Goal: Transaction & Acquisition: Purchase product/service

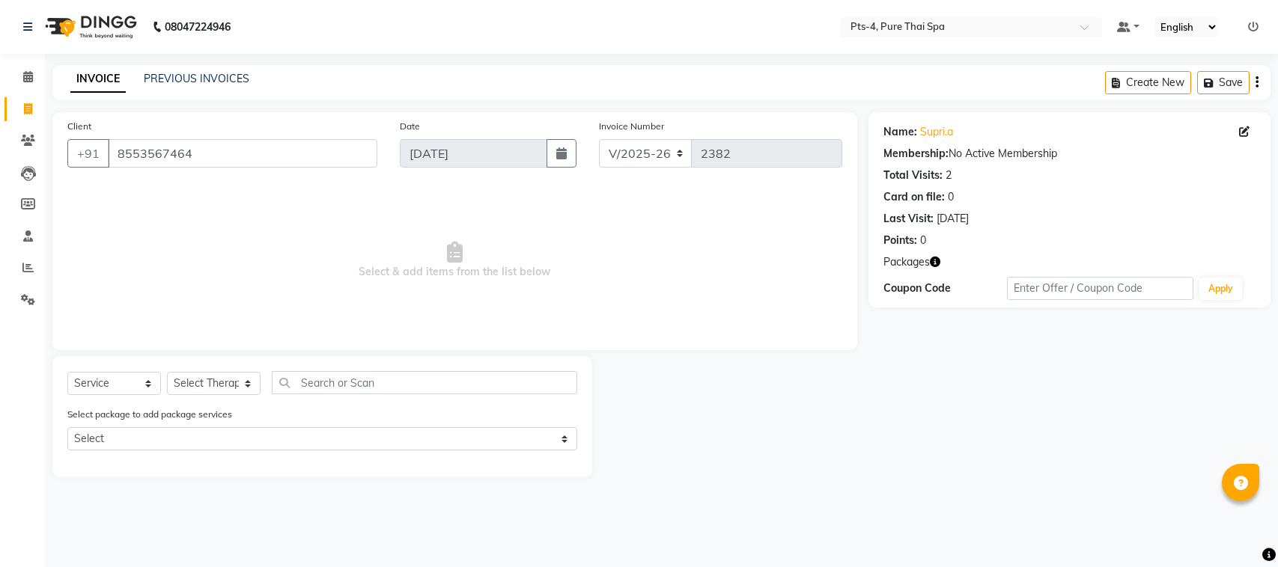
select select "6459"
select select "service"
click at [108, 157] on input "8553567464" at bounding box center [243, 153] width 270 height 28
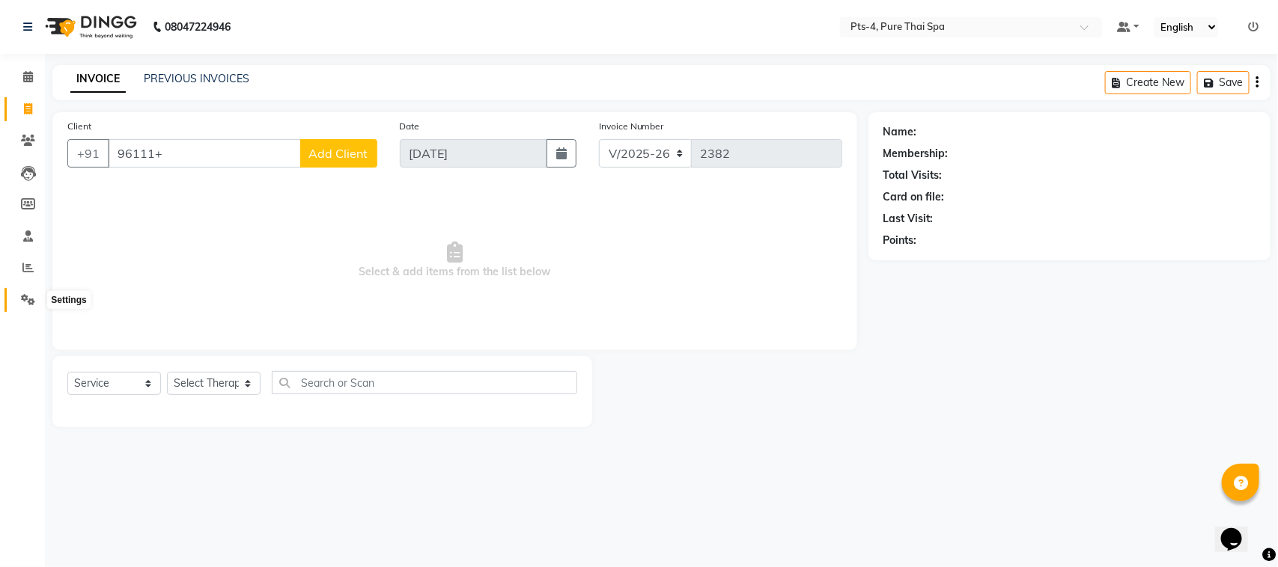
type input "96111+"
click at [21, 297] on icon at bounding box center [28, 299] width 14 height 11
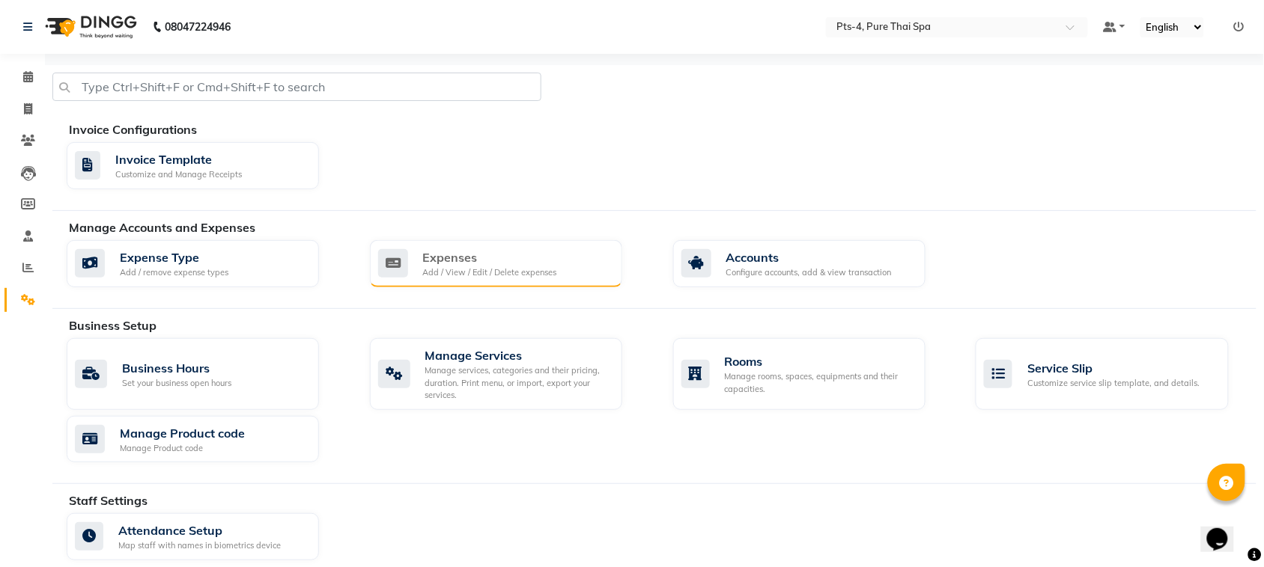
click at [514, 252] on div "Expenses" at bounding box center [490, 258] width 134 height 18
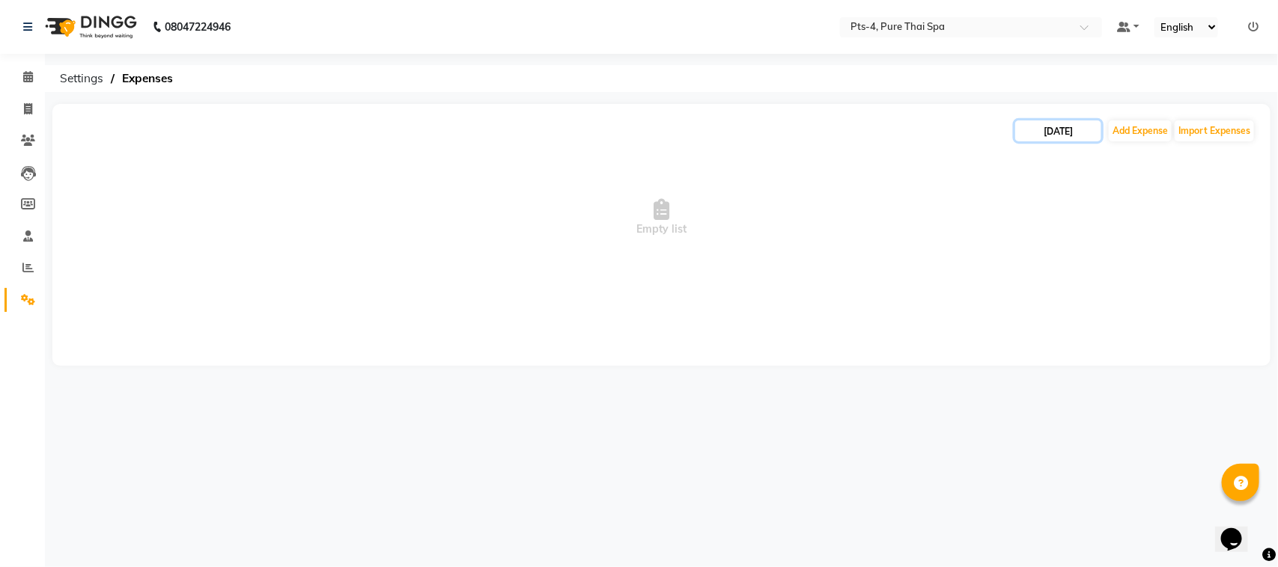
click at [1080, 126] on input "[DATE]" at bounding box center [1058, 131] width 86 height 21
select select "9"
select select "2025"
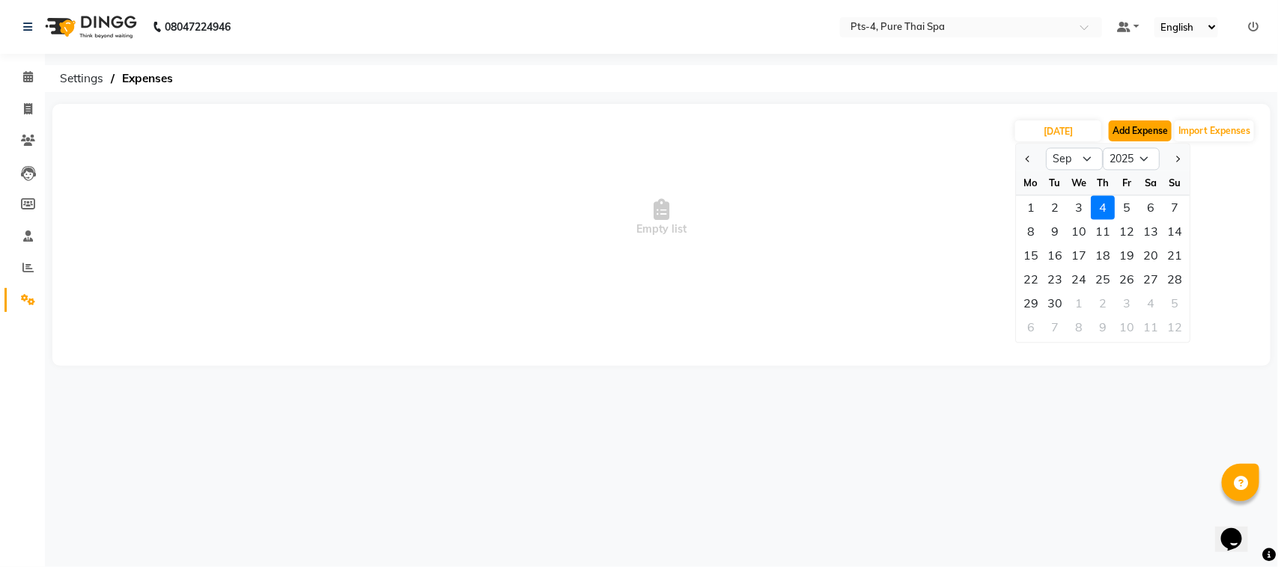
click at [1125, 124] on button "Add Expense" at bounding box center [1140, 131] width 63 height 21
select select "1"
select select "5480"
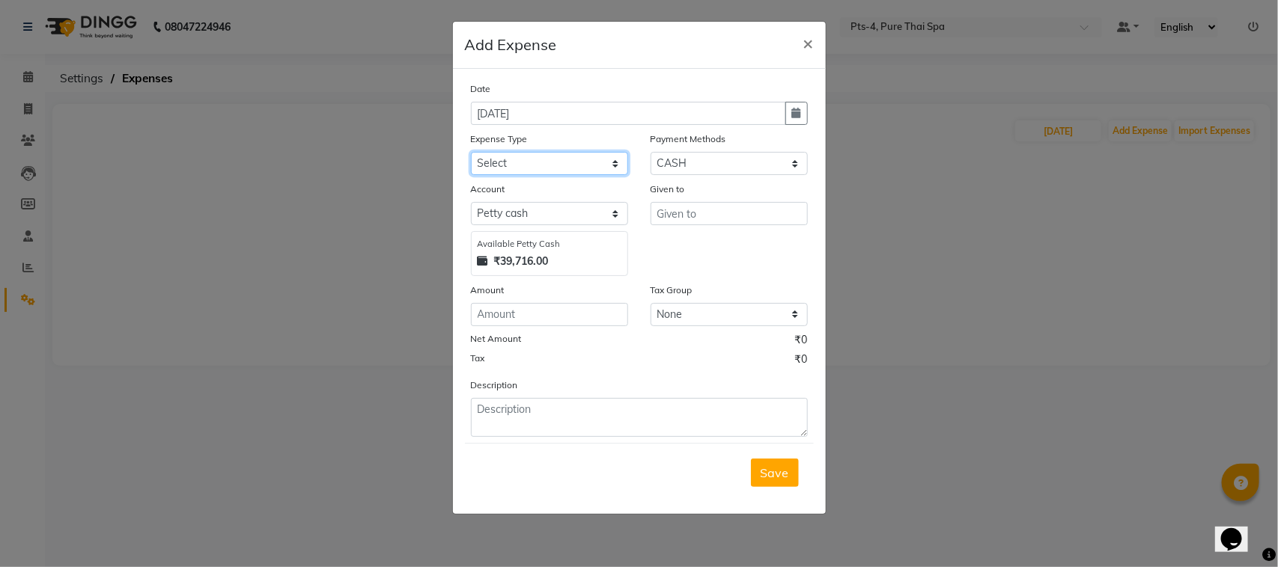
click at [615, 166] on select "Select Bank charges Cleaning and products Donation Electric and water charge In…" at bounding box center [549, 163] width 157 height 23
select select "10852"
click at [471, 152] on select "Select Bank charges Cleaning and products Donation Electric and water charge In…" at bounding box center [549, 163] width 157 height 23
click at [740, 212] on input "text" at bounding box center [729, 213] width 157 height 23
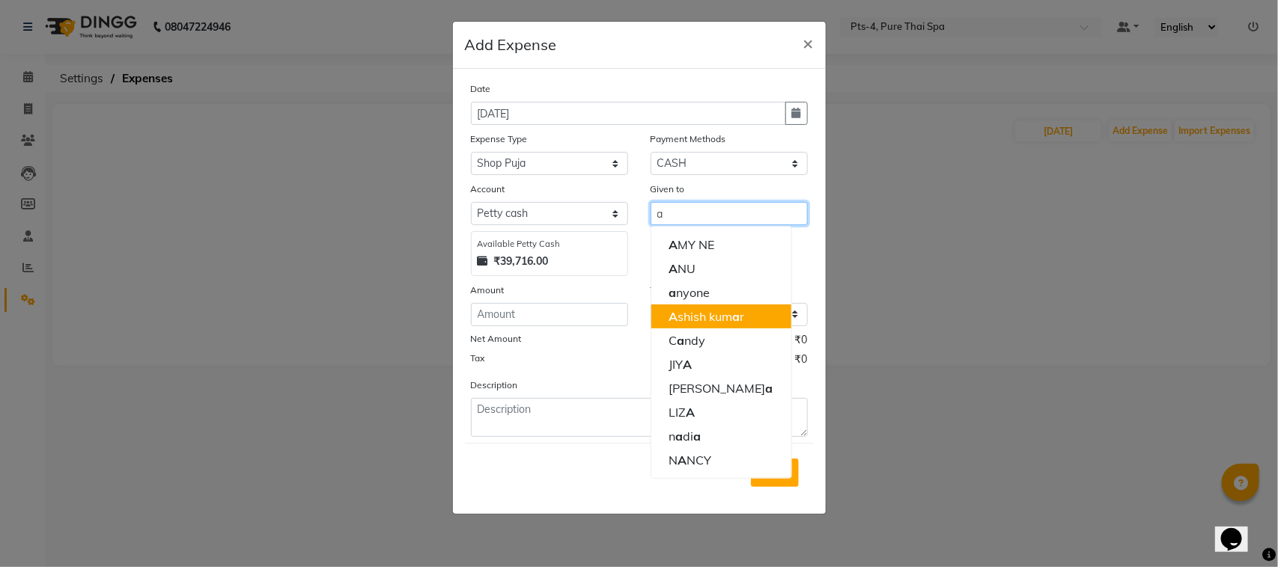
click at [725, 317] on ngb-highlight "A shish kum a r" at bounding box center [707, 316] width 76 height 15
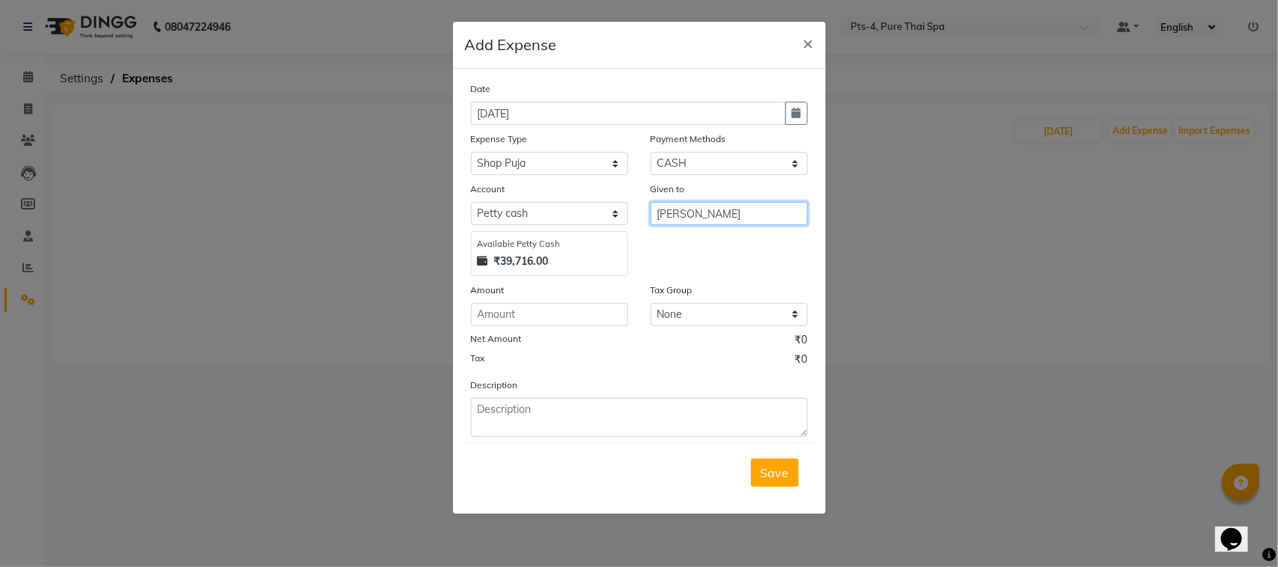
type input "[PERSON_NAME]"
click at [571, 314] on input "number" at bounding box center [549, 314] width 157 height 23
type input "200"
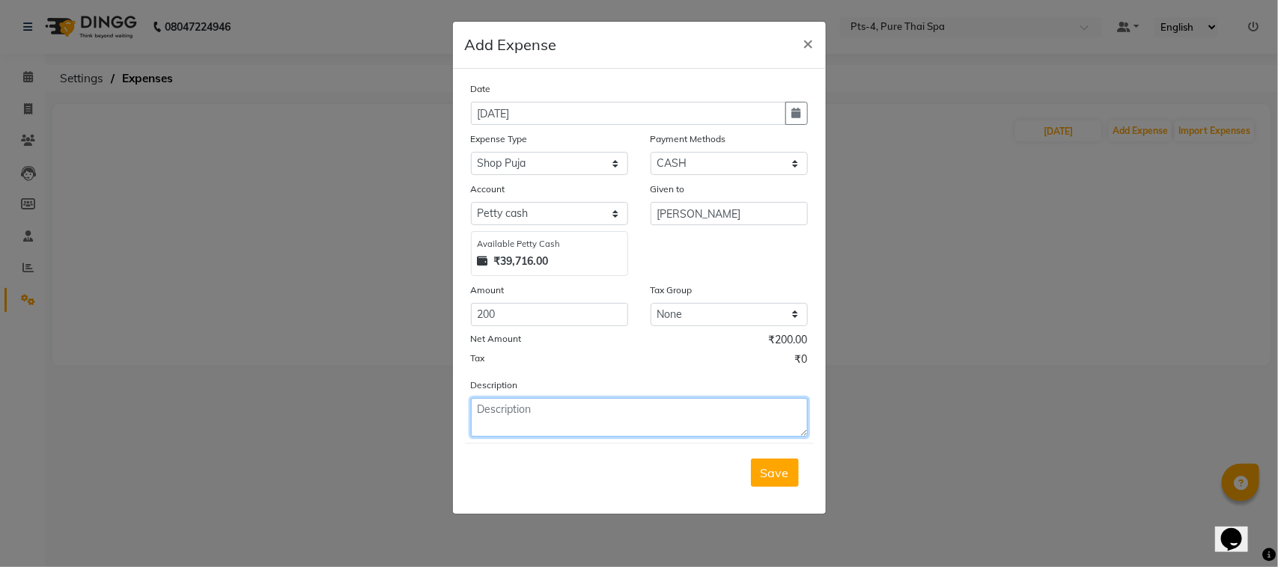
click at [558, 417] on textarea at bounding box center [639, 417] width 337 height 39
type textarea "puja and tea"
click at [772, 474] on span "Save" at bounding box center [775, 473] width 28 height 15
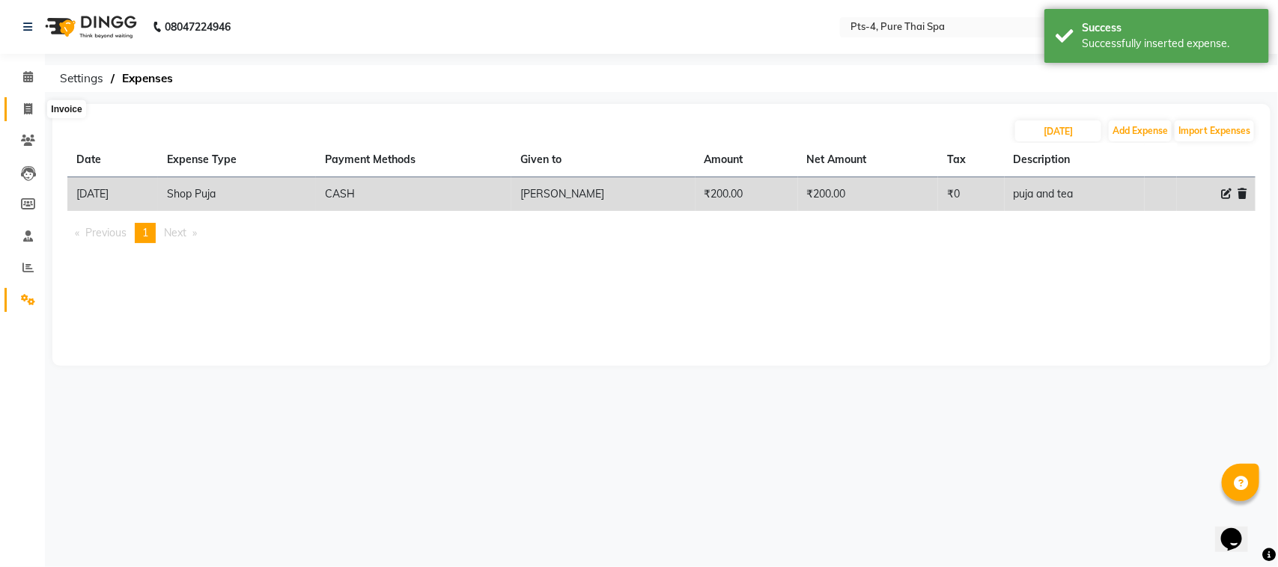
click at [28, 109] on icon at bounding box center [28, 108] width 8 height 11
select select "service"
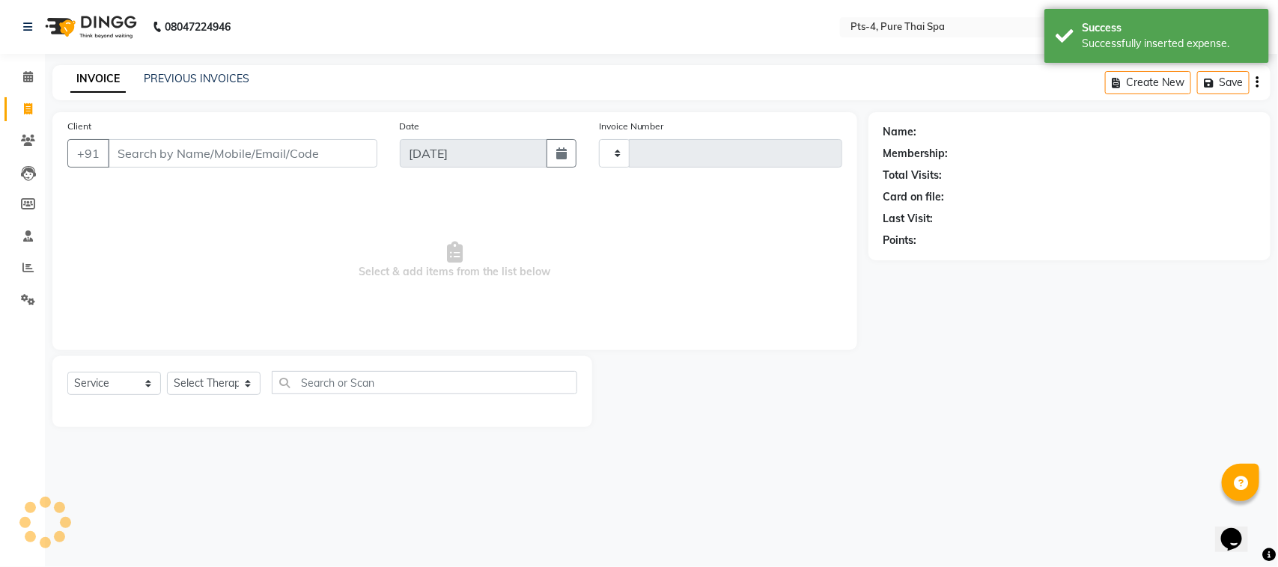
type input "2382"
select select "6459"
click at [219, 76] on link "PREVIOUS INVOICES" at bounding box center [197, 78] width 106 height 13
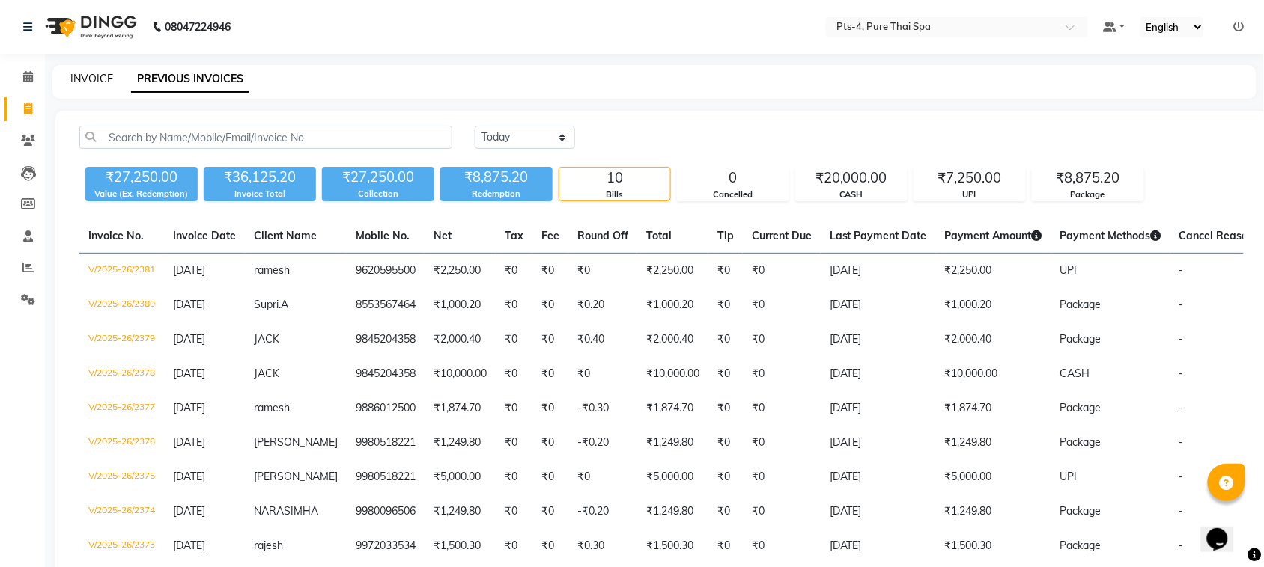
click at [91, 75] on link "INVOICE" at bounding box center [91, 78] width 43 height 13
select select "service"
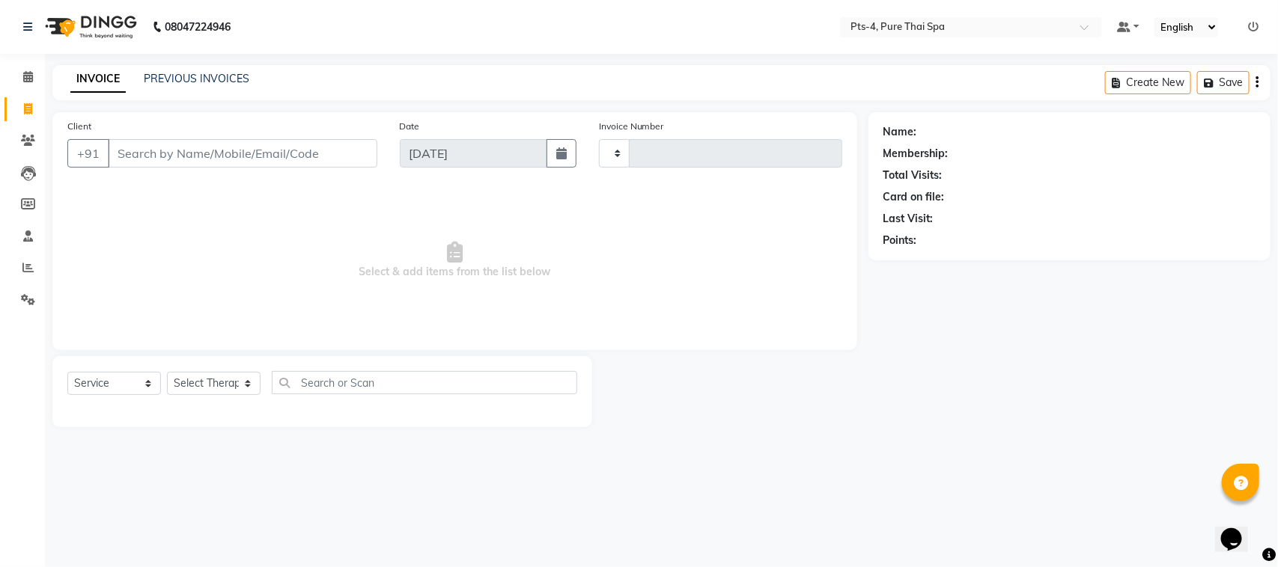
type input "2382"
select select "6459"
drag, startPoint x: 142, startPoint y: 154, endPoint x: 174, endPoint y: 171, distance: 35.5
click at [174, 171] on div "Client +91" at bounding box center [222, 148] width 332 height 61
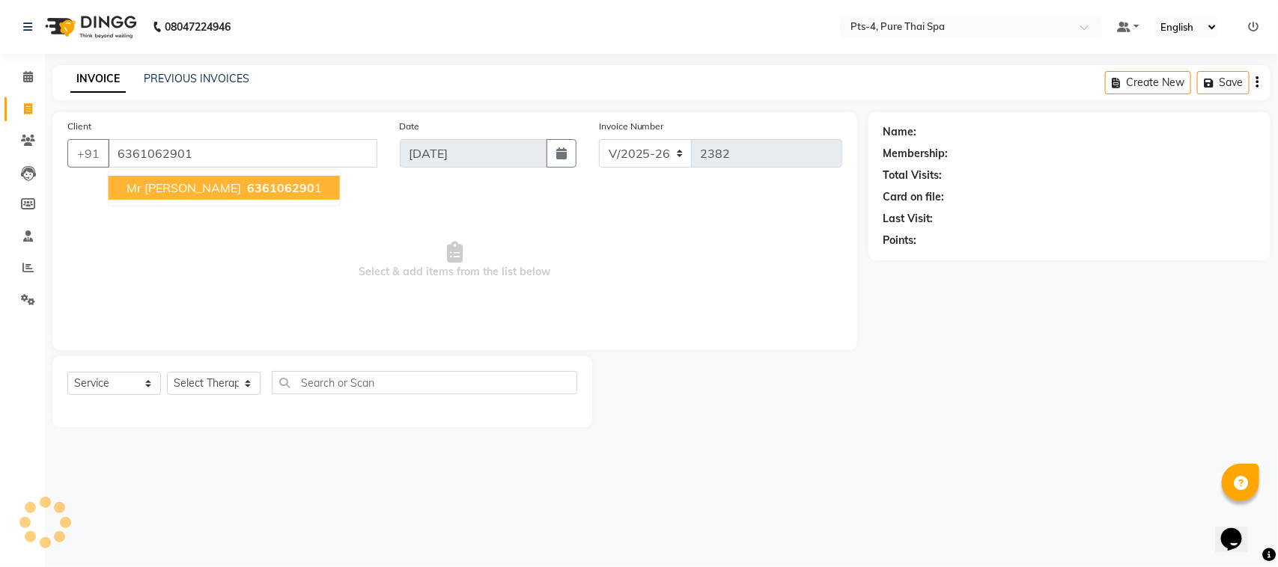
type input "6361062901"
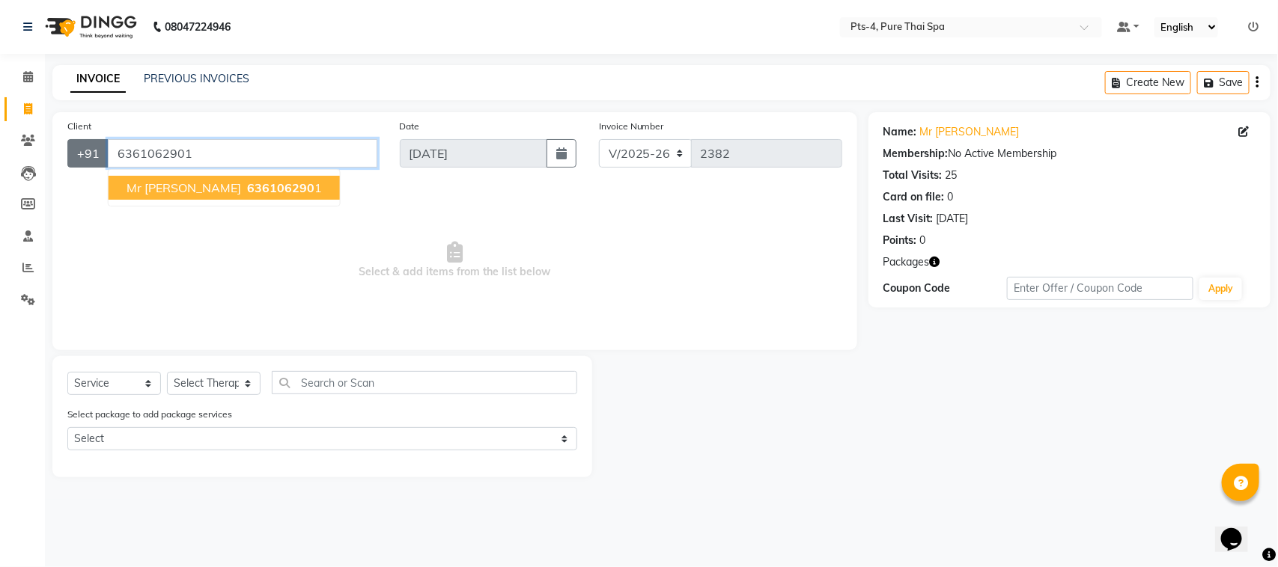
drag, startPoint x: 201, startPoint y: 150, endPoint x: 91, endPoint y: 161, distance: 109.9
click at [91, 161] on div "[PHONE_NUMBER] Mr [PERSON_NAME] 636106290 1" at bounding box center [222, 153] width 310 height 28
click at [162, 180] on span "Mr [PERSON_NAME]" at bounding box center [184, 187] width 115 height 15
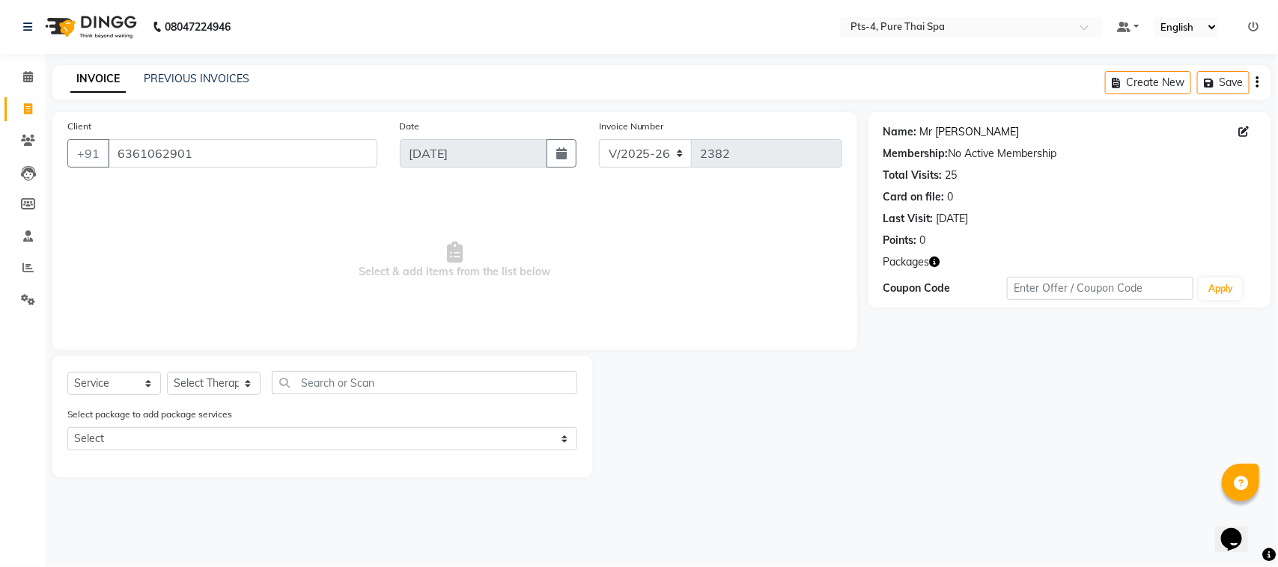
click at [938, 131] on link "Mr [PERSON_NAME]" at bounding box center [970, 132] width 100 height 16
click at [26, 292] on span at bounding box center [28, 300] width 26 height 17
click at [25, 264] on icon at bounding box center [27, 267] width 11 height 11
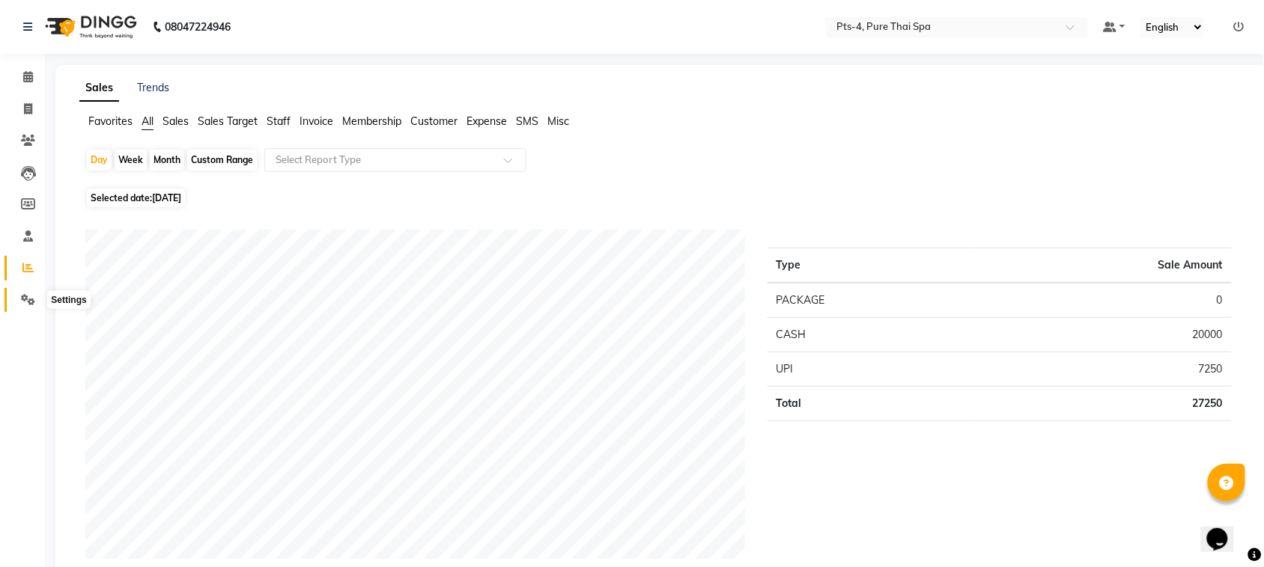
click at [24, 303] on icon at bounding box center [28, 299] width 14 height 11
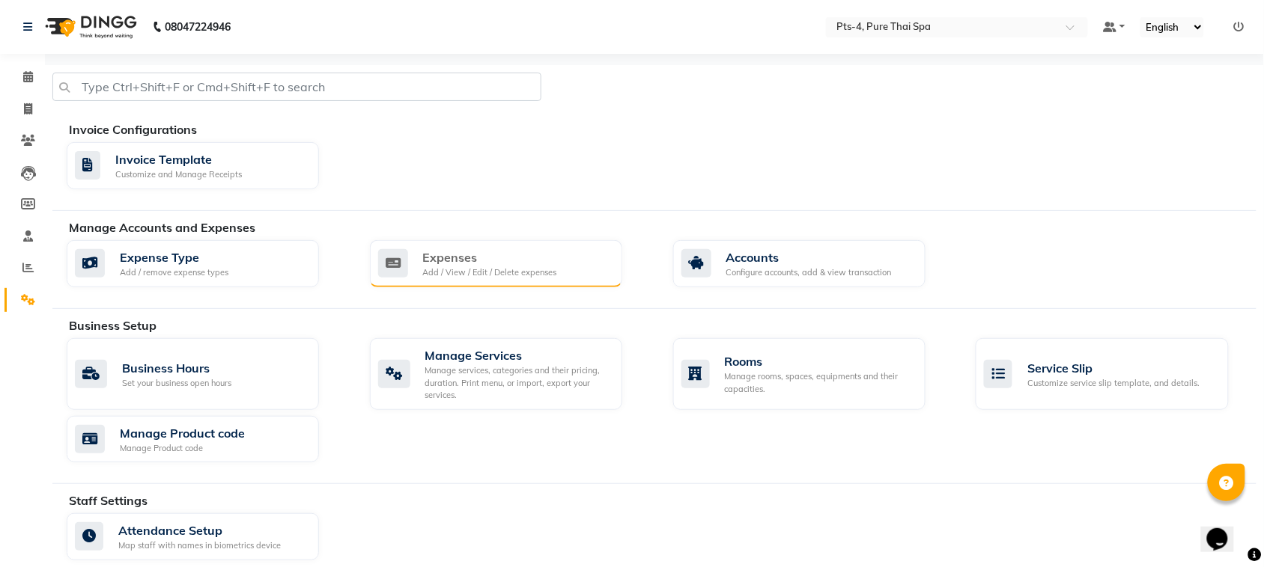
click at [442, 266] on div "Expenses" at bounding box center [490, 258] width 134 height 18
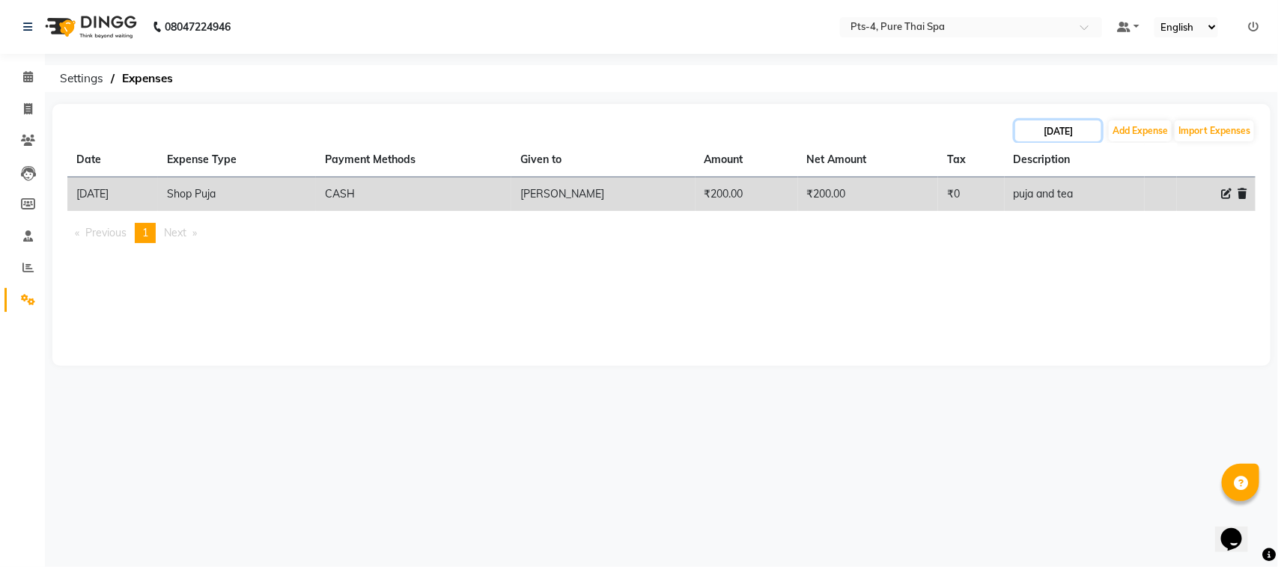
click at [1052, 129] on input "[DATE]" at bounding box center [1058, 131] width 86 height 21
select select "9"
select select "2025"
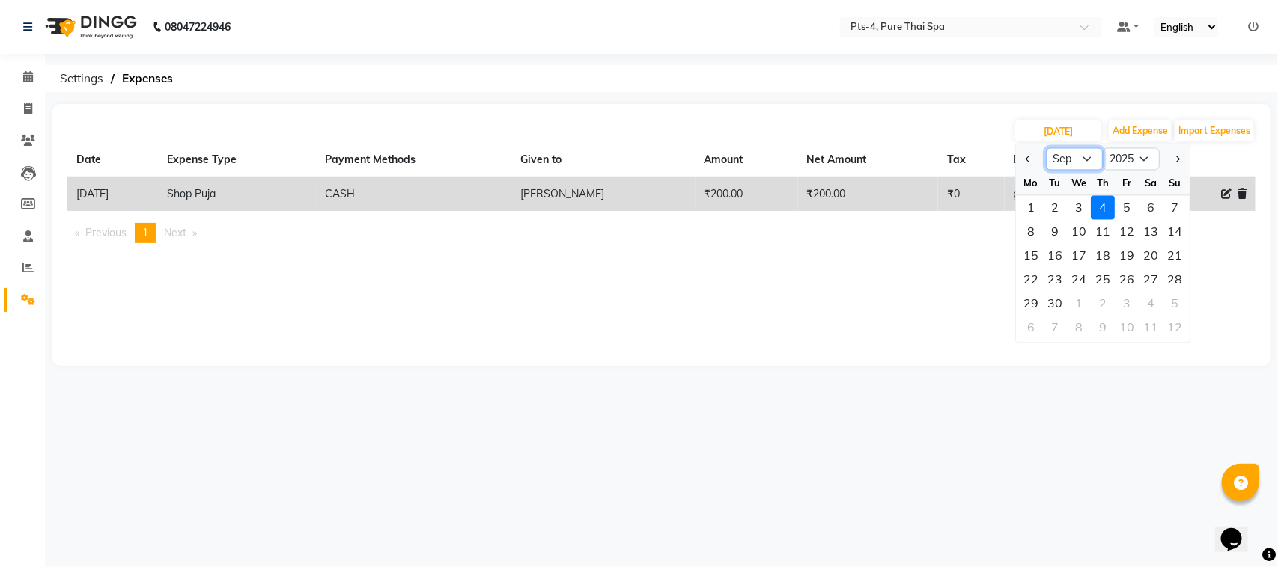
click at [1072, 166] on select "Jan Feb Mar Apr May Jun [DATE] Aug Sep Oct Nov Dec" at bounding box center [1074, 159] width 57 height 22
select select "8"
click at [1046, 148] on select "Jan Feb Mar Apr May Jun [DATE] Aug Sep Oct Nov Dec" at bounding box center [1074, 159] width 57 height 22
click at [1115, 249] on div "15" at bounding box center [1127, 256] width 24 height 24
type input "[DATE]"
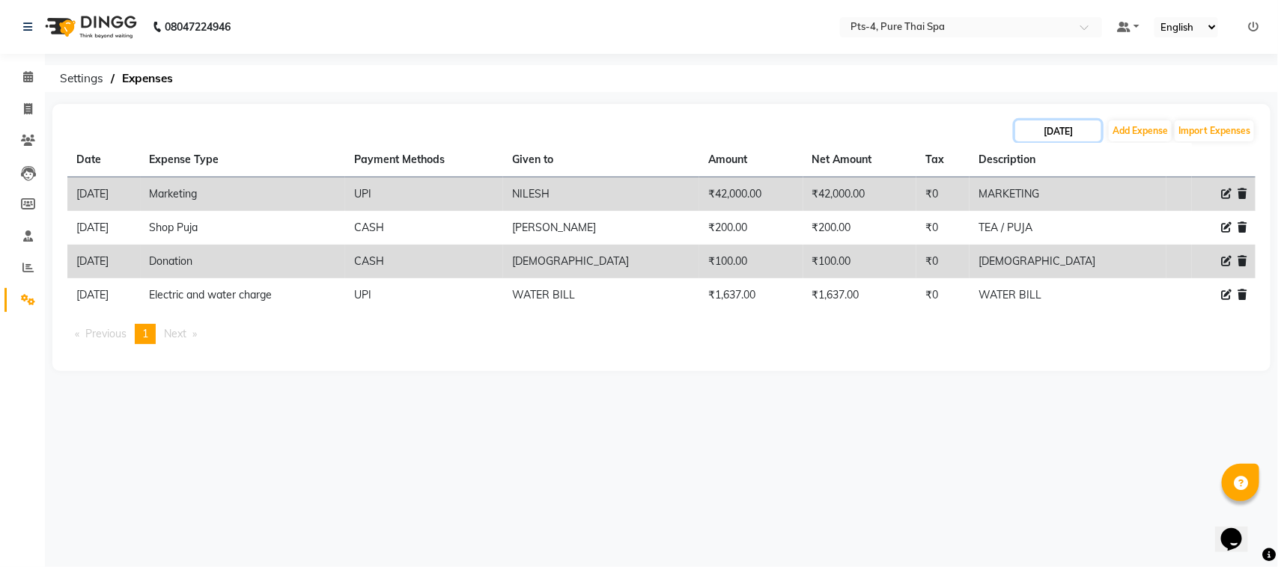
click at [1069, 133] on input "[DATE]" at bounding box center [1058, 131] width 86 height 21
select select "8"
select select "2025"
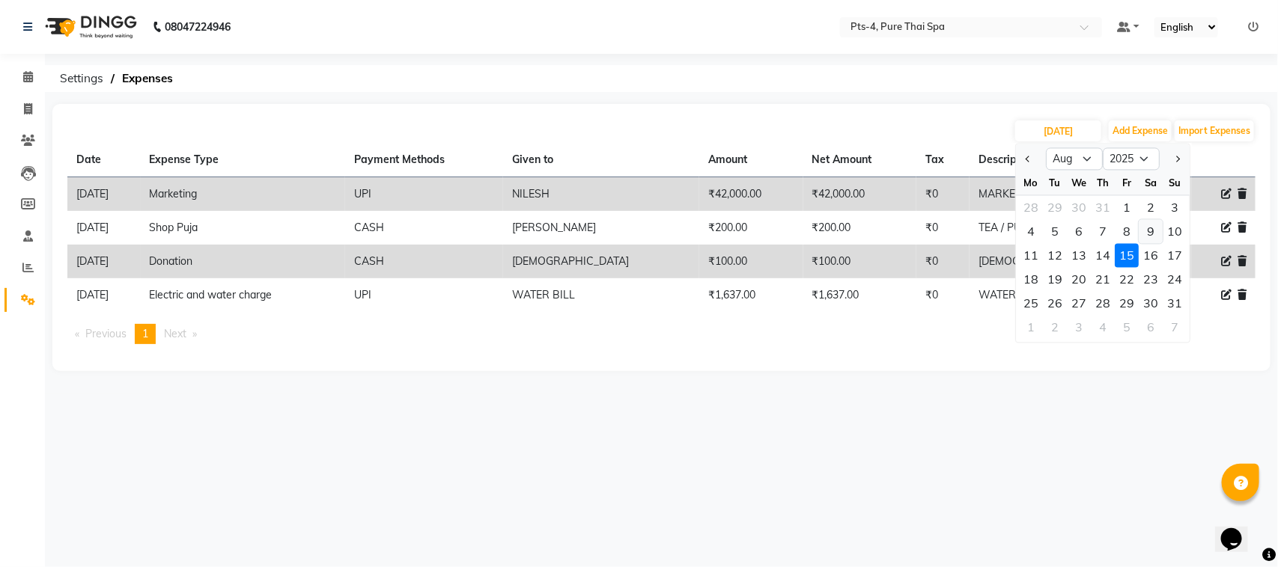
click at [1157, 231] on div "9" at bounding box center [1151, 232] width 24 height 24
type input "[DATE]"
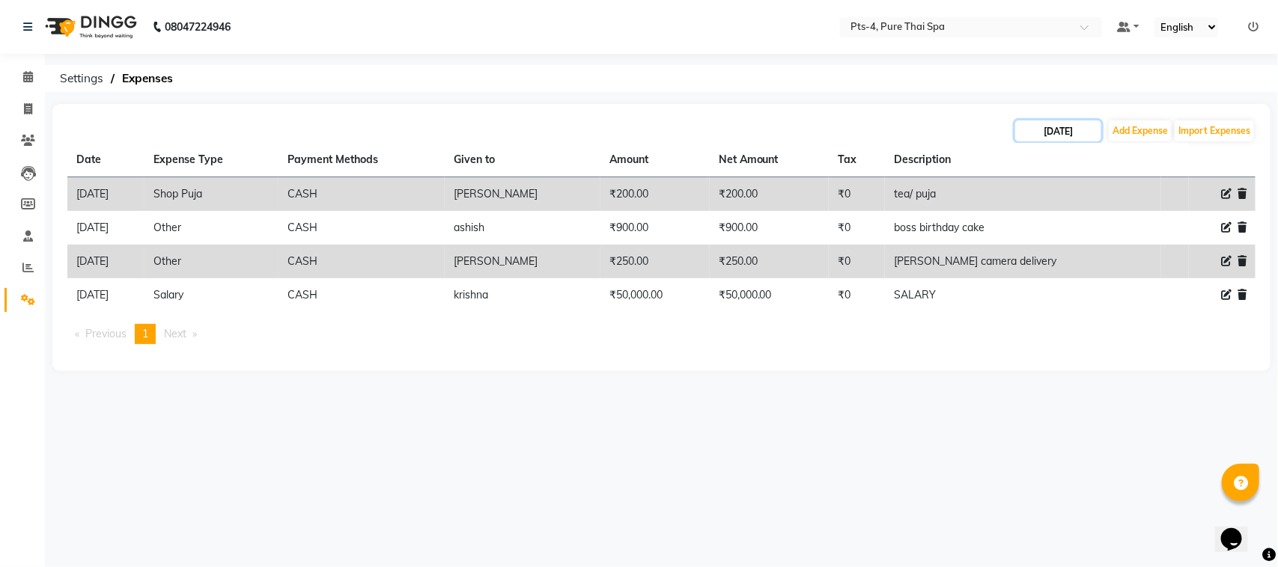
click at [1034, 126] on input "[DATE]" at bounding box center [1058, 131] width 86 height 21
select select "8"
select select "2025"
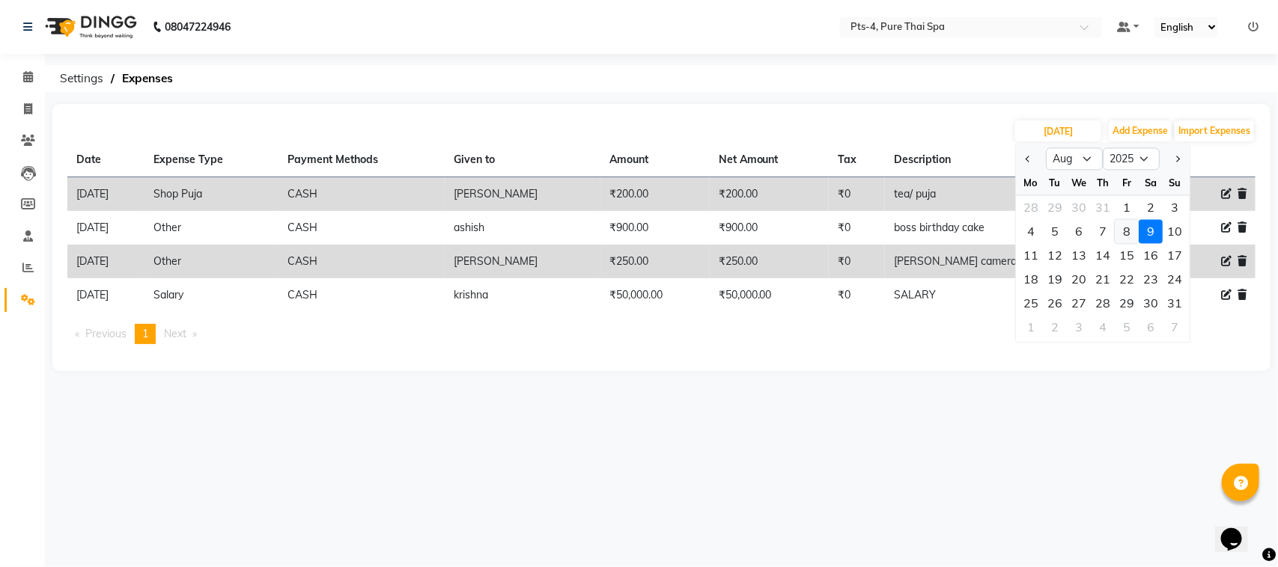
click at [1118, 233] on div "8" at bounding box center [1127, 232] width 24 height 24
type input "[DATE]"
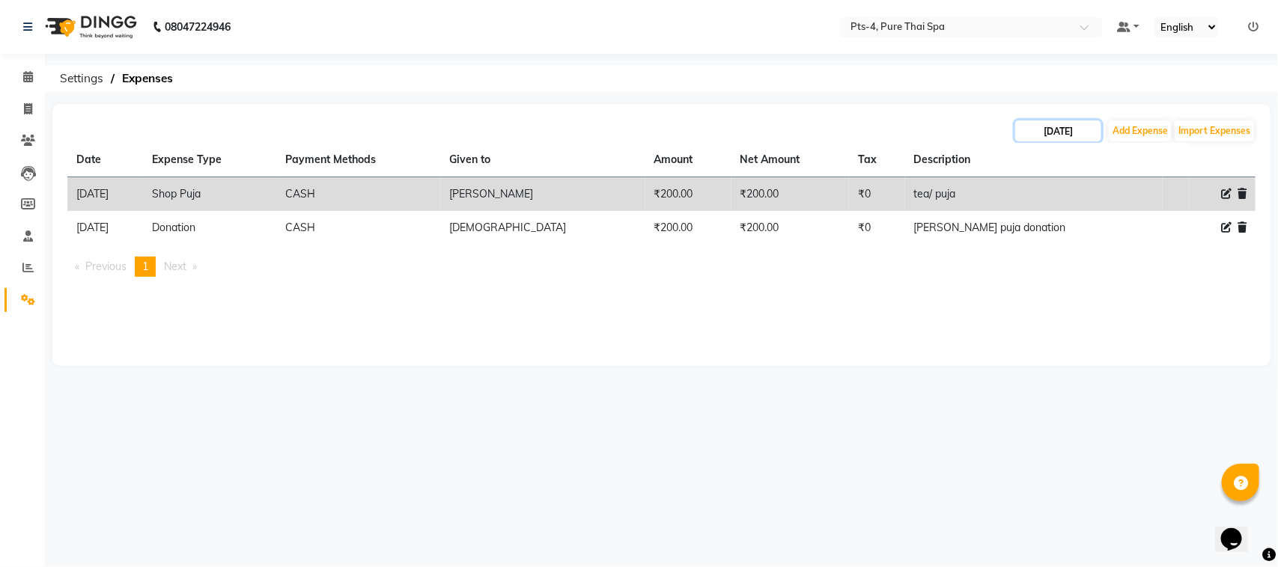
click at [1063, 136] on input "[DATE]" at bounding box center [1058, 131] width 86 height 21
select select "8"
select select "2025"
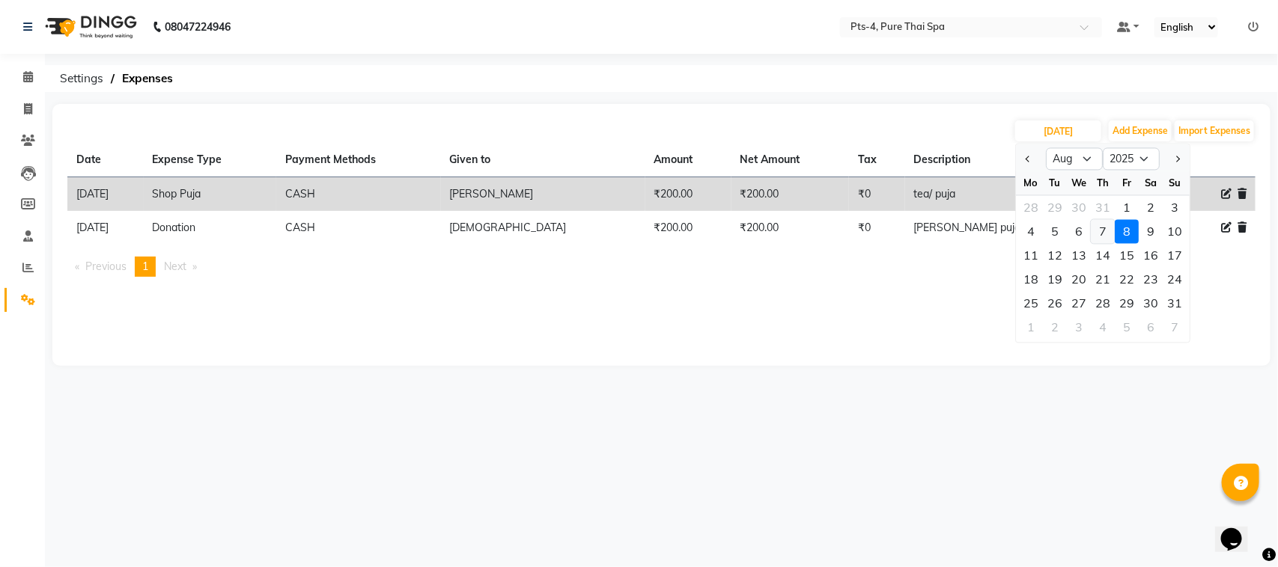
click at [1101, 225] on div "7" at bounding box center [1103, 232] width 24 height 24
type input "[DATE]"
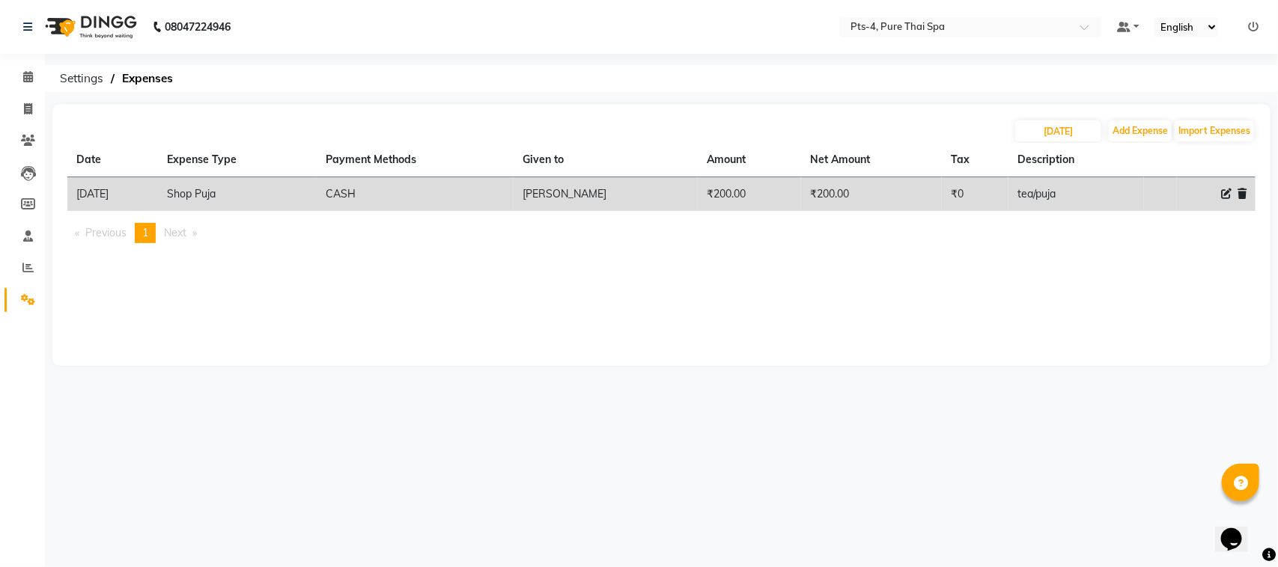
click at [1024, 116] on div "[DATE] Add Expense Import Expenses Date Expense Type Payment Methods Given to A…" at bounding box center [661, 235] width 1218 height 262
click at [1038, 136] on input "[DATE]" at bounding box center [1058, 131] width 86 height 21
select select "8"
select select "2025"
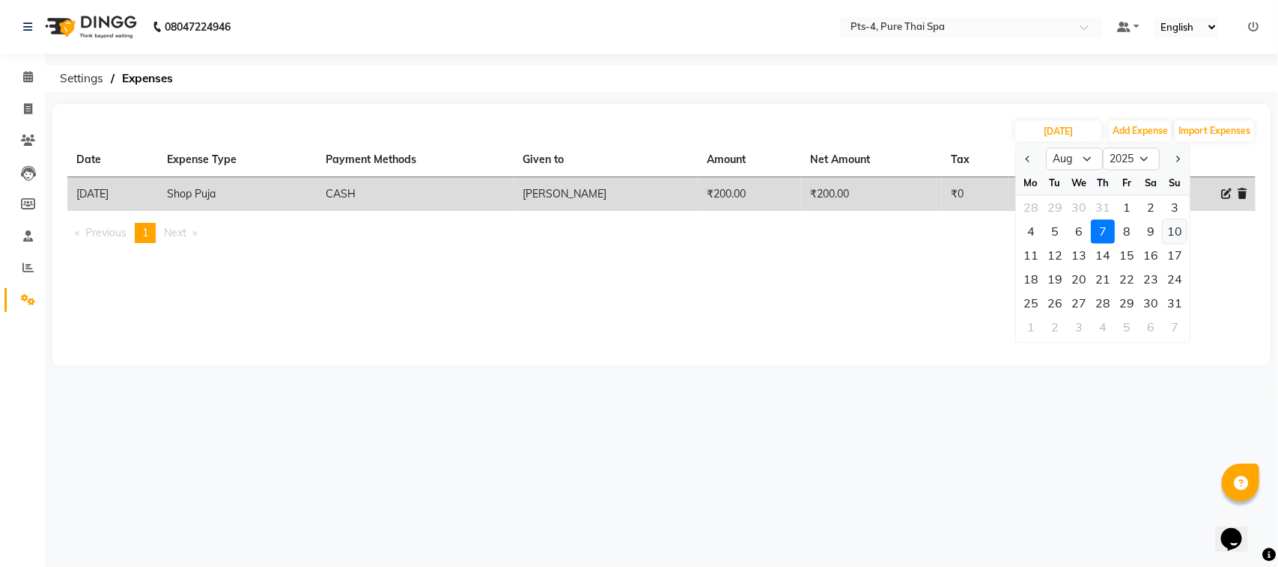
click at [1174, 233] on div "10" at bounding box center [1175, 232] width 24 height 24
type input "[DATE]"
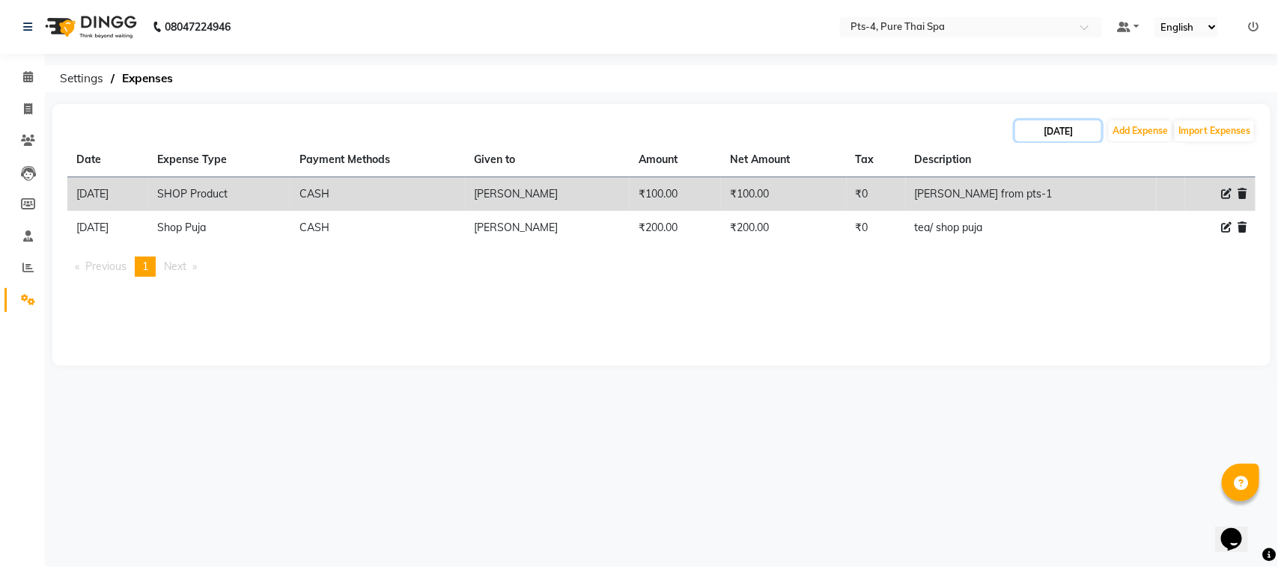
click at [1077, 136] on input "[DATE]" at bounding box center [1058, 131] width 86 height 21
select select "8"
select select "2025"
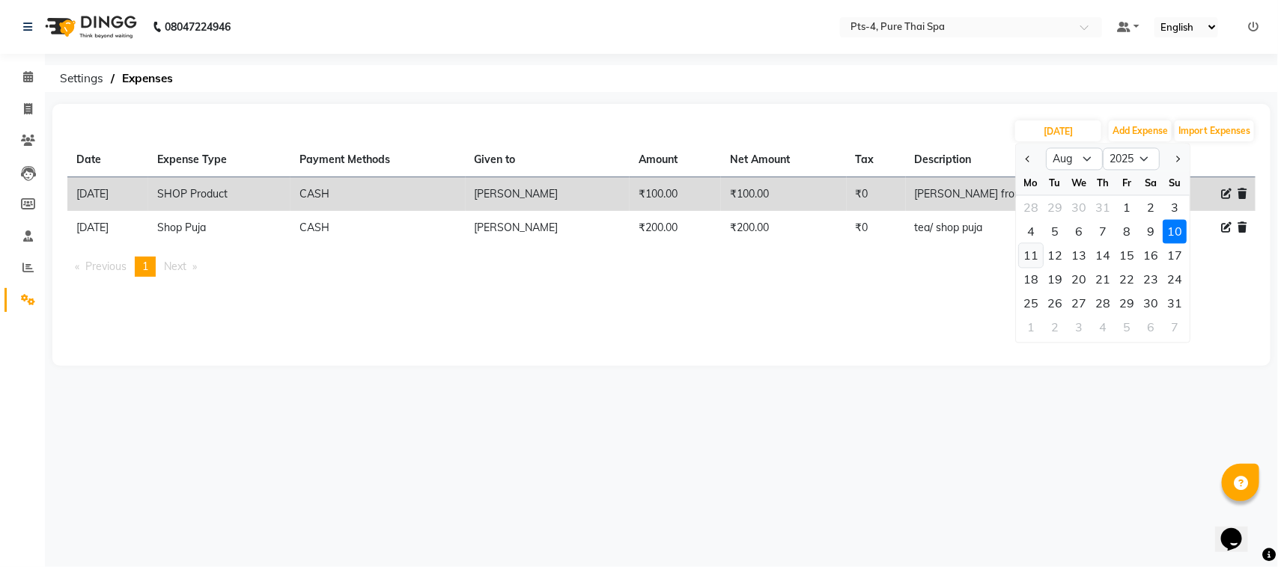
click at [1035, 260] on div "11" at bounding box center [1031, 256] width 24 height 24
type input "[DATE]"
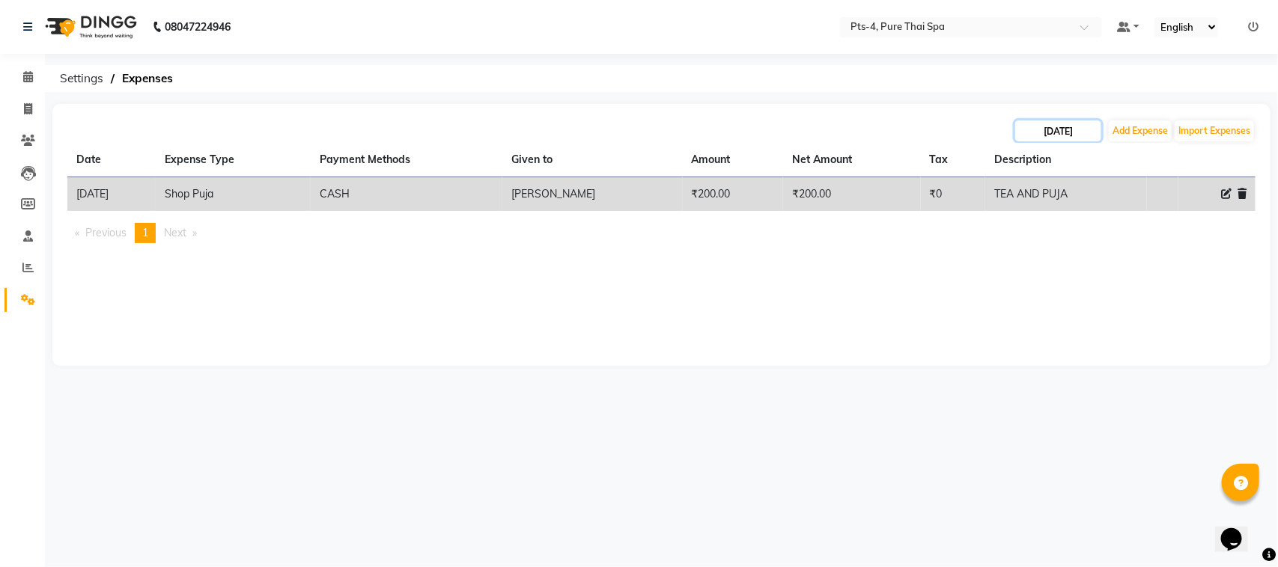
click at [1049, 132] on input "[DATE]" at bounding box center [1058, 131] width 86 height 21
select select "8"
select select "2025"
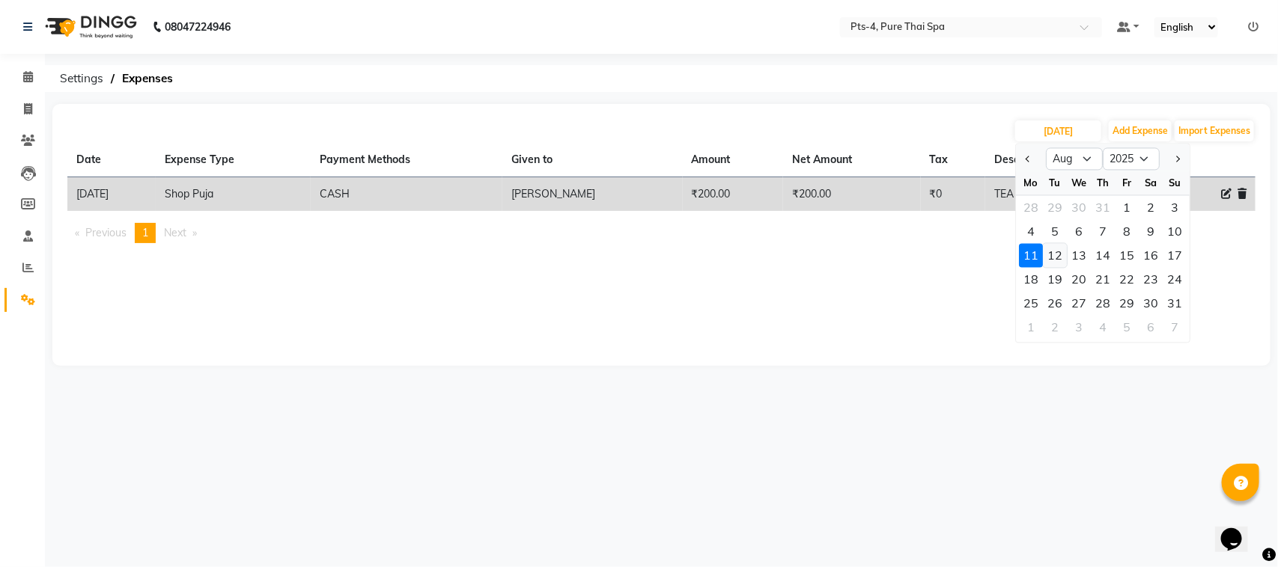
click at [1062, 252] on div "12" at bounding box center [1055, 256] width 24 height 24
type input "[DATE]"
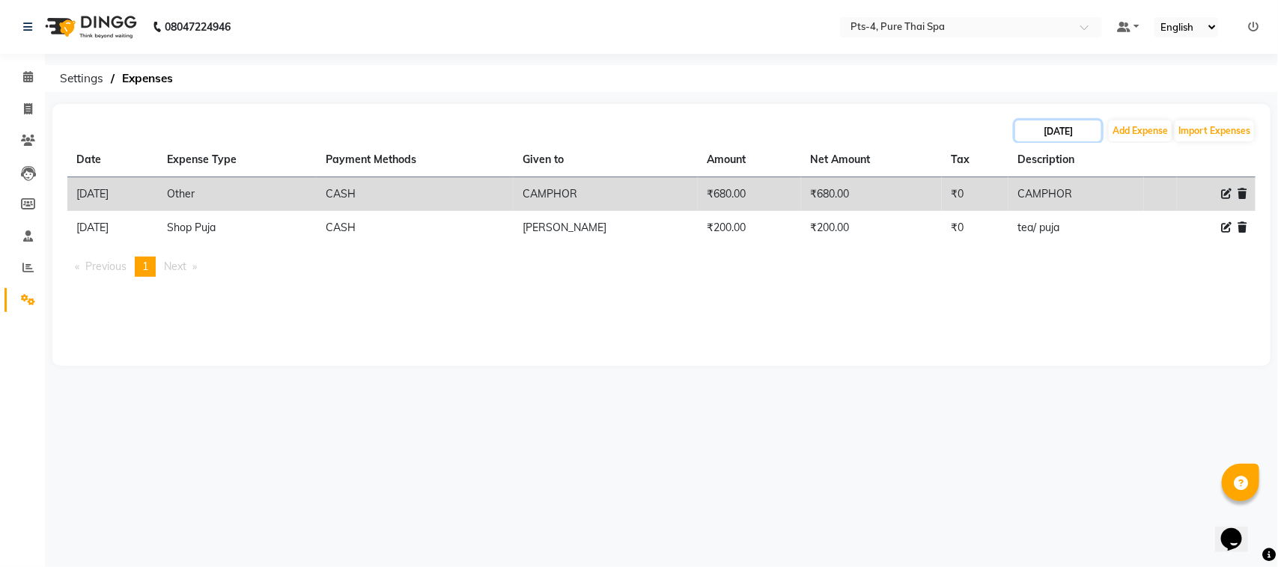
click at [1064, 130] on input "[DATE]" at bounding box center [1058, 131] width 86 height 21
select select "8"
select select "2025"
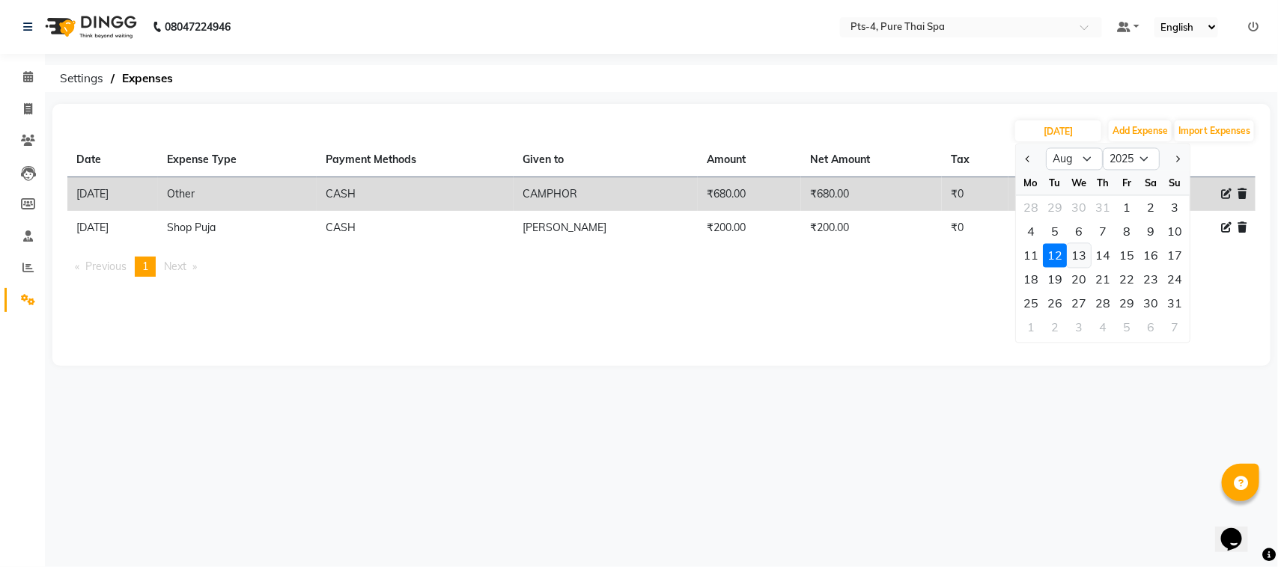
click at [1080, 256] on div "13" at bounding box center [1079, 256] width 24 height 24
type input "[DATE]"
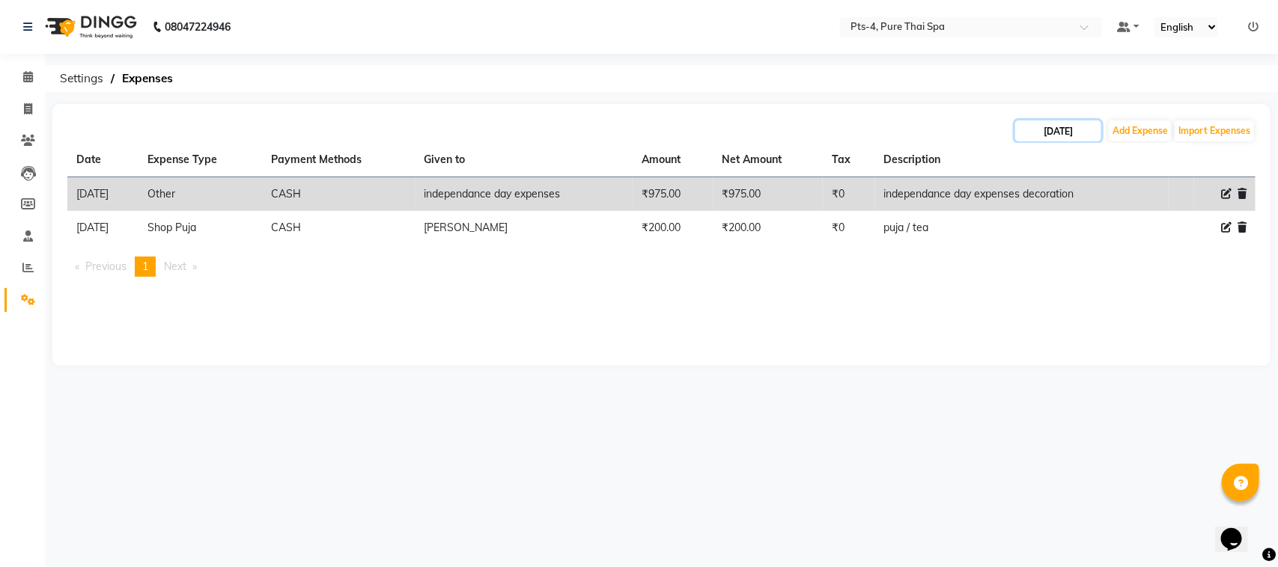
click at [1053, 129] on input "[DATE]" at bounding box center [1058, 131] width 86 height 21
select select "8"
select select "2025"
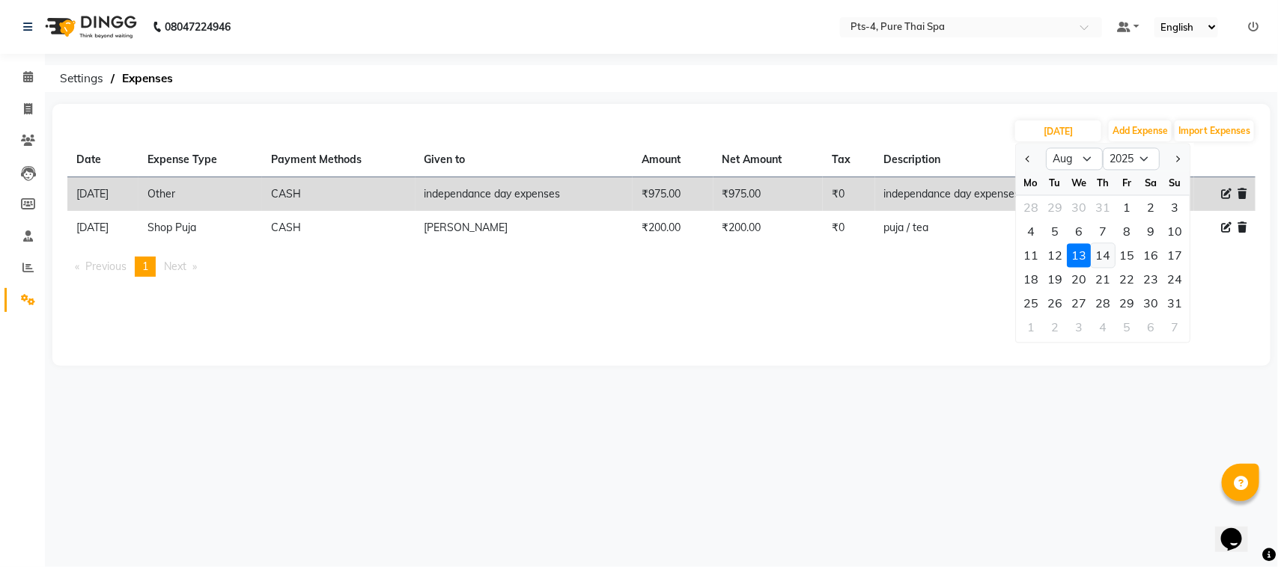
click at [1105, 257] on div "14" at bounding box center [1103, 256] width 24 height 24
type input "[DATE]"
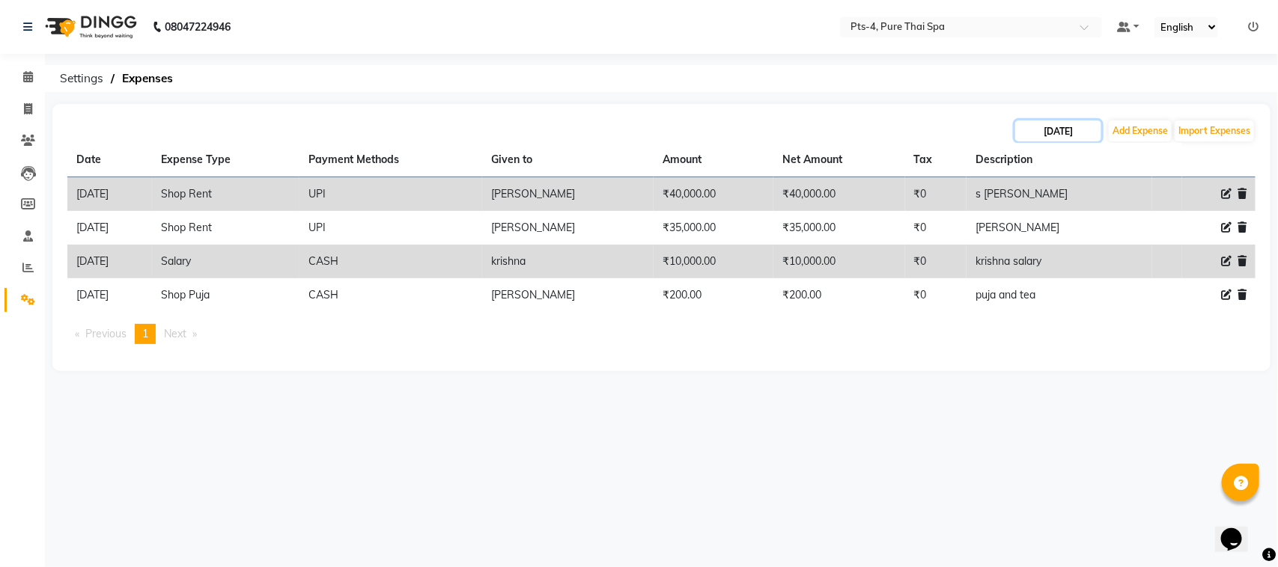
click at [1050, 133] on input "[DATE]" at bounding box center [1058, 131] width 86 height 21
select select "8"
select select "2025"
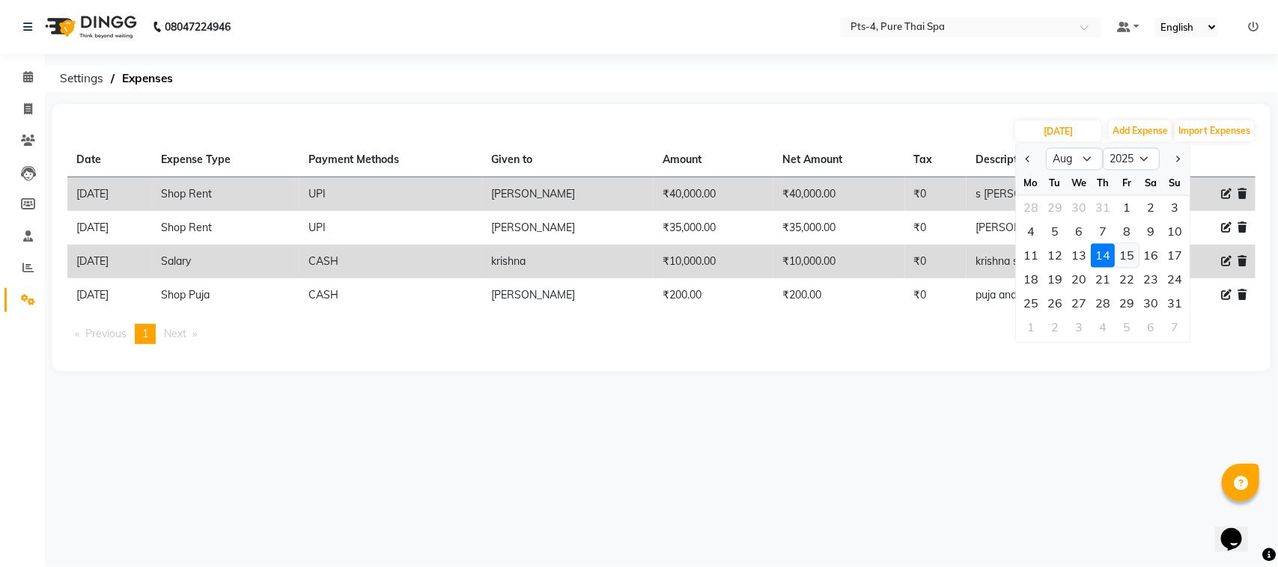
click at [1131, 262] on div "15" at bounding box center [1127, 256] width 24 height 24
type input "[DATE]"
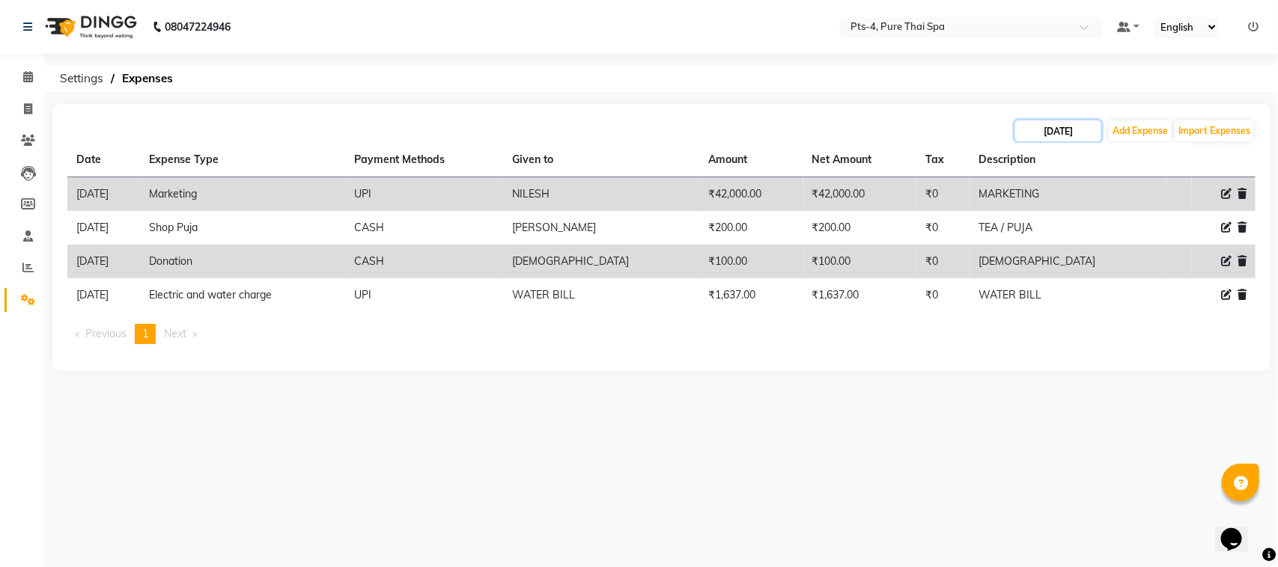
click at [1068, 130] on input "[DATE]" at bounding box center [1058, 131] width 86 height 21
select select "8"
select select "2025"
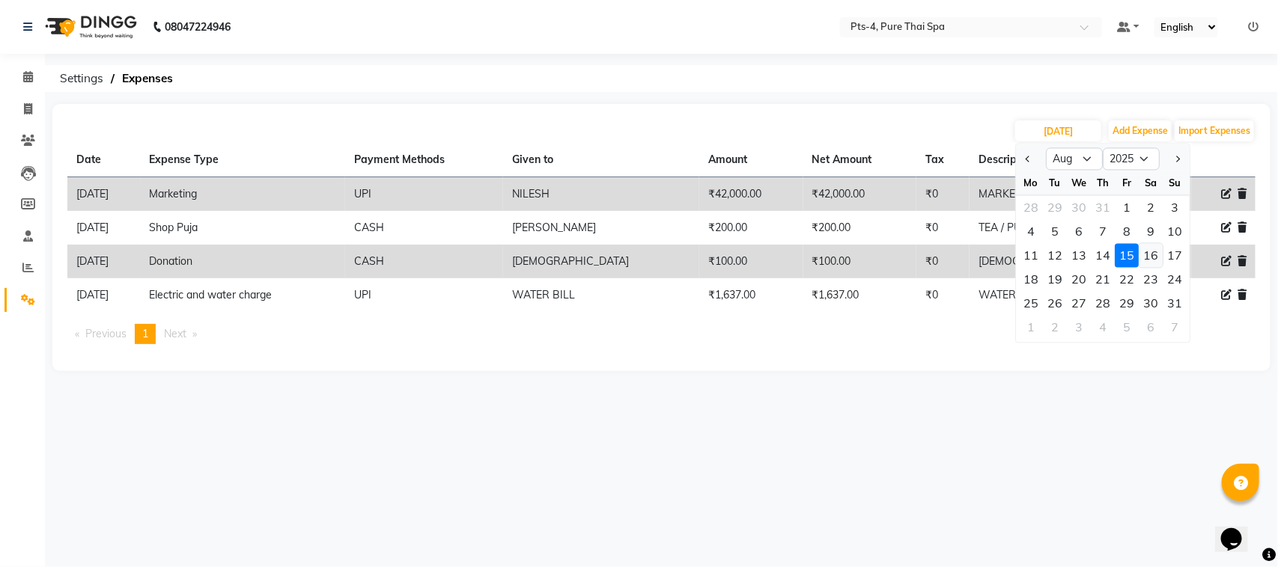
click at [1154, 253] on div "16" at bounding box center [1151, 256] width 24 height 24
type input "[DATE]"
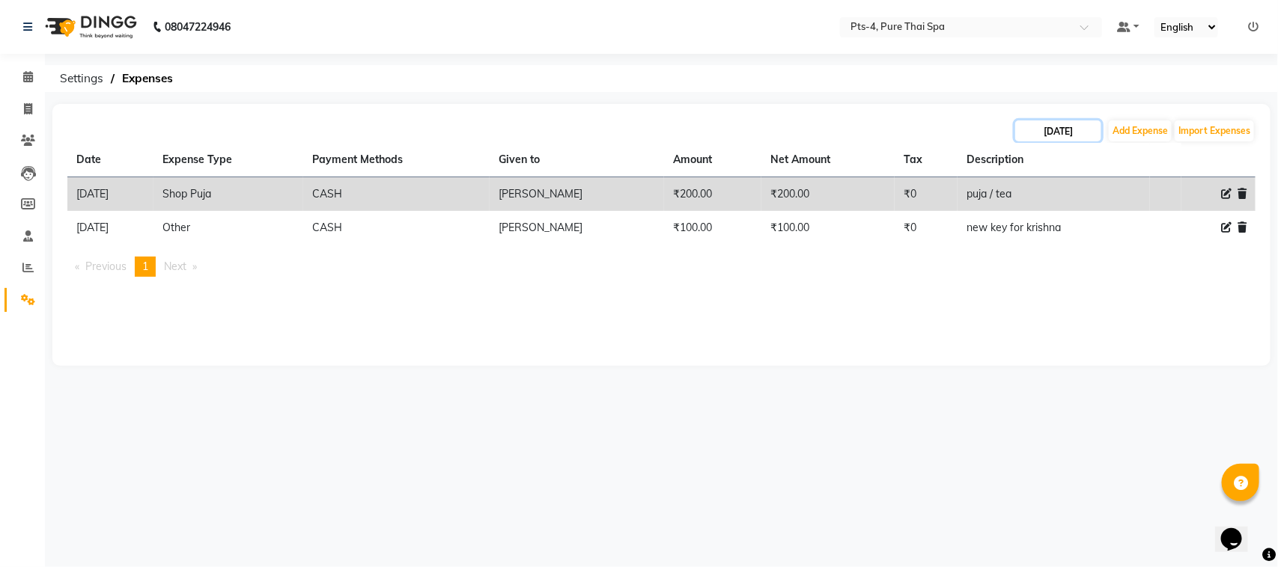
click at [1071, 133] on input "[DATE]" at bounding box center [1058, 131] width 86 height 21
select select "8"
select select "2025"
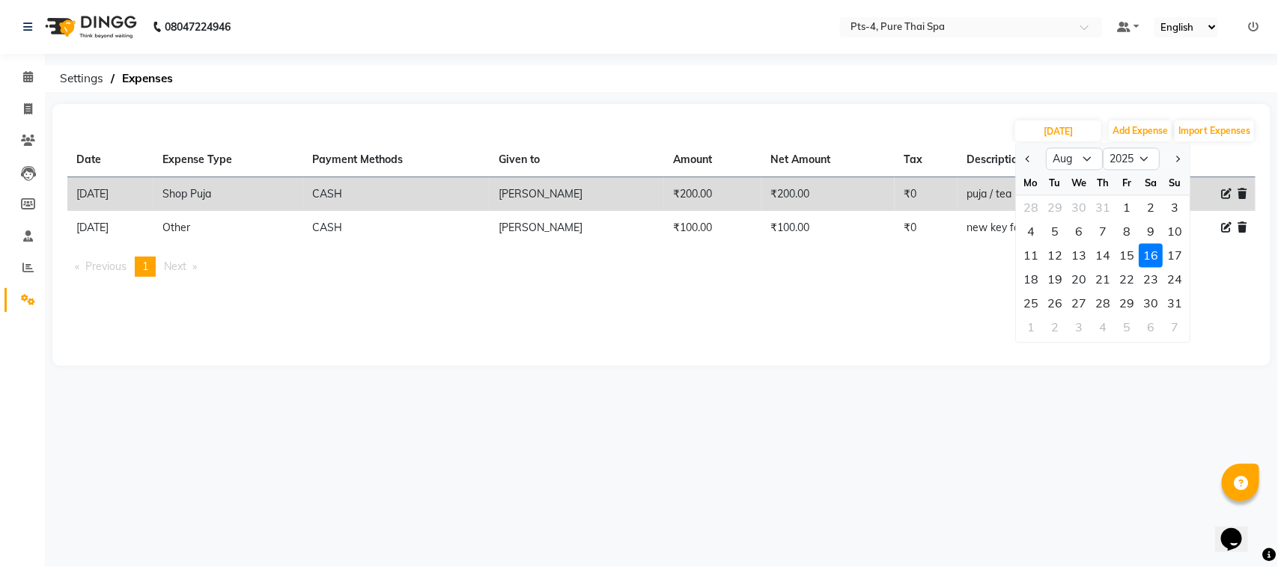
click at [1173, 249] on div "17" at bounding box center [1175, 256] width 24 height 24
type input "[DATE]"
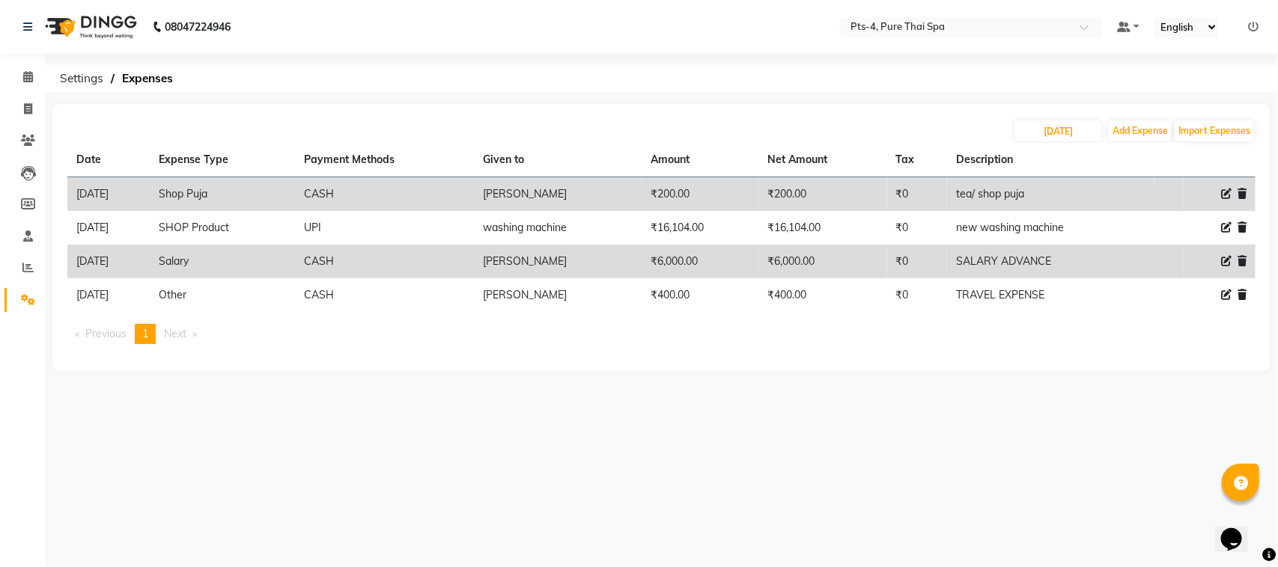
click at [1239, 405] on div "08047224946 Select Location × Pts-4, Pure Thai Spa Default Panel My Panel Engli…" at bounding box center [639, 283] width 1278 height 567
click at [567, 260] on td "[PERSON_NAME]" at bounding box center [558, 262] width 168 height 34
click at [1065, 137] on input "[DATE]" at bounding box center [1058, 131] width 86 height 21
select select "8"
select select "2025"
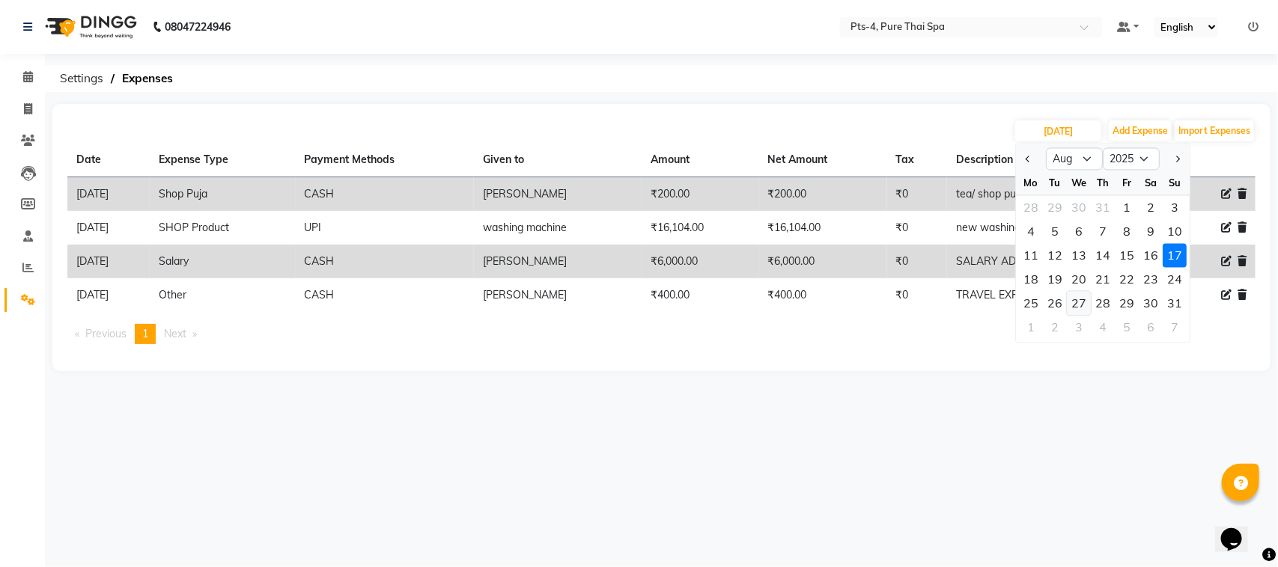
click at [1086, 308] on div "27" at bounding box center [1079, 304] width 24 height 24
type input "[DATE]"
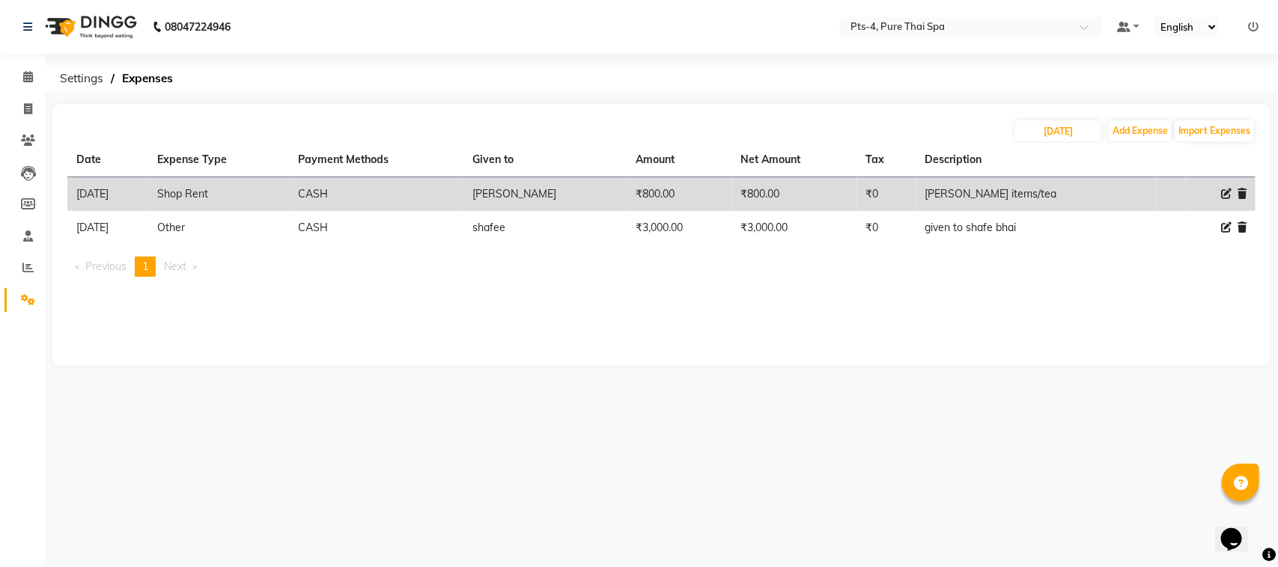
click at [1099, 267] on ul "Previous page 1 / 1 You're on page 1 Next page" at bounding box center [661, 267] width 1188 height 20
click at [1058, 131] on input "[DATE]" at bounding box center [1058, 131] width 86 height 21
select select "8"
select select "2025"
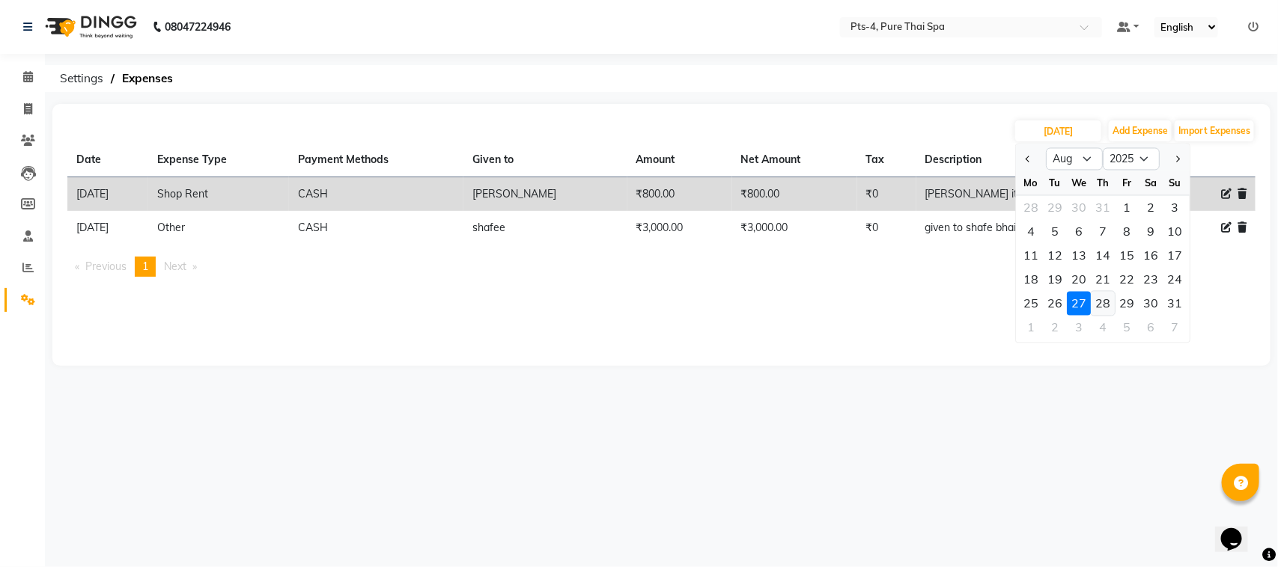
click at [1099, 305] on div "28" at bounding box center [1103, 304] width 24 height 24
type input "[DATE]"
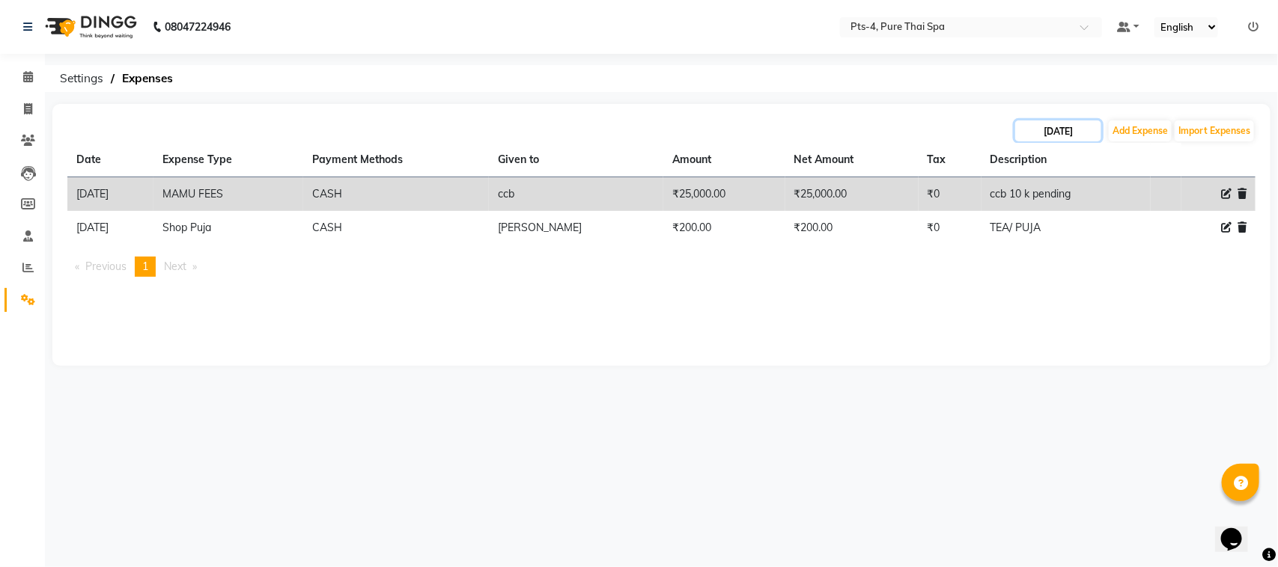
click at [1060, 133] on input "[DATE]" at bounding box center [1058, 131] width 86 height 21
select select "8"
select select "2025"
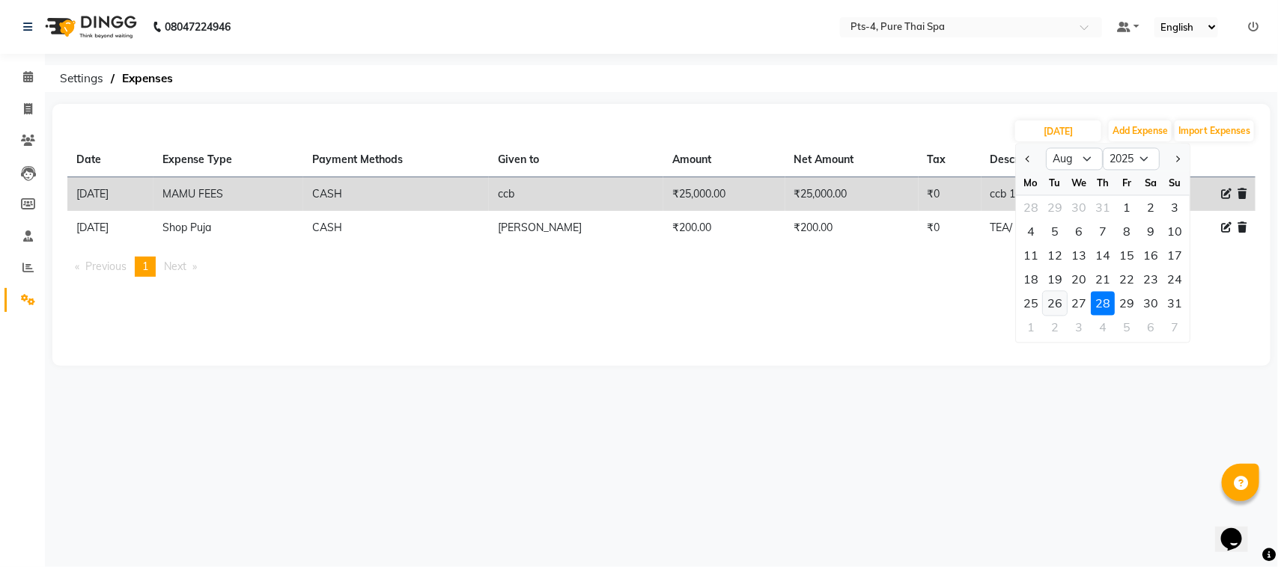
click at [1045, 302] on div "26" at bounding box center [1055, 304] width 24 height 24
type input "[DATE]"
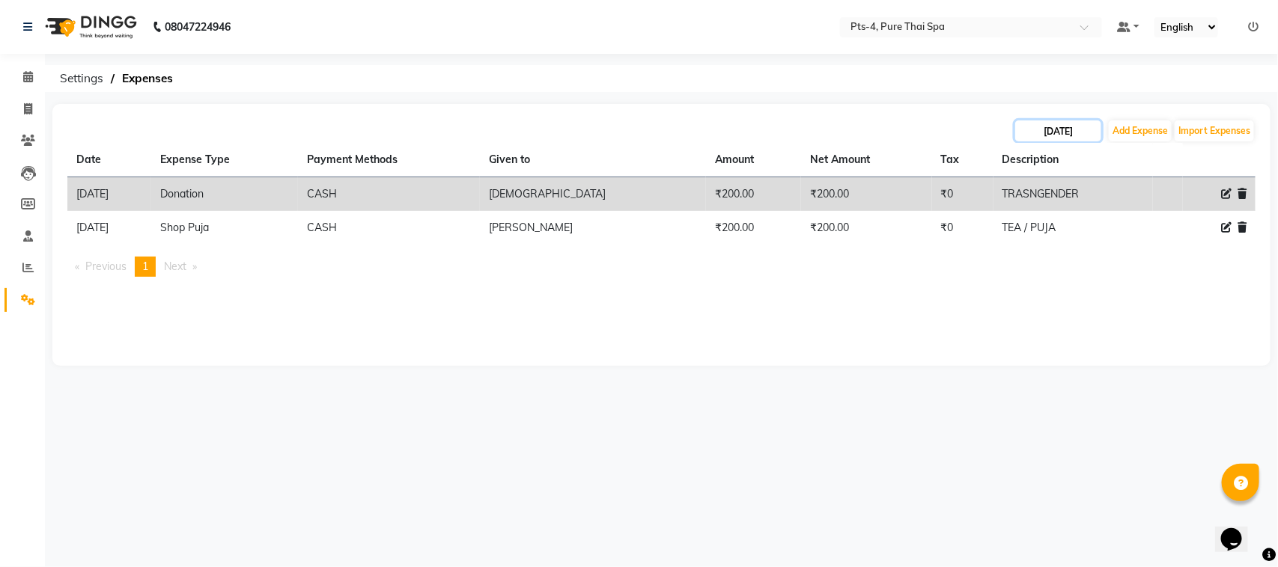
click at [1080, 124] on input "[DATE]" at bounding box center [1058, 131] width 86 height 21
select select "8"
select select "2025"
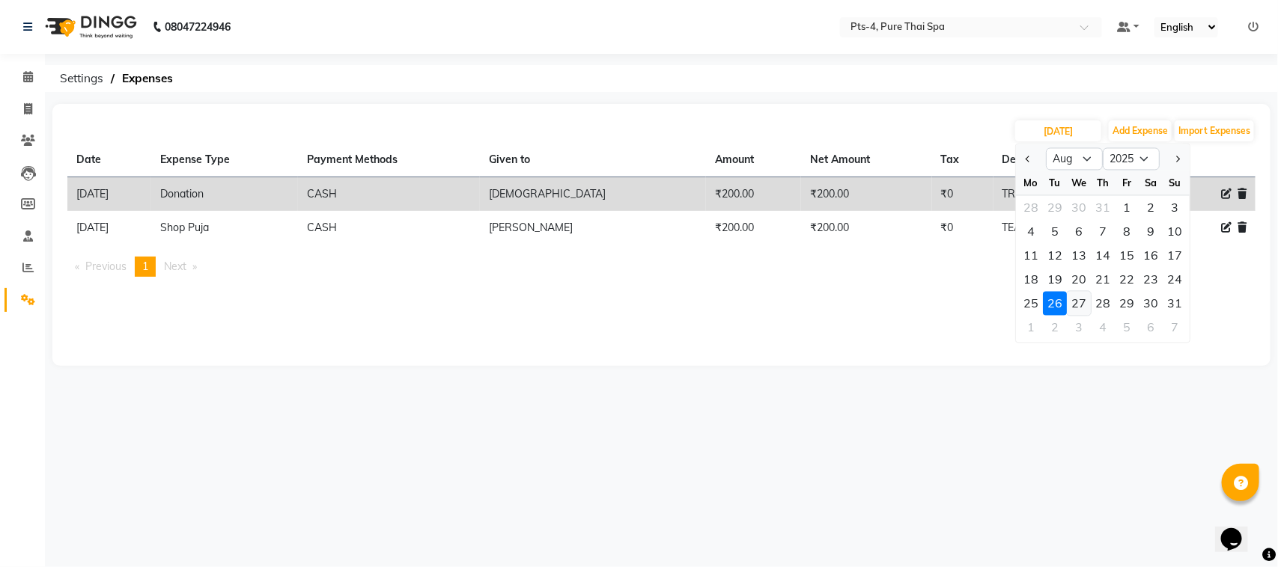
click at [1071, 308] on div "27" at bounding box center [1079, 304] width 24 height 24
type input "[DATE]"
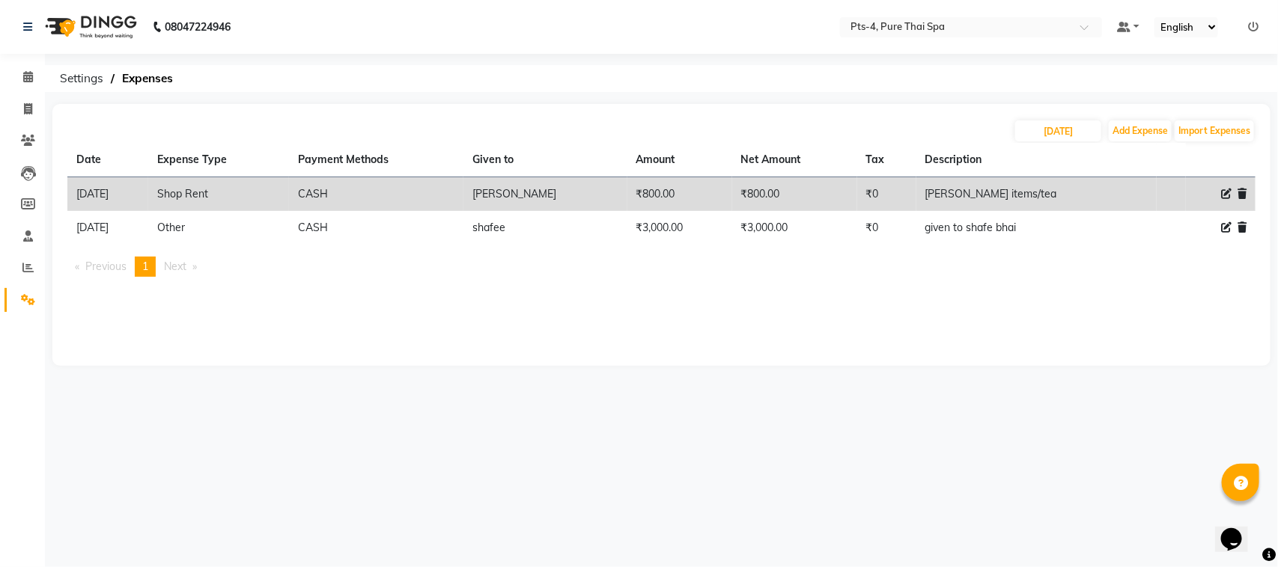
click at [1078, 262] on ul "Previous page 1 / 1 You're on page 1 Next page" at bounding box center [661, 267] width 1188 height 20
click at [1056, 121] on input "[DATE]" at bounding box center [1058, 131] width 86 height 21
select select "8"
select select "2025"
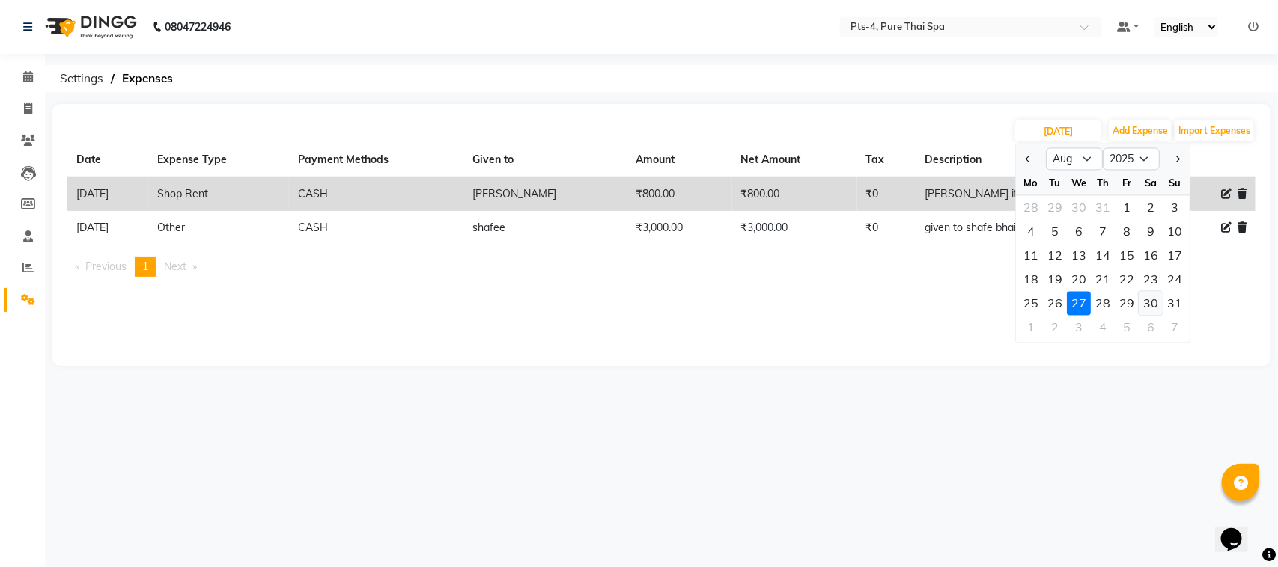
click at [1140, 308] on div "30" at bounding box center [1151, 304] width 24 height 24
type input "[DATE]"
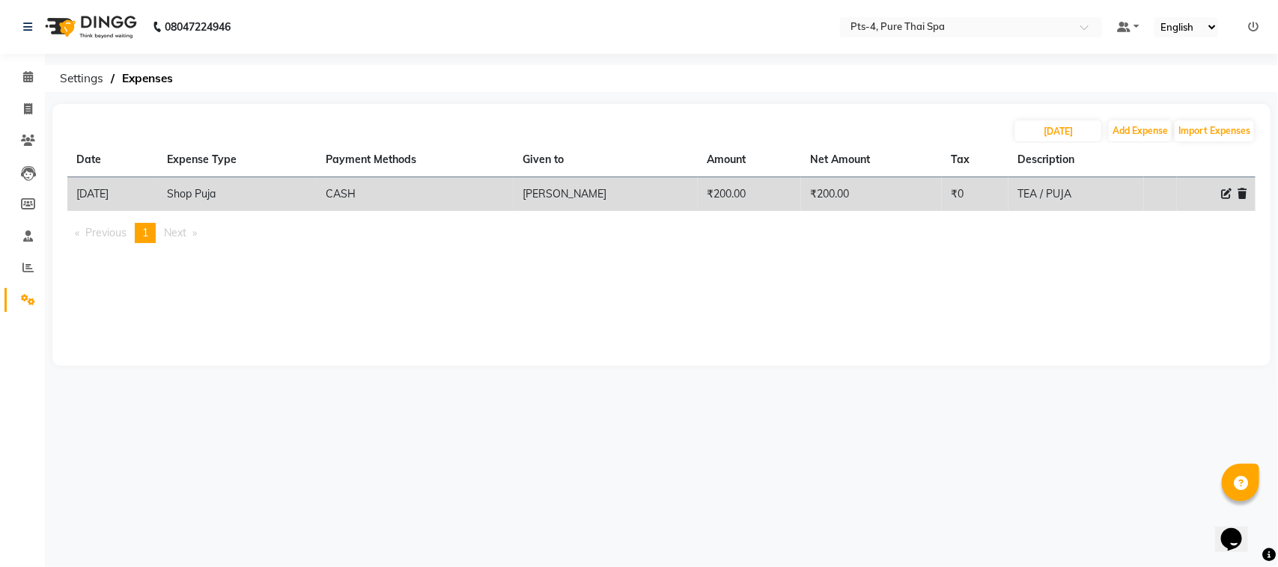
click at [1115, 249] on div "Date Expense Type Payment Methods Given to Amount Net Amount Tax Description [D…" at bounding box center [661, 199] width 1188 height 112
click at [54, 98] on div "08047224946 Select Location × Pts-4, Pure Thai Spa Default Panel My Panel Engli…" at bounding box center [639, 283] width 1278 height 567
click at [34, 106] on span at bounding box center [28, 109] width 26 height 17
select select "service"
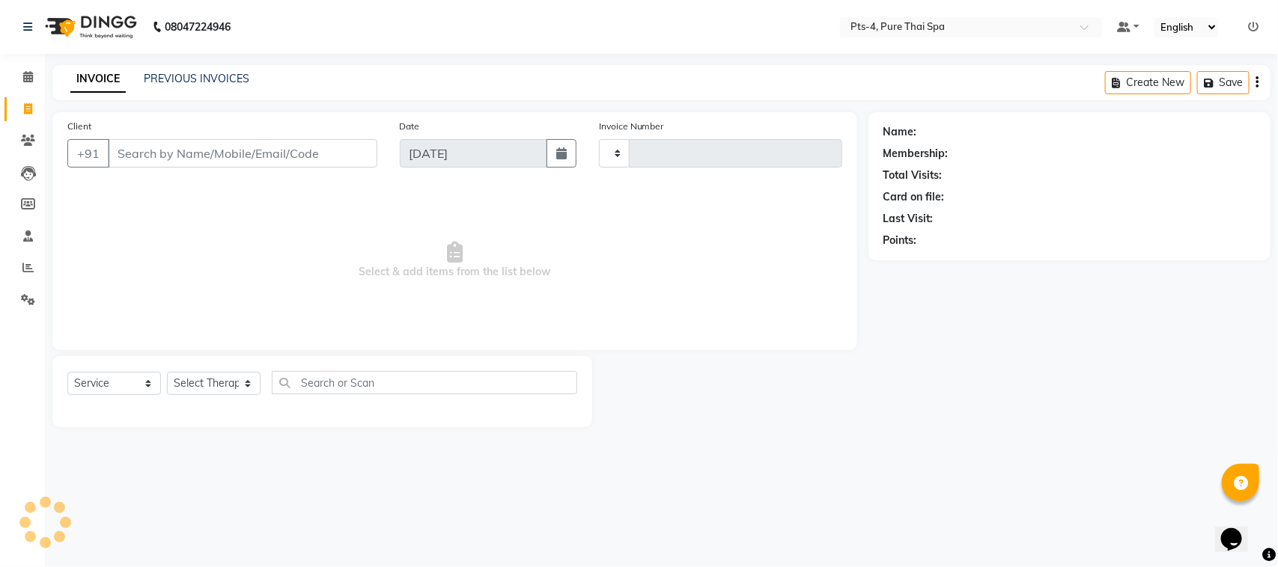
type input "2382"
select select "6459"
click at [19, 270] on span at bounding box center [28, 268] width 26 height 17
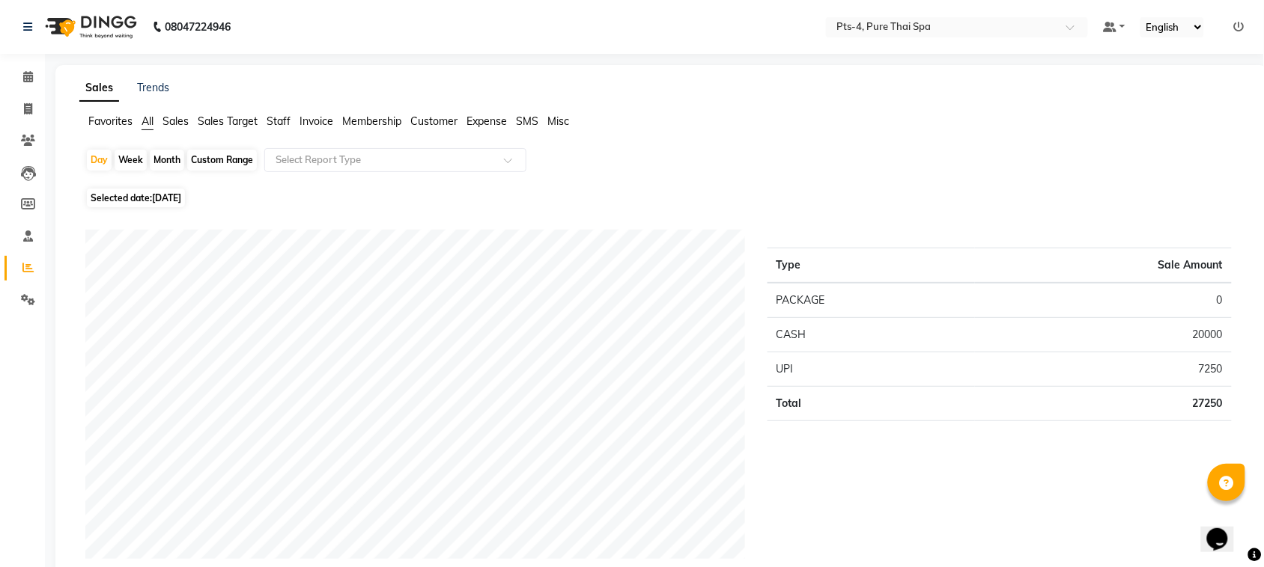
click at [230, 121] on span "Sales Target" at bounding box center [228, 121] width 60 height 13
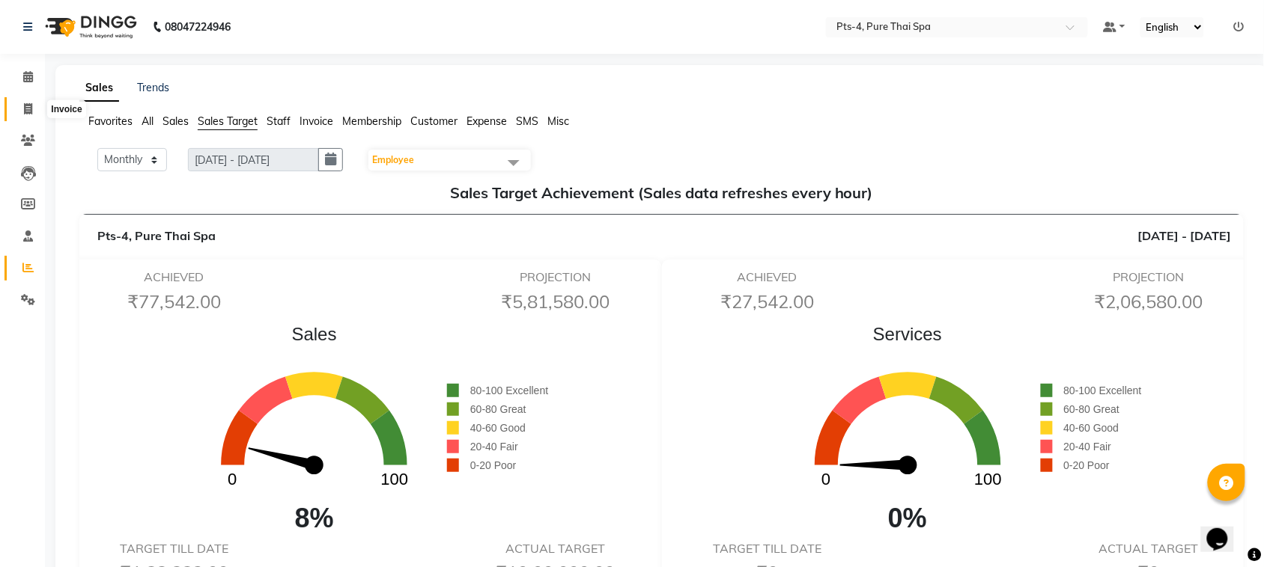
click at [21, 112] on span at bounding box center [28, 109] width 26 height 17
select select "6459"
select select "service"
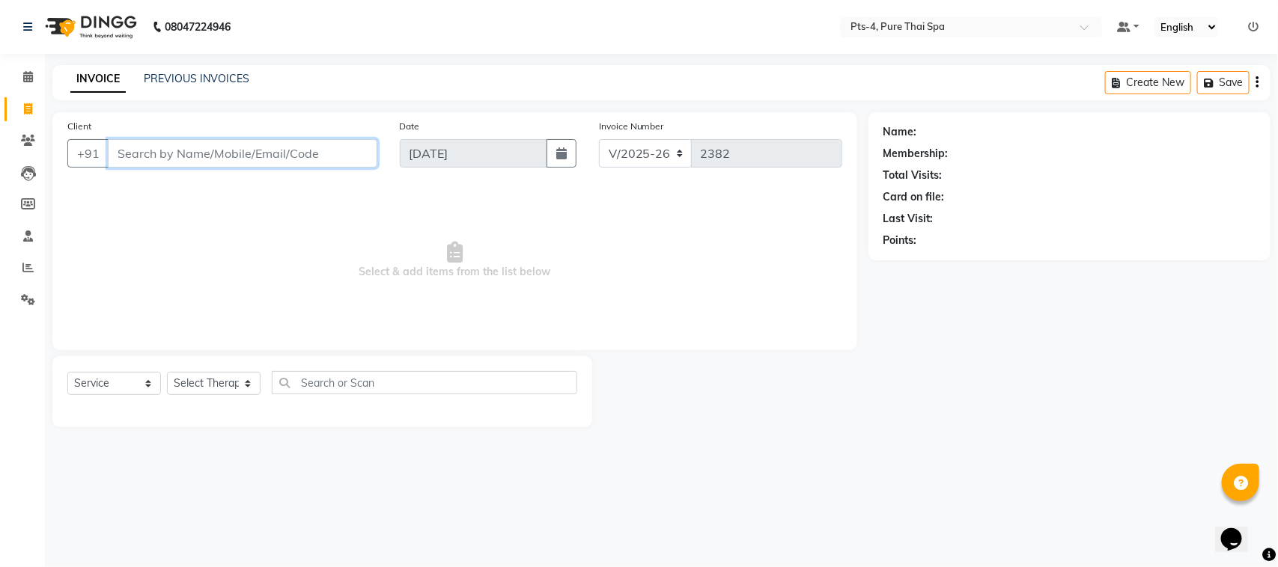
click at [165, 148] on input "Client" at bounding box center [243, 153] width 270 height 28
paste input "9845060607"
type input "9845060607"
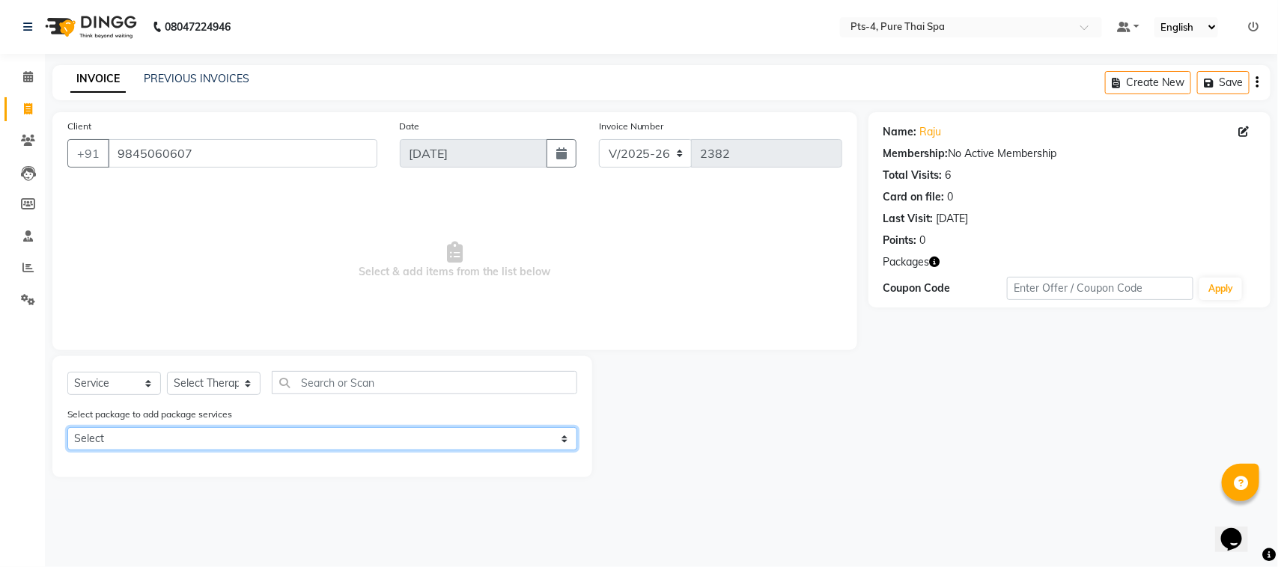
click at [121, 443] on select "Select PTS PACKAGE (5K) 4 SERVICES" at bounding box center [322, 438] width 510 height 23
select select "1: Object"
click at [67, 427] on select "Select PTS PACKAGE (5K) 4 SERVICES" at bounding box center [322, 438] width 510 height 23
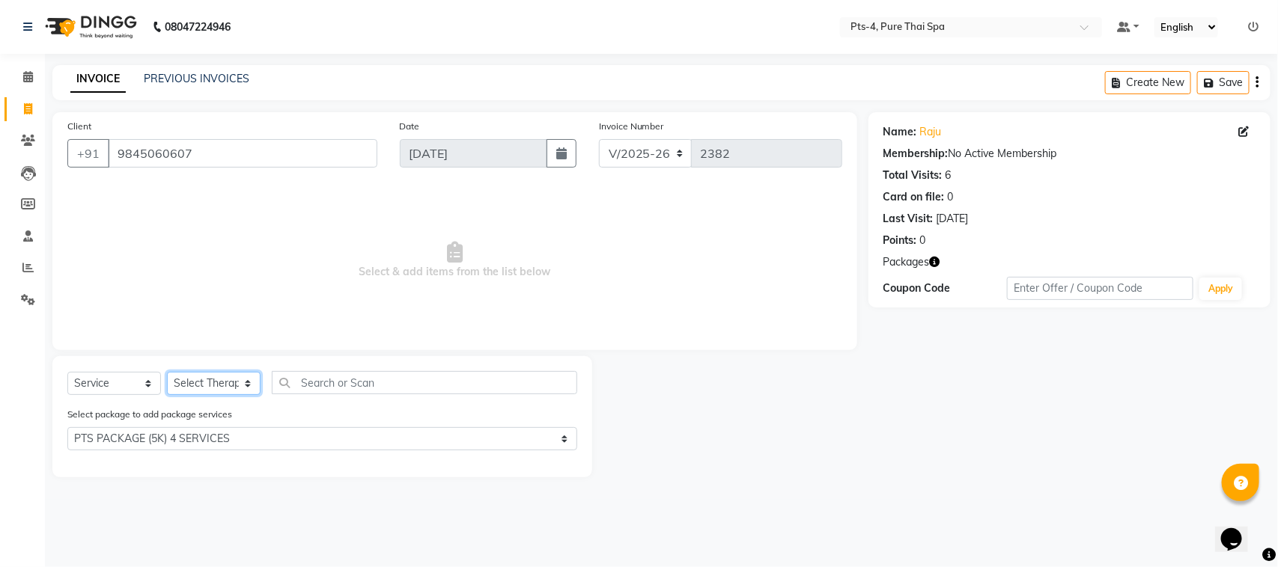
click at [204, 382] on select "Select Therapist [PERSON_NAME] NE [PERSON_NAME] anyone [PERSON_NAME] Candy FON …" at bounding box center [214, 383] width 94 height 23
select select "59672"
click at [167, 372] on select "Select Therapist [PERSON_NAME] NE [PERSON_NAME] anyone [PERSON_NAME] Candy FON …" at bounding box center [214, 383] width 94 height 23
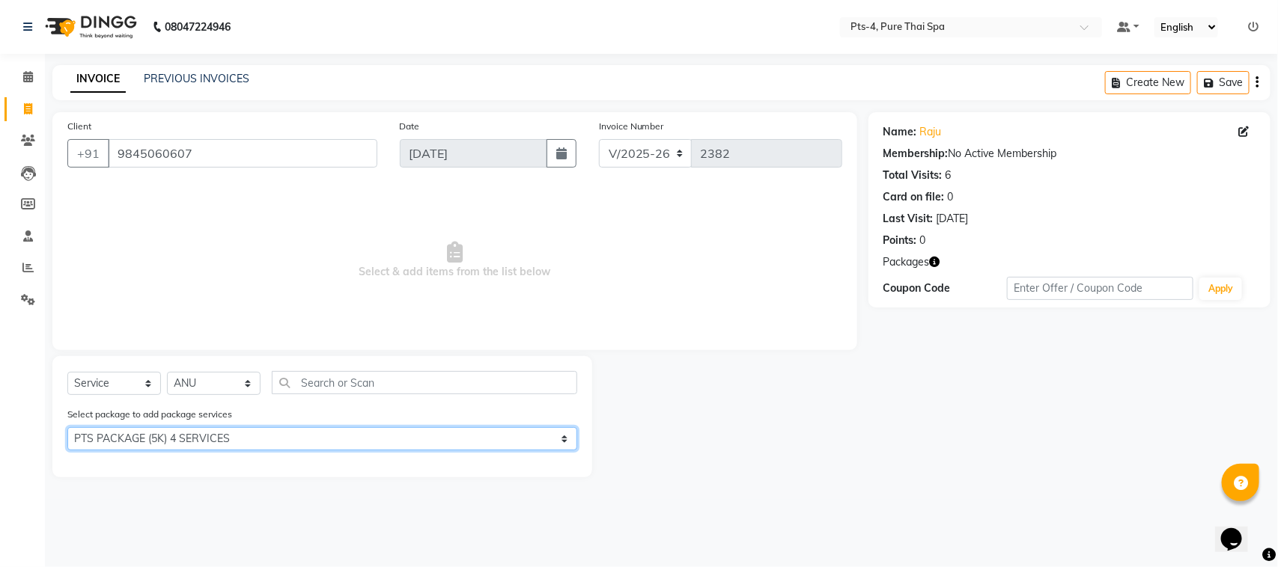
click at [188, 436] on select "Select PTS PACKAGE (5K) 4 SERVICES" at bounding box center [322, 438] width 510 height 23
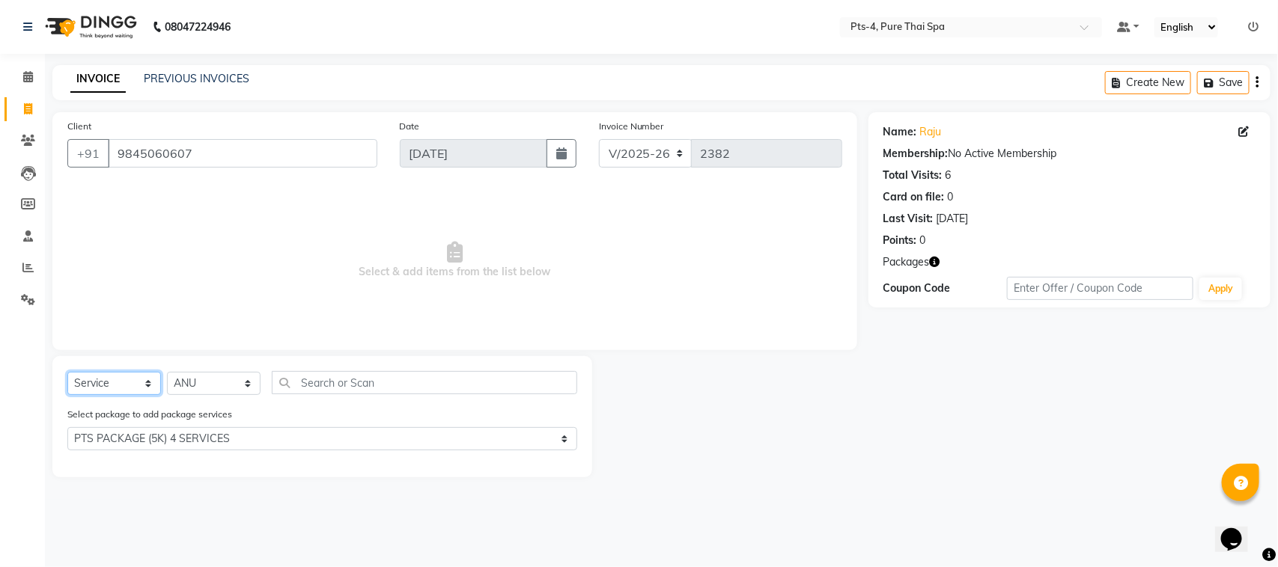
click at [117, 387] on select "Select Service Product Membership Package Voucher Prepaid Gift Card" at bounding box center [114, 383] width 94 height 23
select select "package"
click at [67, 372] on select "Select Service Product Membership Package Voucher Prepaid Gift Card" at bounding box center [114, 383] width 94 height 23
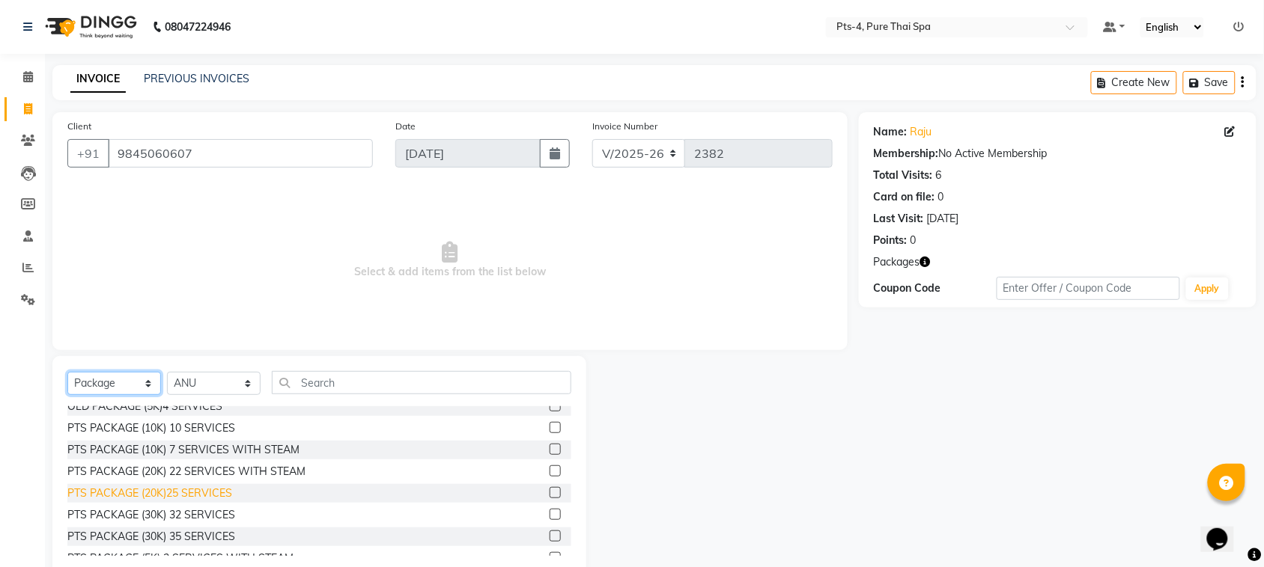
scroll to position [88, 0]
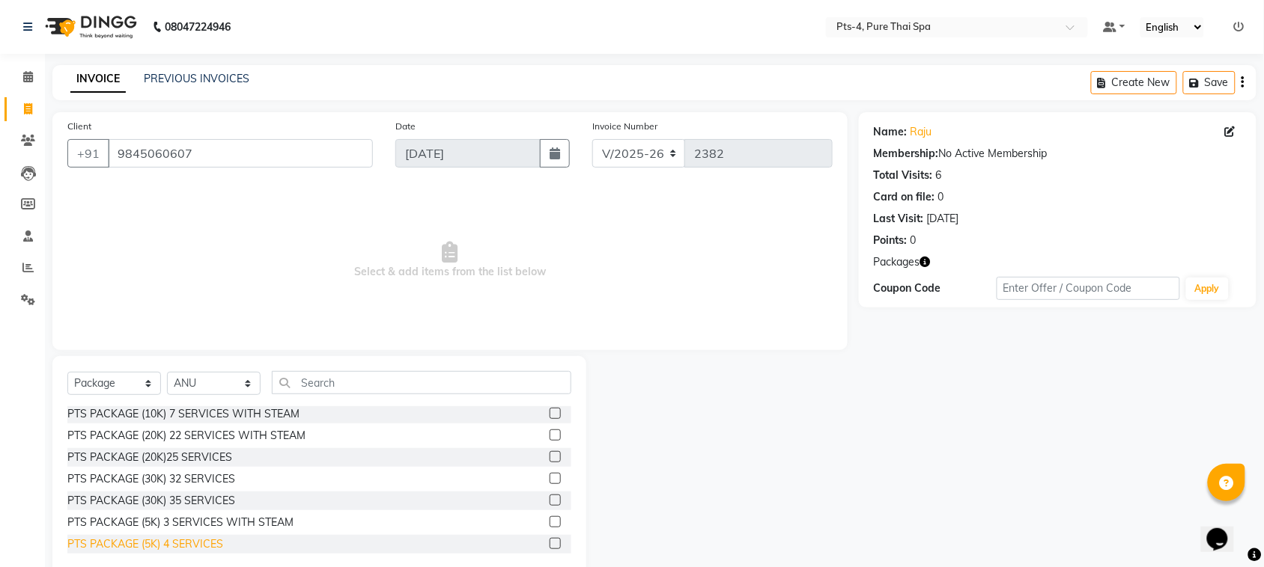
click at [177, 541] on div "PTS PACKAGE (5K) 4 SERVICES" at bounding box center [145, 545] width 156 height 16
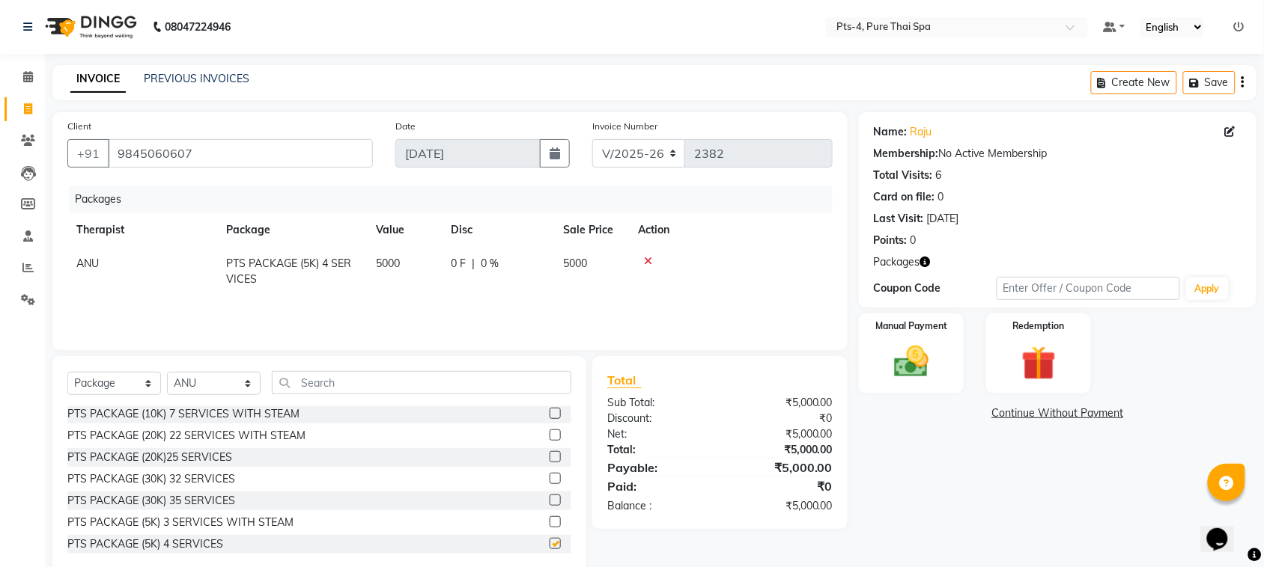
checkbox input "false"
click at [938, 354] on img at bounding box center [911, 361] width 58 height 41
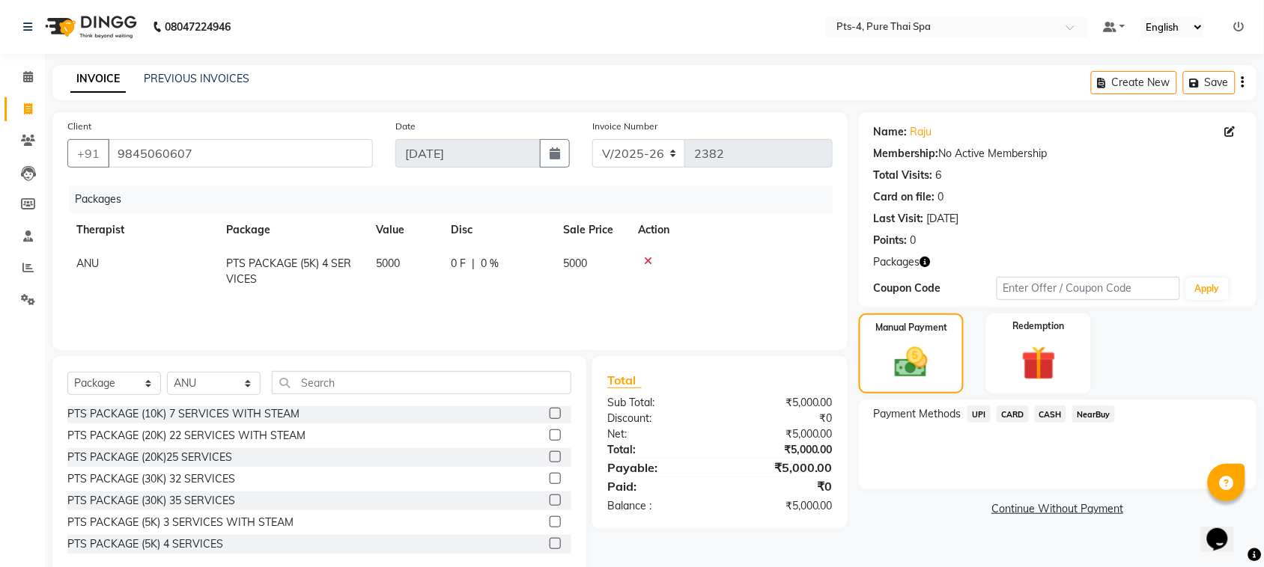
click at [1008, 417] on span "CARD" at bounding box center [1012, 414] width 32 height 17
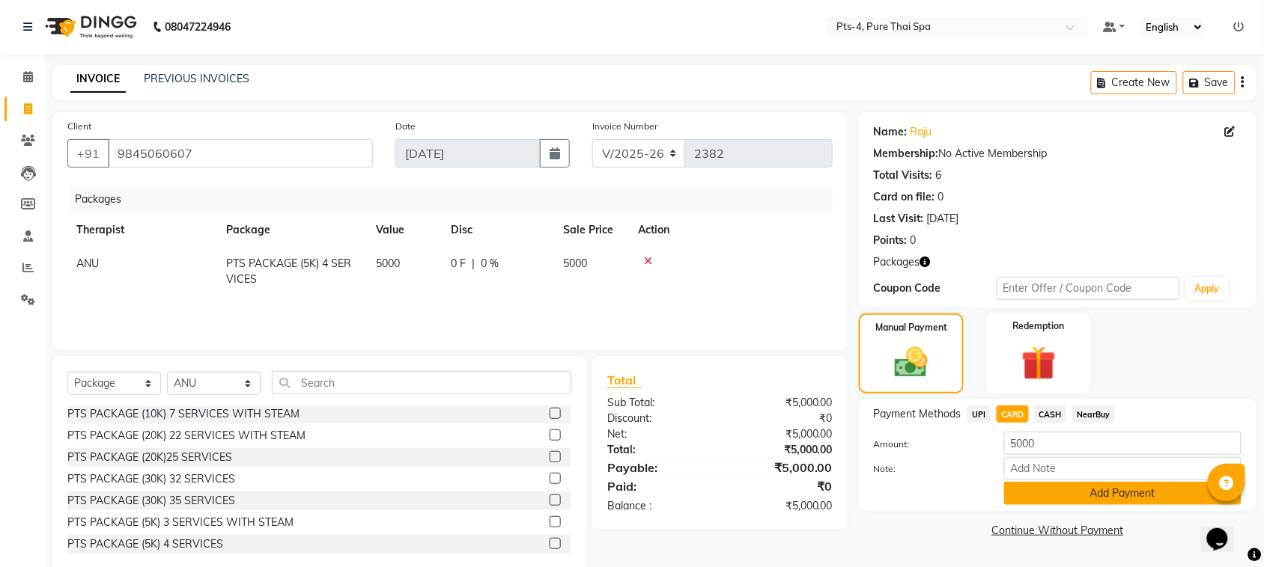
click at [1065, 483] on button "Add Payment" at bounding box center [1122, 493] width 237 height 23
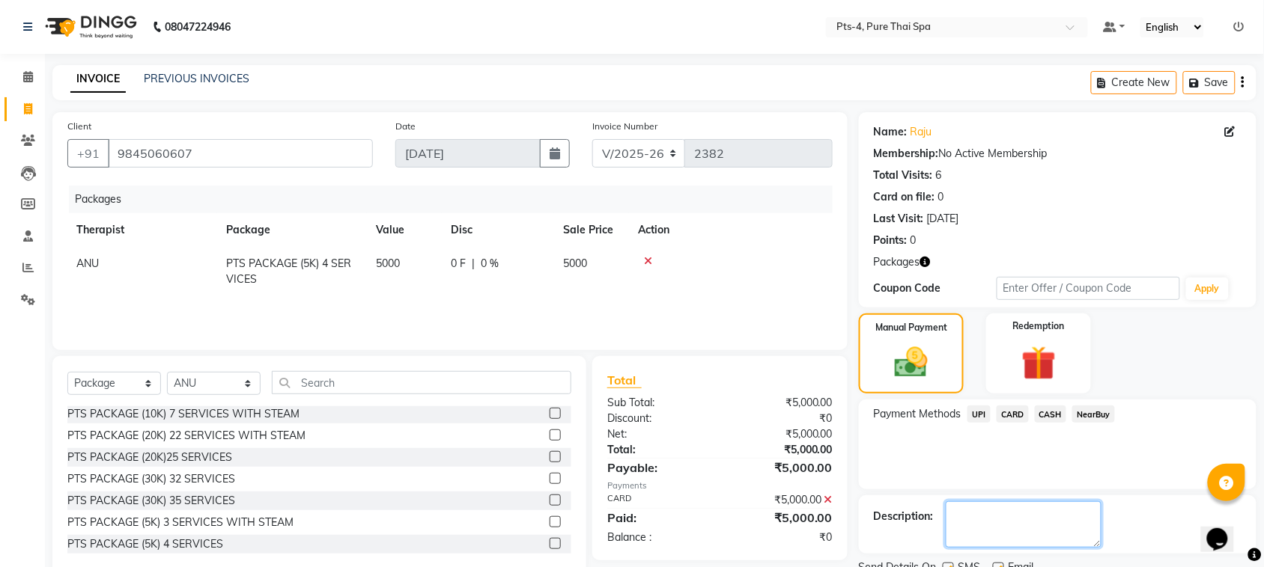
click at [1072, 529] on textarea at bounding box center [1024, 525] width 156 height 46
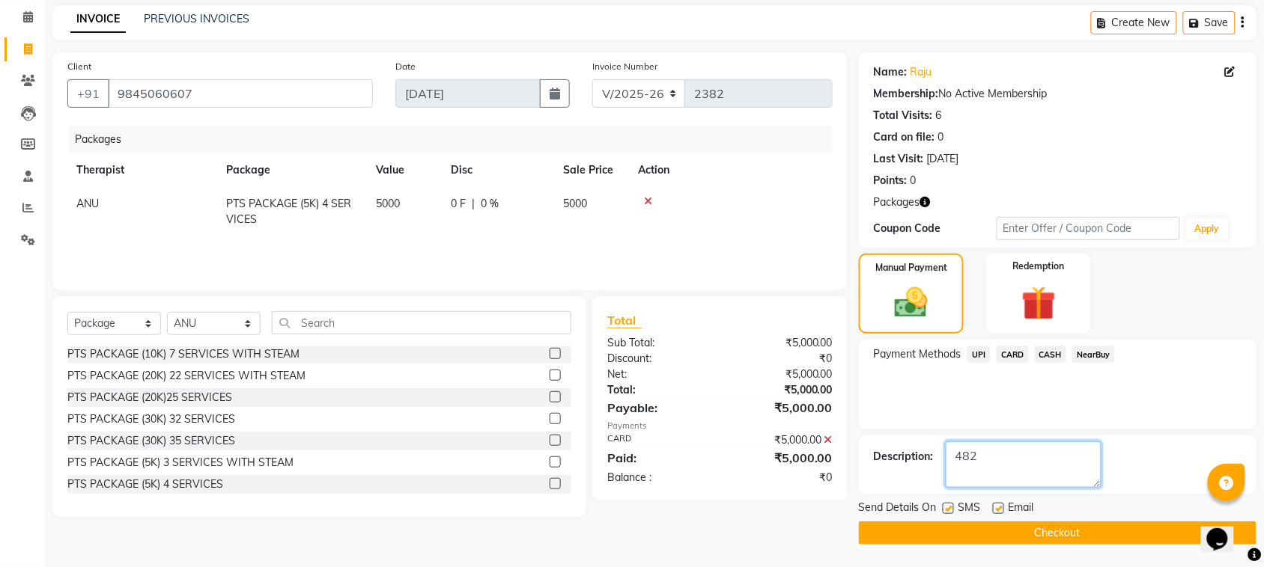
type textarea "482"
click at [1003, 544] on button "Checkout" at bounding box center [1058, 533] width 398 height 23
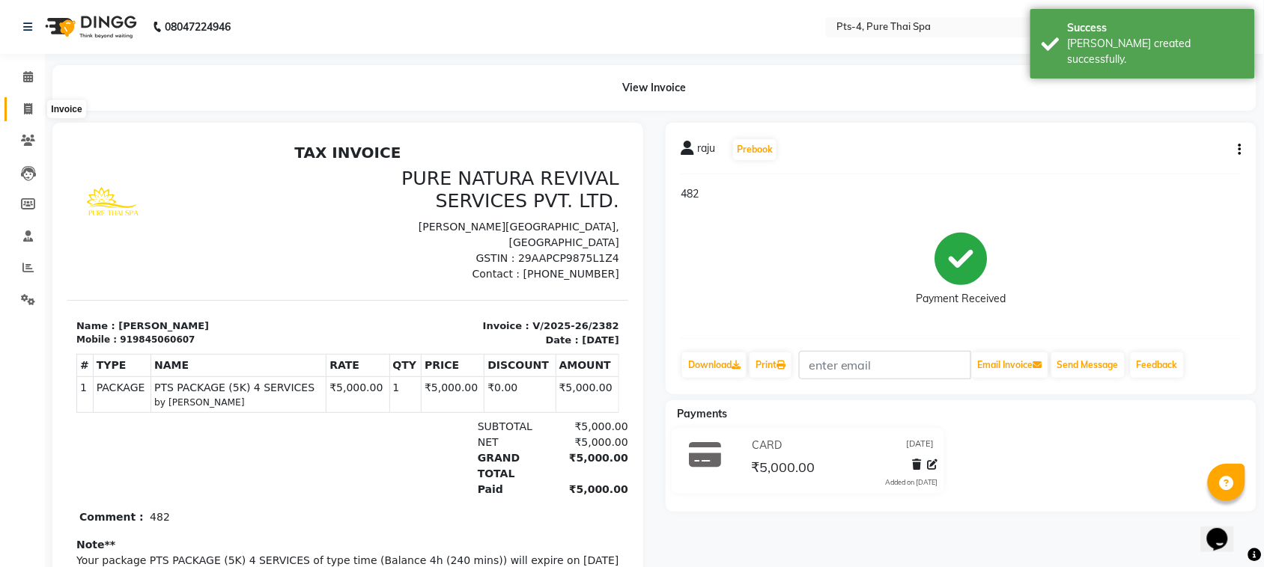
click at [22, 107] on span at bounding box center [28, 109] width 26 height 17
select select "service"
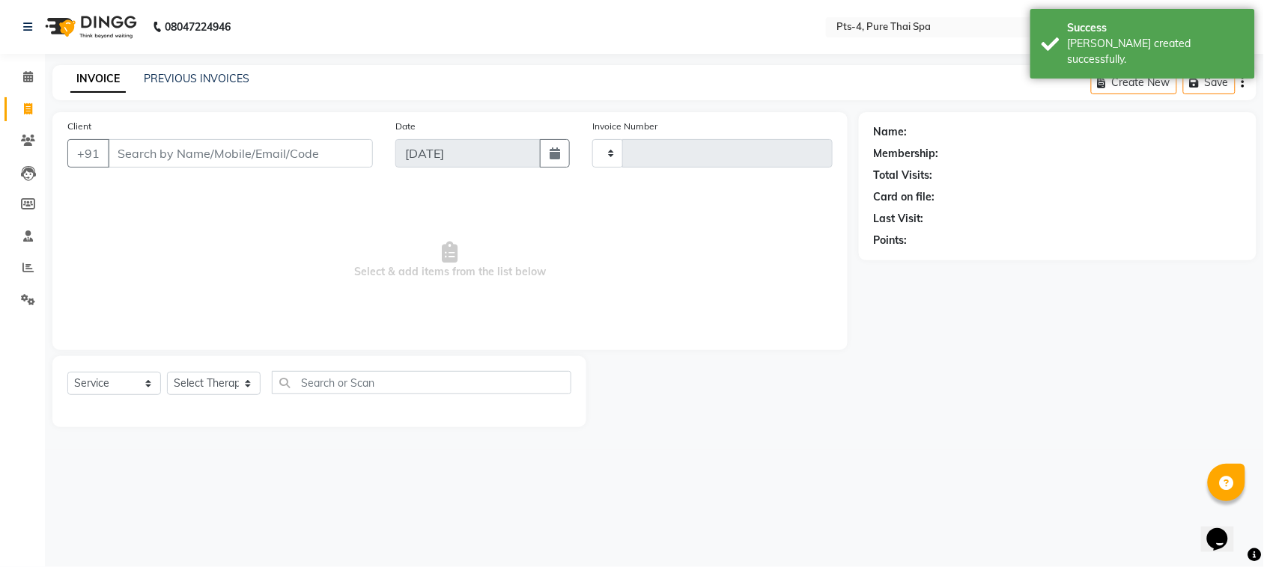
type input "2383"
select select "6459"
click at [159, 152] on input "Client" at bounding box center [243, 153] width 270 height 28
type input "9845060607"
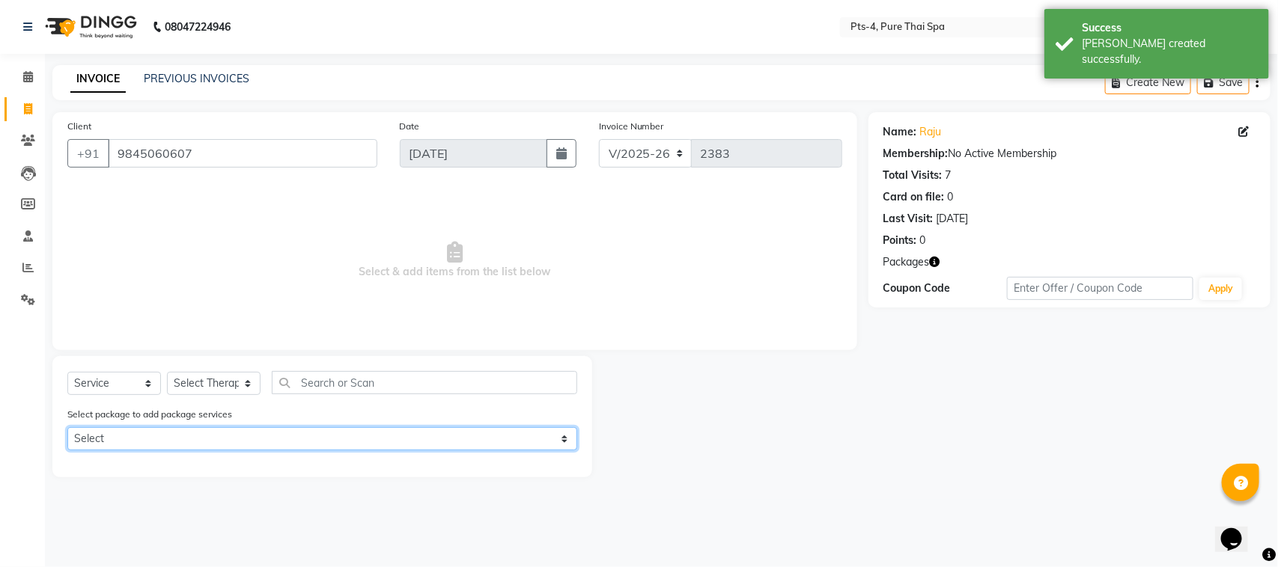
click at [156, 430] on select "Select PTS PACKAGE (5K) 4 SERVICES PTS PACKAGE (5K) 4 SERVICES" at bounding box center [322, 438] width 510 height 23
select select "1: Object"
click at [67, 427] on select "Select PTS PACKAGE (5K) 4 SERVICES PTS PACKAGE (5K) 4 SERVICES" at bounding box center [322, 438] width 510 height 23
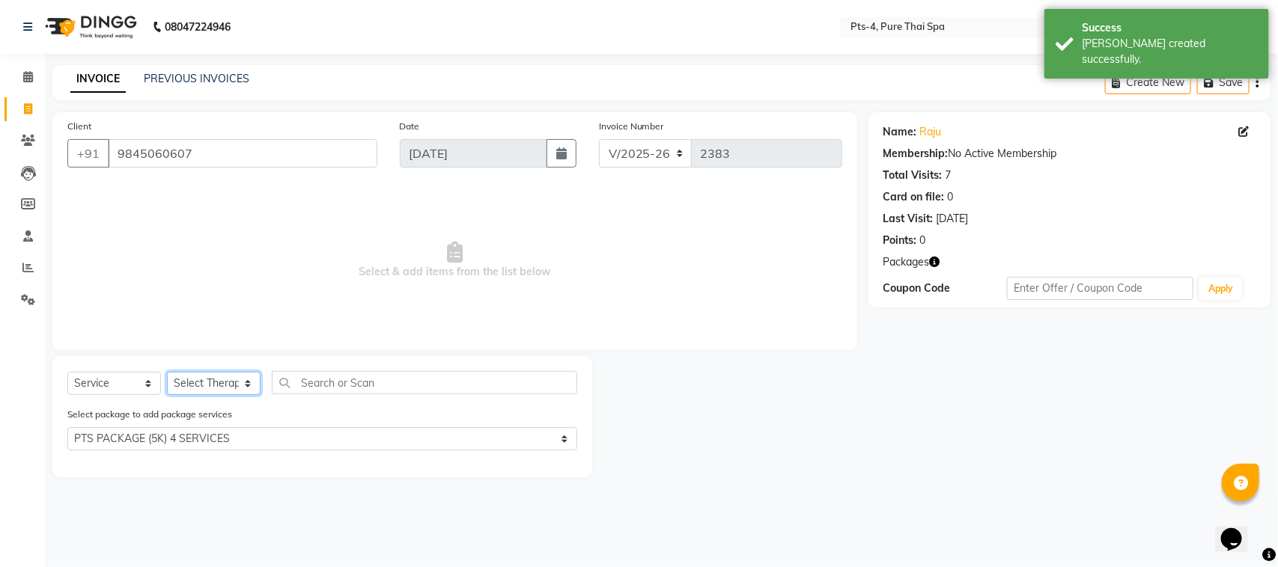
click at [225, 382] on select "Select Therapist [PERSON_NAME] NE [PERSON_NAME] anyone [PERSON_NAME] Candy FON …" at bounding box center [214, 383] width 94 height 23
select select "52901"
click at [167, 372] on select "Select Therapist [PERSON_NAME] NE [PERSON_NAME] anyone [PERSON_NAME] Candy FON …" at bounding box center [214, 383] width 94 height 23
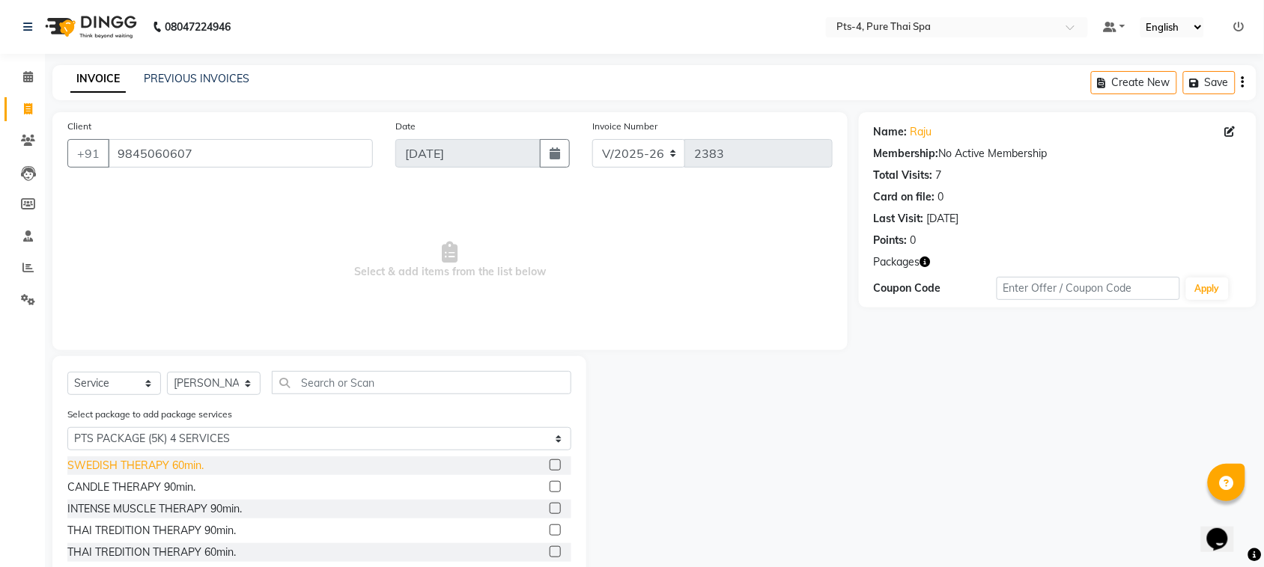
click at [166, 469] on div "SWEDISH THERAPY 60min." at bounding box center [135, 466] width 136 height 16
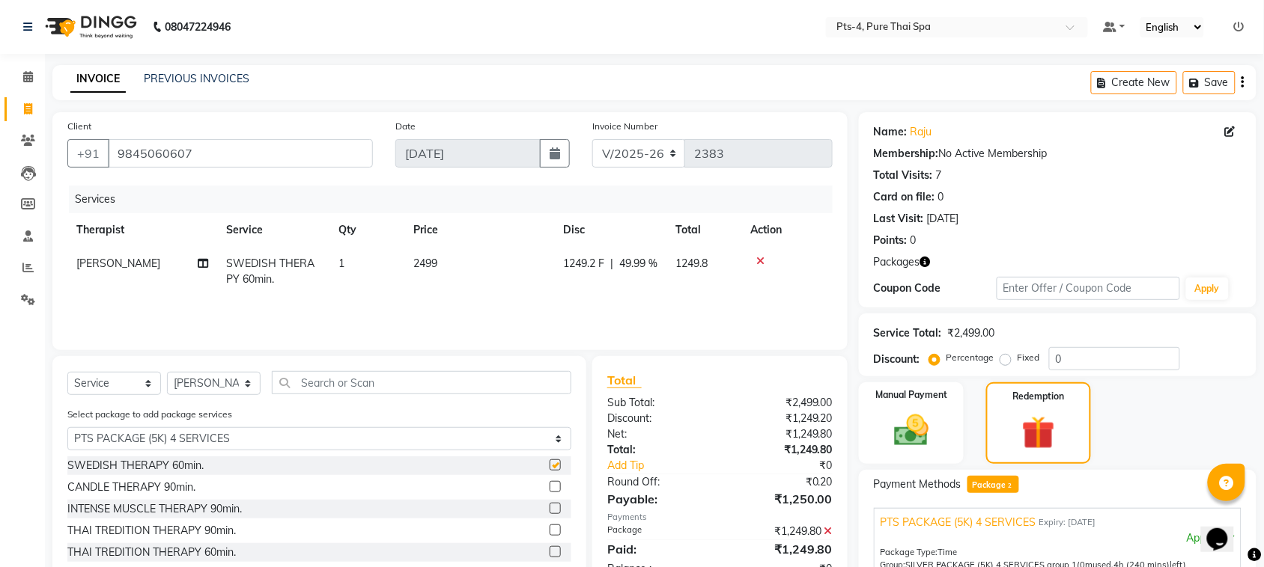
checkbox input "false"
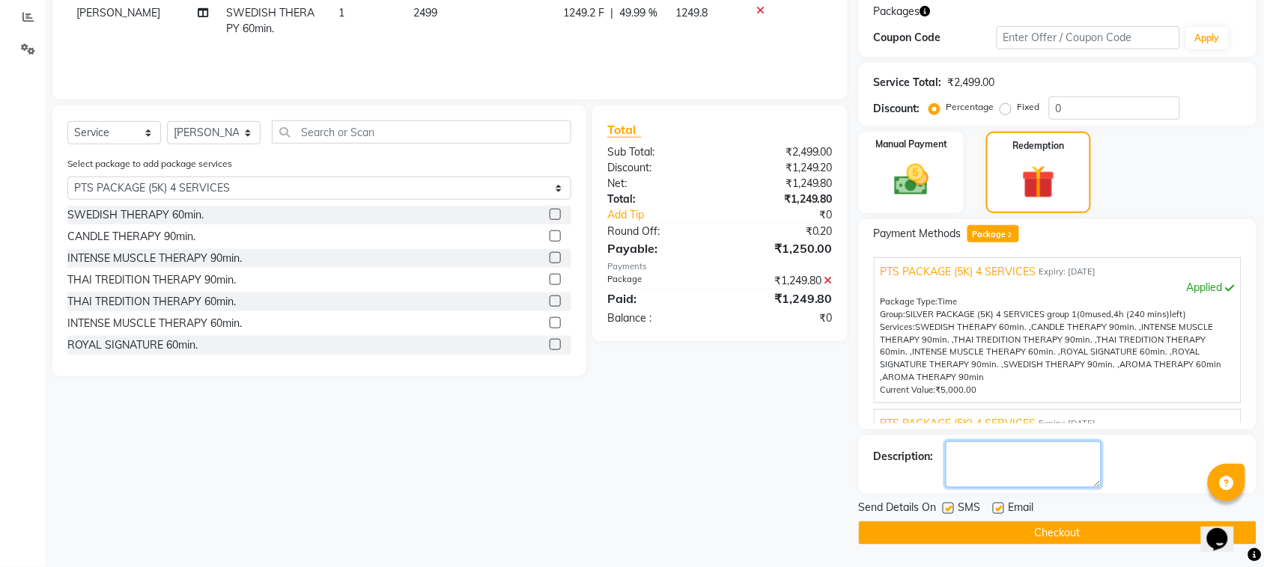
click at [1022, 449] on textarea at bounding box center [1024, 465] width 156 height 46
type textarea "482"
click at [1001, 539] on button "Checkout" at bounding box center [1058, 533] width 398 height 23
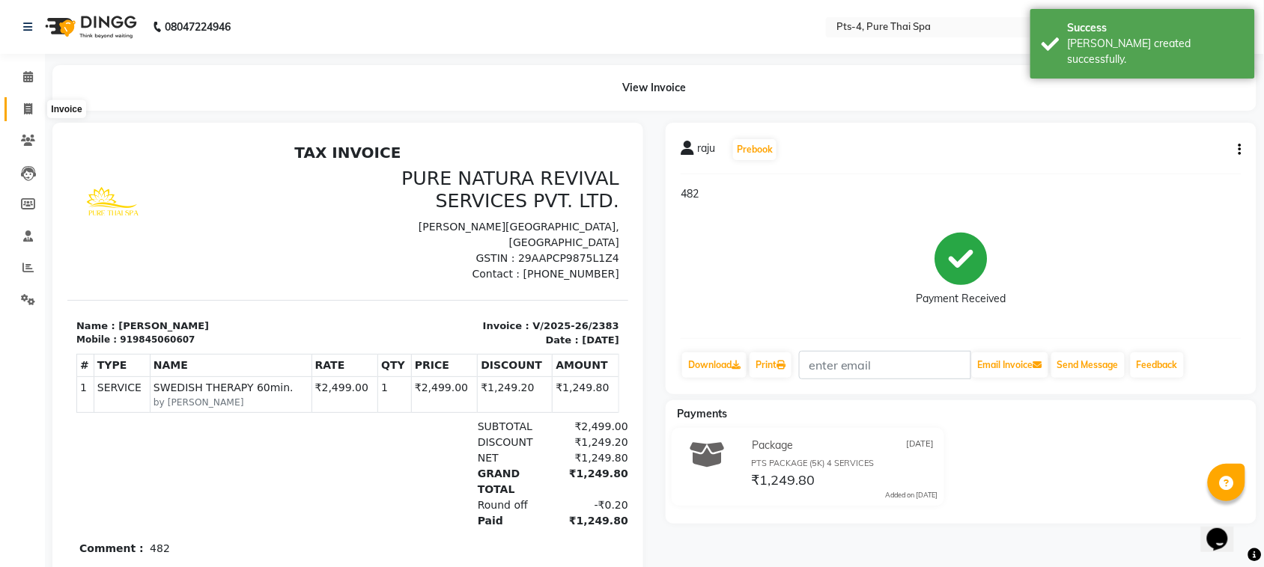
click at [26, 110] on icon at bounding box center [28, 108] width 8 height 11
select select "6459"
select select "service"
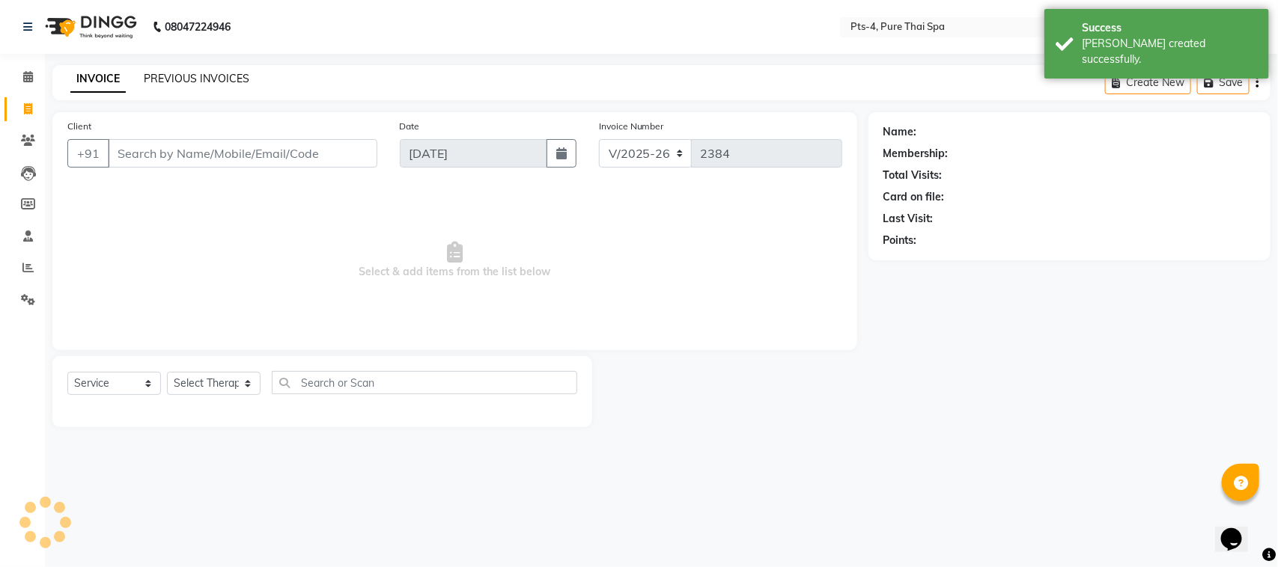
click at [167, 76] on link "PREVIOUS INVOICES" at bounding box center [197, 78] width 106 height 13
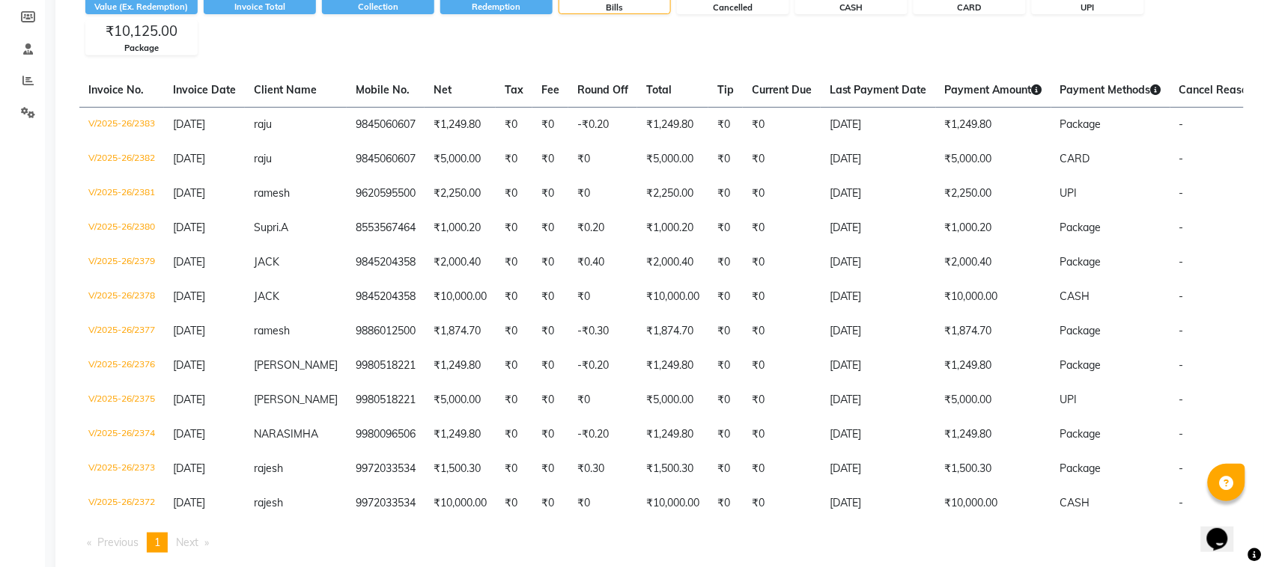
scroll to position [94, 0]
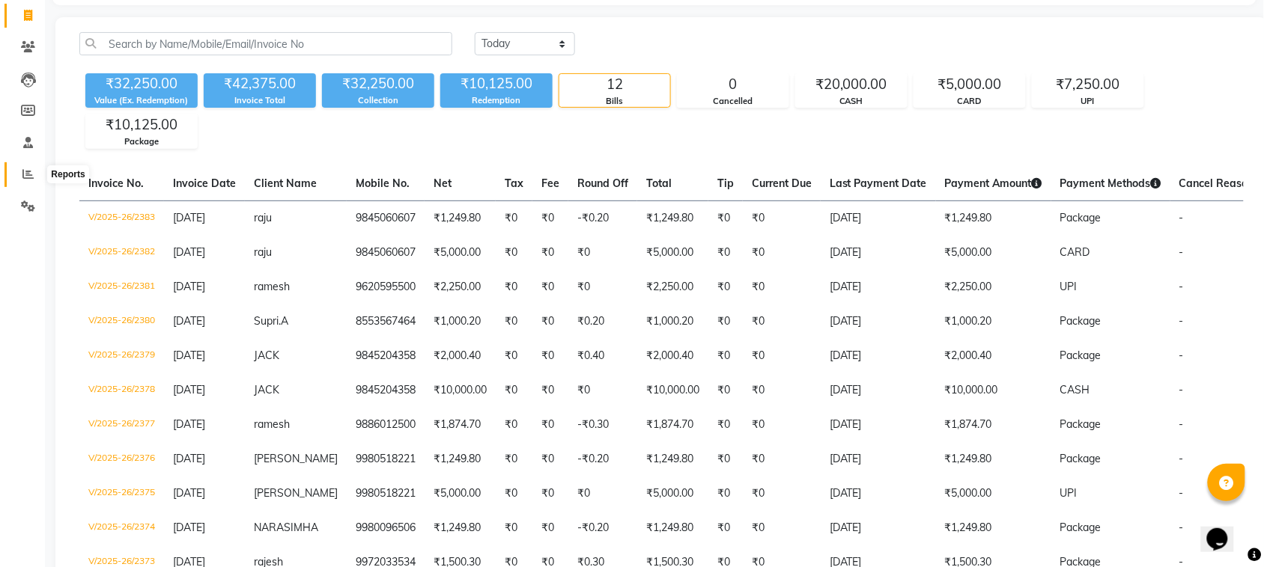
click at [31, 180] on icon at bounding box center [27, 173] width 11 height 11
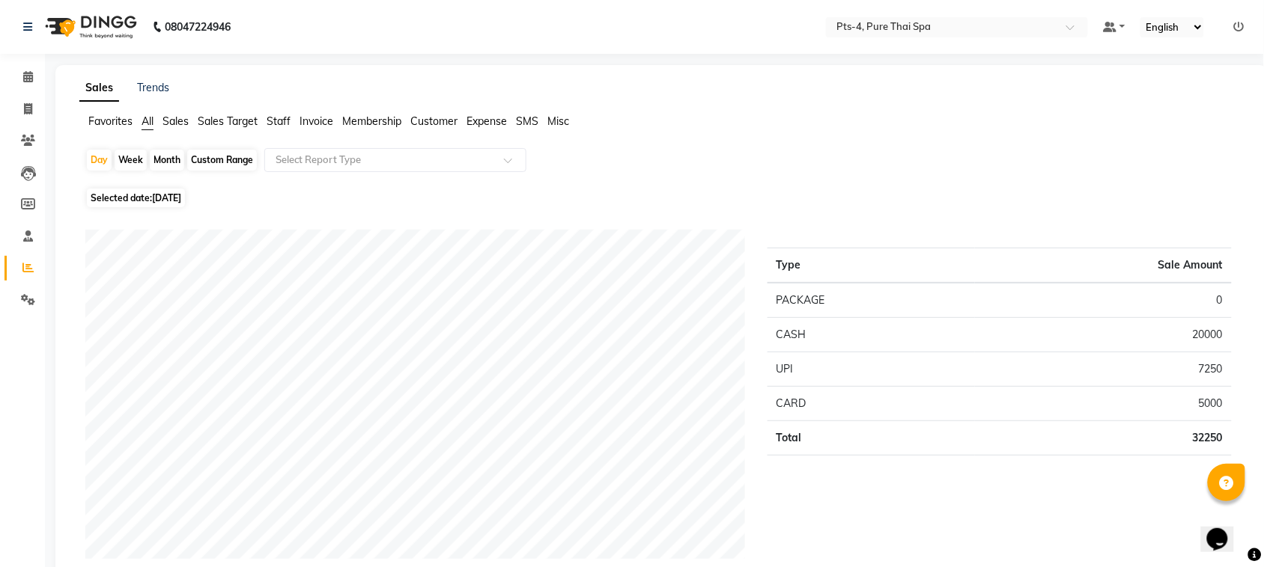
click at [171, 159] on div "Month" at bounding box center [167, 160] width 34 height 21
select select "9"
select select "2025"
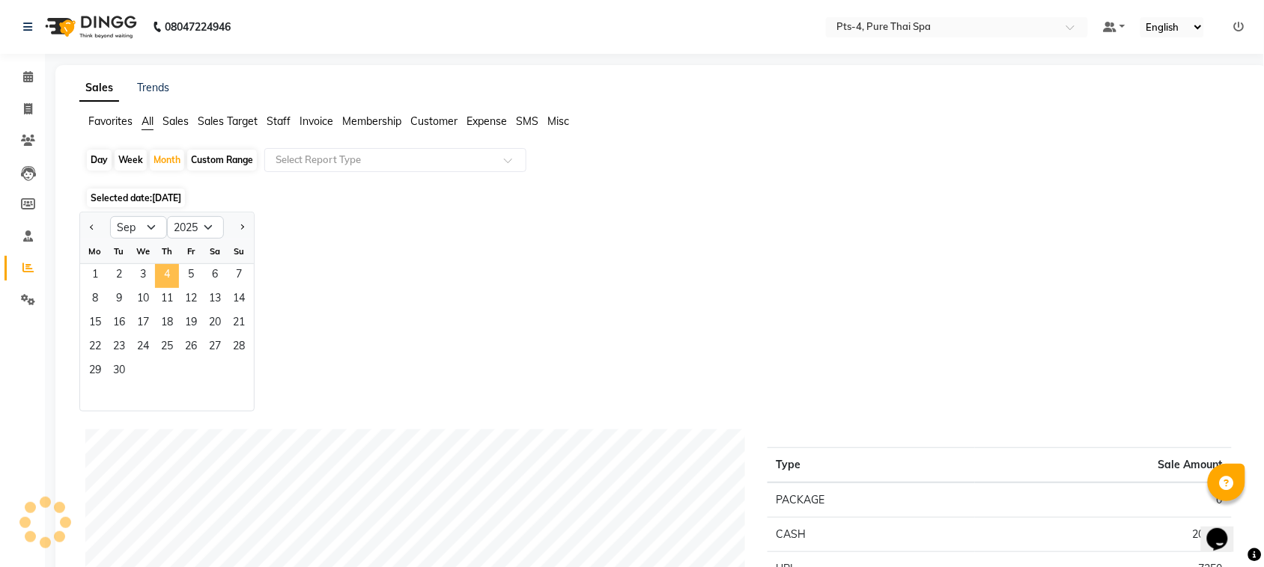
click at [173, 275] on span "4" at bounding box center [167, 276] width 24 height 24
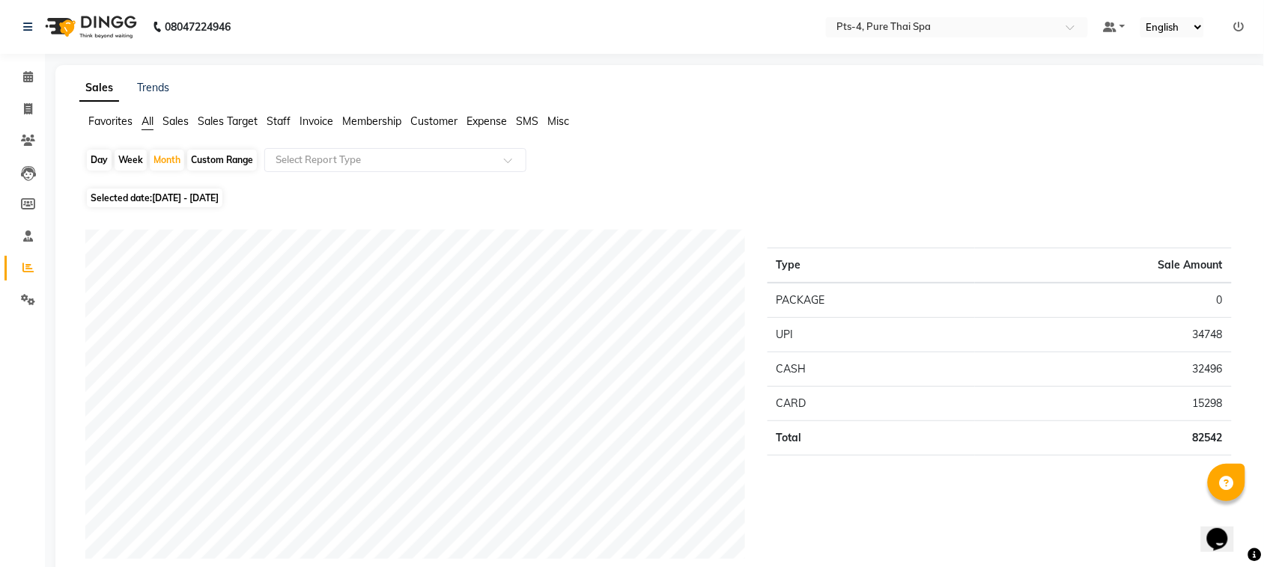
click at [222, 159] on div "Custom Range" at bounding box center [222, 160] width 70 height 21
select select "9"
select select "2025"
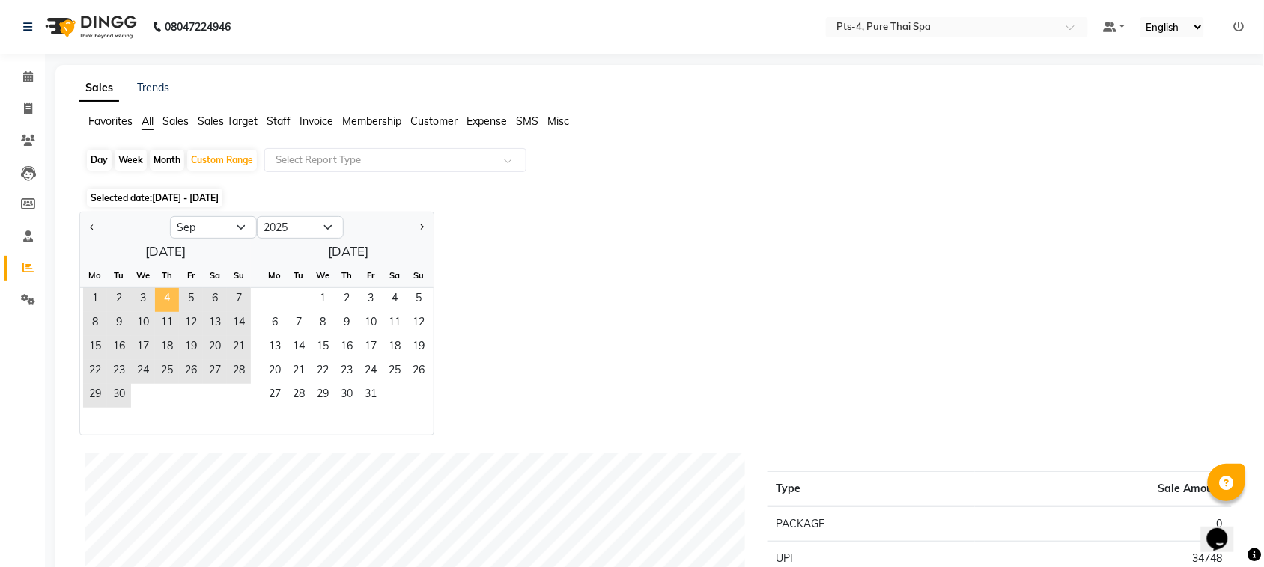
click at [163, 296] on span "4" at bounding box center [167, 300] width 24 height 24
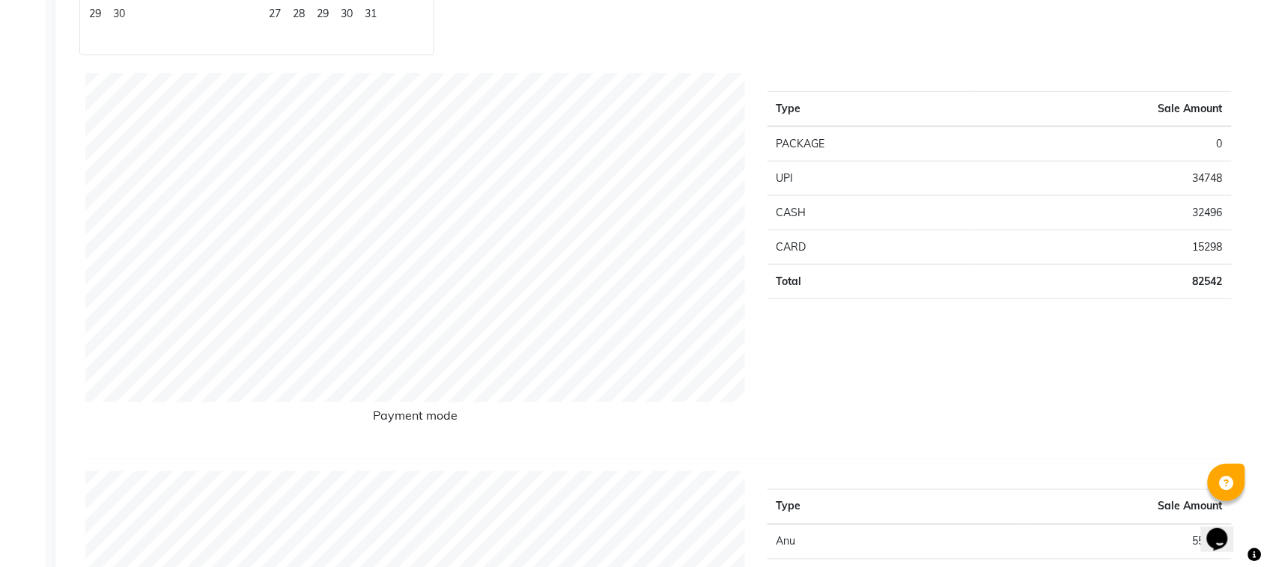
scroll to position [561, 0]
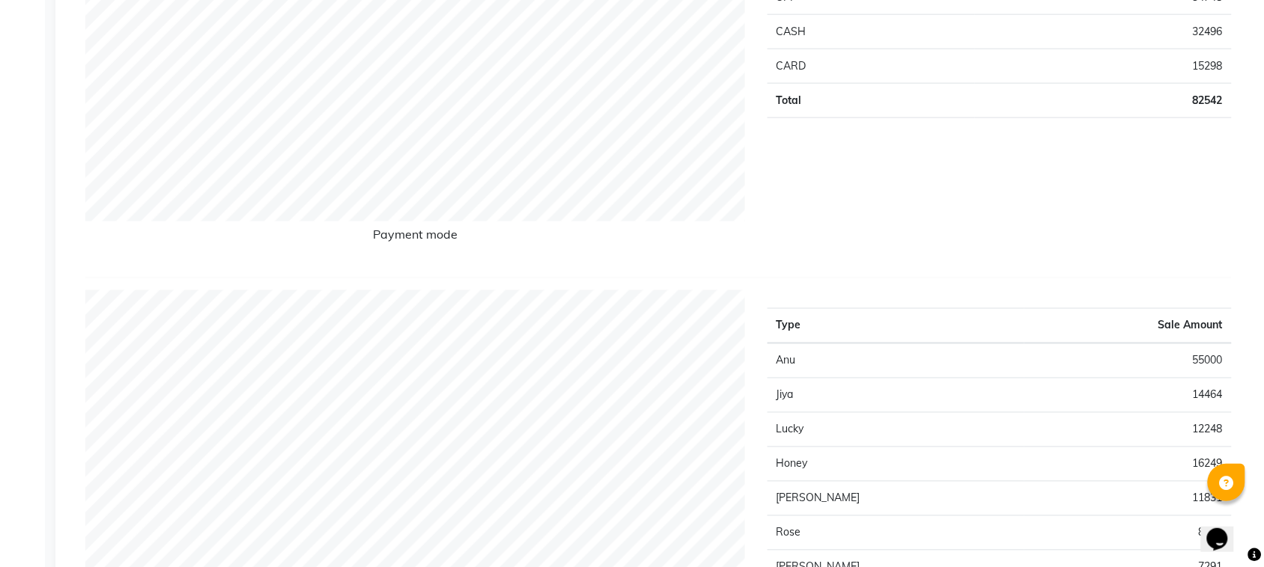
click at [829, 241] on div "Type Sale Amount PACKAGE 0 UPI 34748 CASH 32496 CARD 15298 Total 82542" at bounding box center [999, 79] width 487 height 374
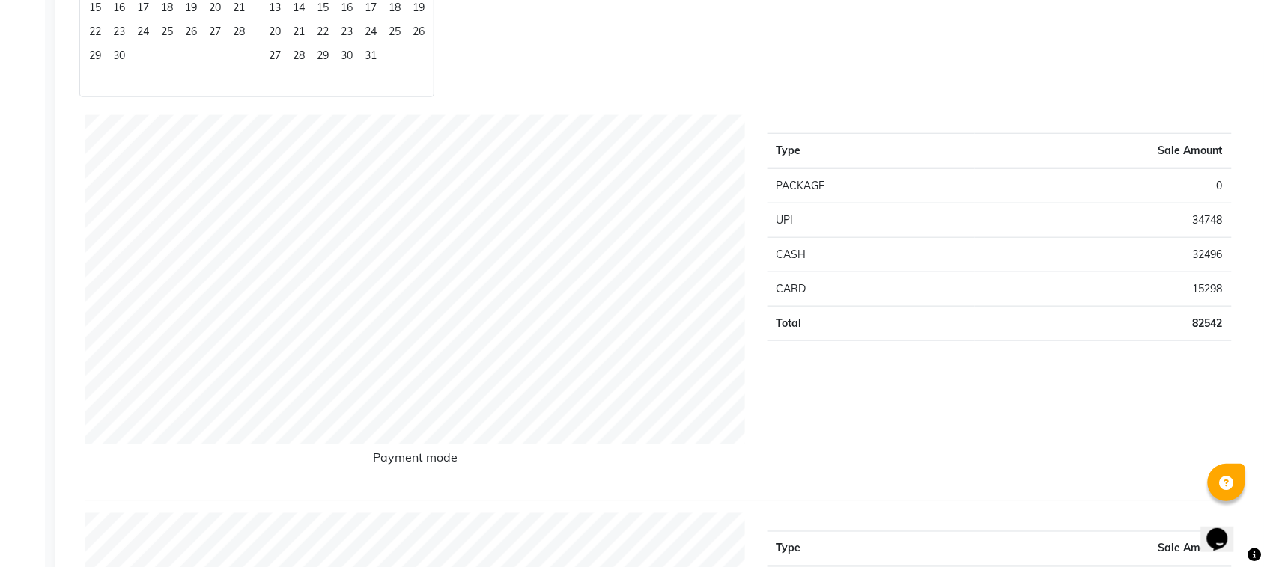
scroll to position [281, 0]
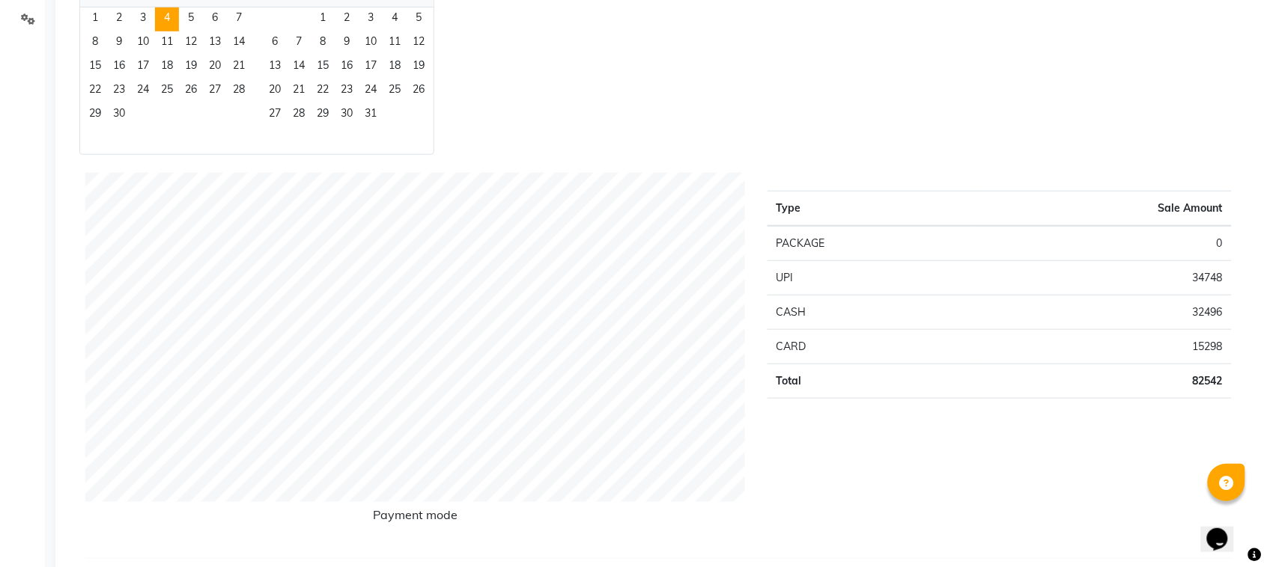
click at [712, 99] on div "Jan Feb Mar Apr May Jun [DATE] Aug Sep Oct Nov [DATE] 2016 2017 2018 2019 2020 …" at bounding box center [661, 43] width 1164 height 224
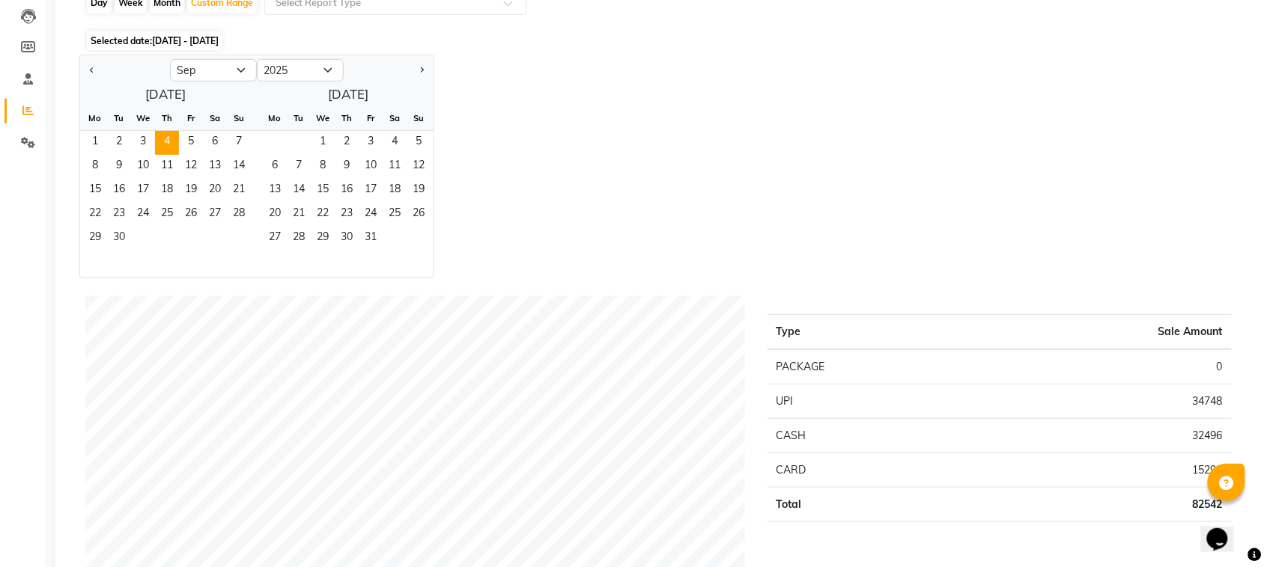
scroll to position [94, 0]
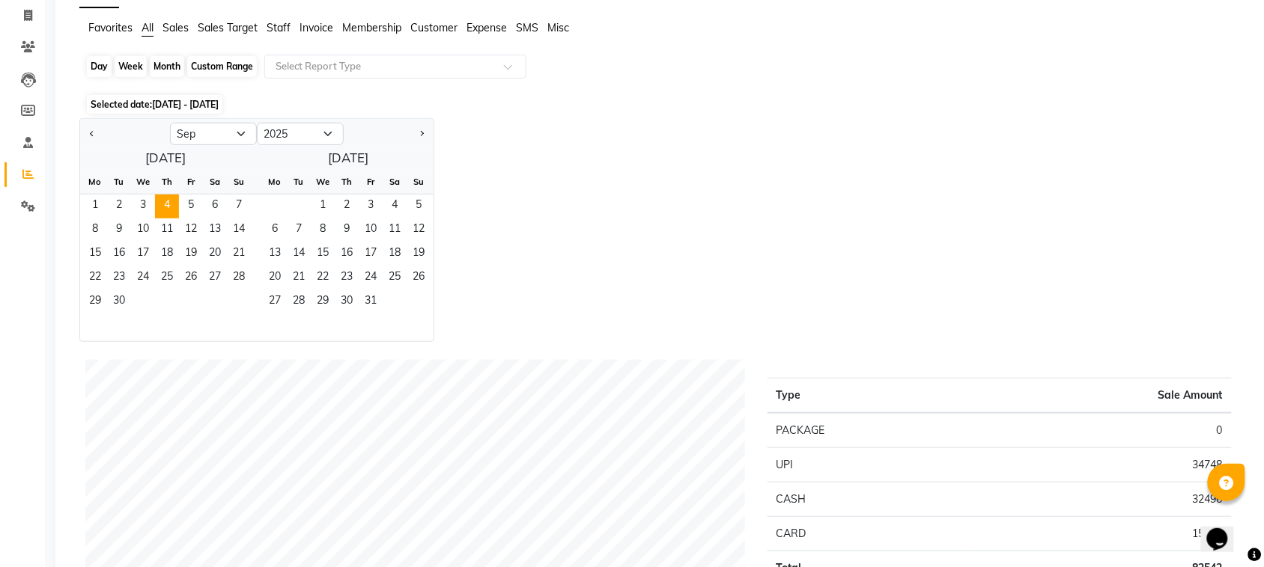
click at [236, 73] on div "Custom Range" at bounding box center [222, 66] width 70 height 21
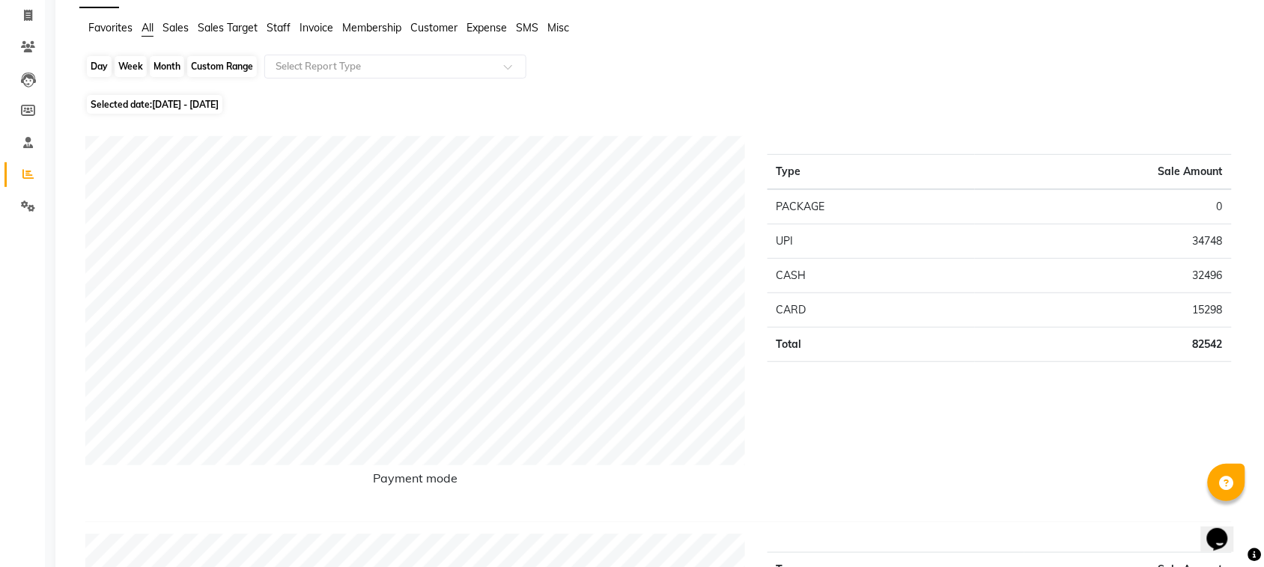
click at [236, 73] on div "Custom Range" at bounding box center [222, 66] width 70 height 21
select select "9"
select select "2025"
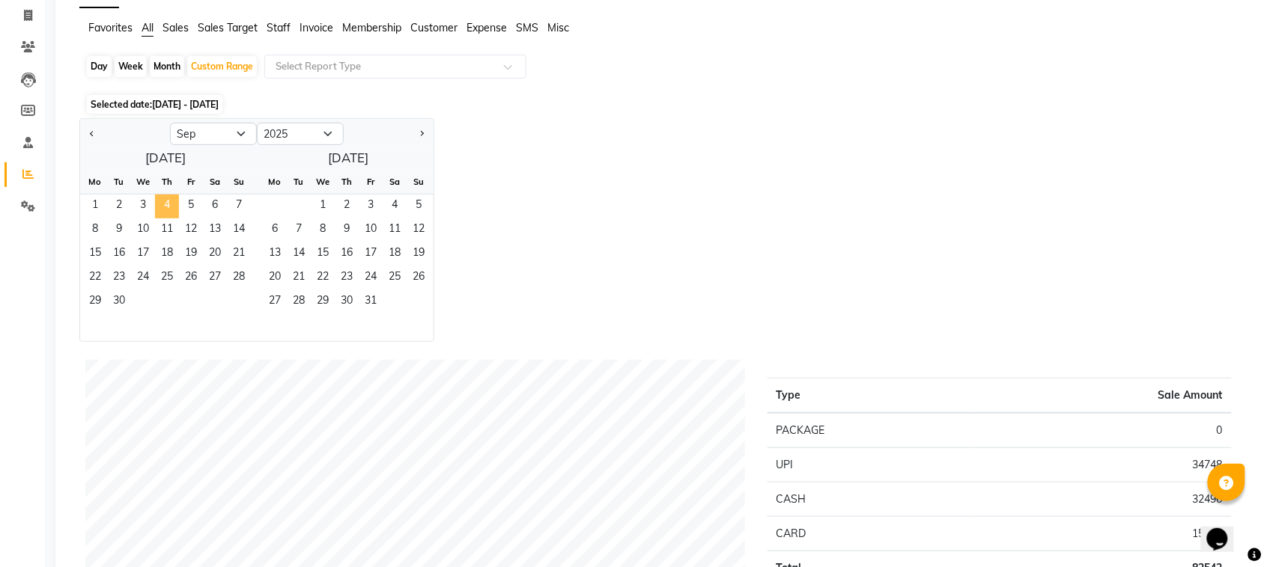
click at [167, 204] on span "4" at bounding box center [167, 207] width 24 height 24
click at [103, 64] on div "Day" at bounding box center [99, 66] width 25 height 21
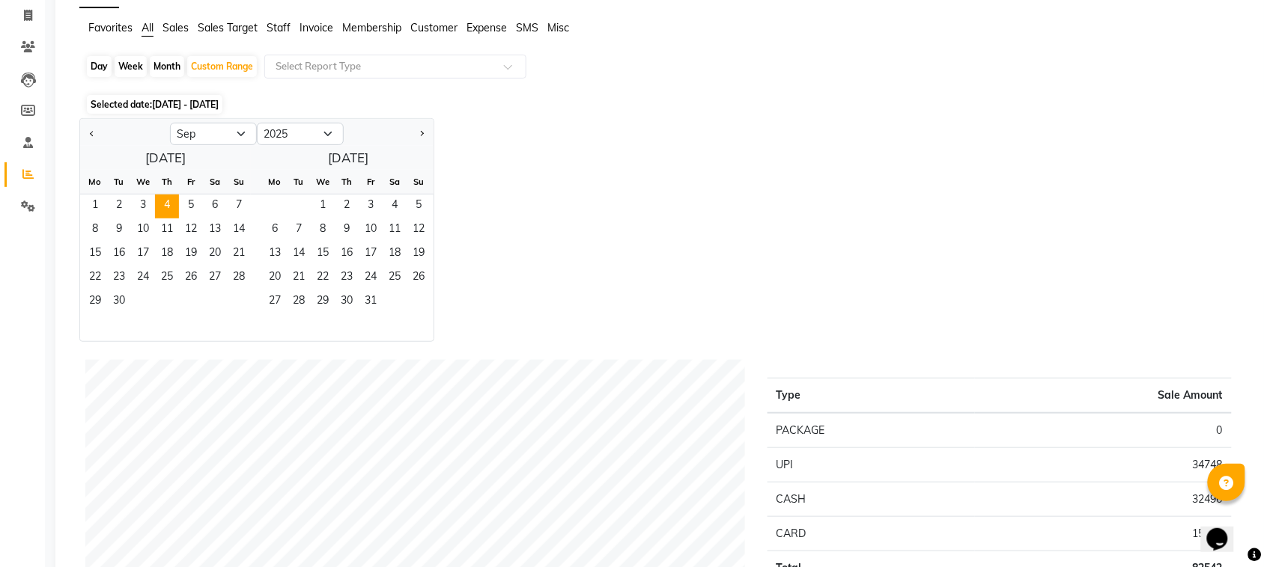
select select "9"
select select "2025"
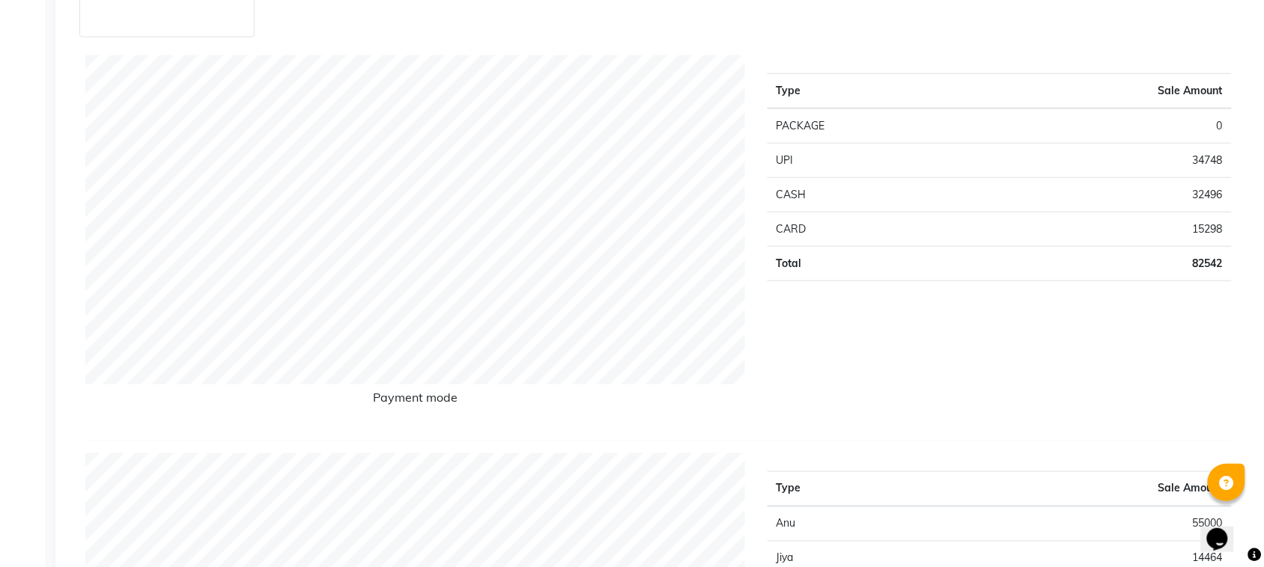
scroll to position [561, 0]
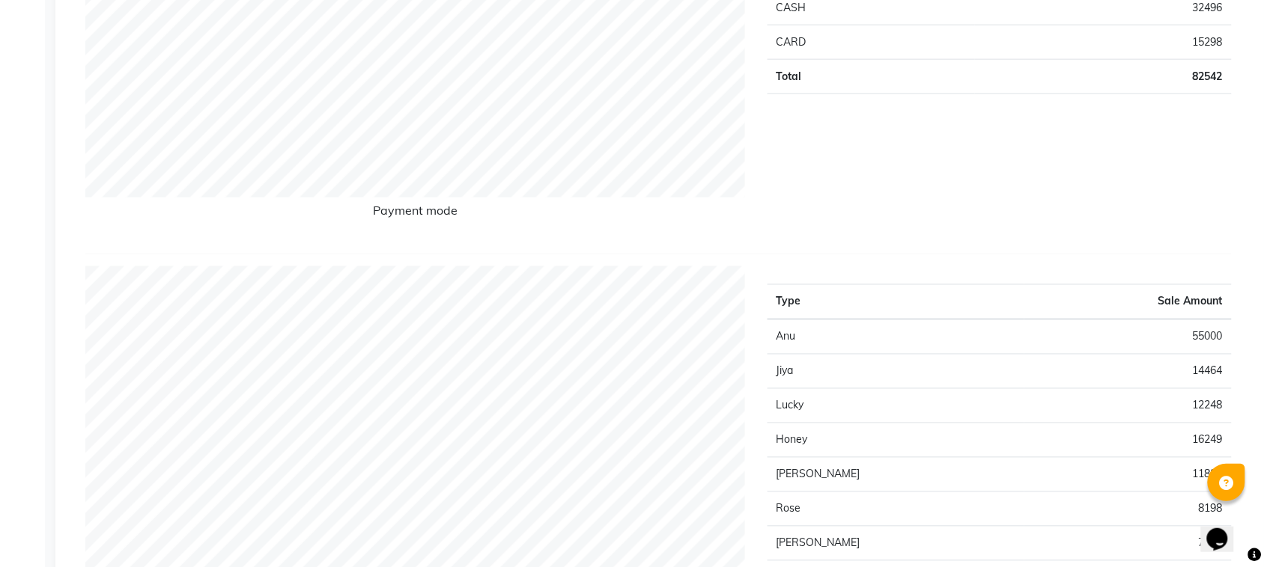
click at [1020, 213] on div "Type Sale Amount PACKAGE 0 UPI 34748 CASH 32496 CARD 15298 Total 82542" at bounding box center [999, 55] width 487 height 374
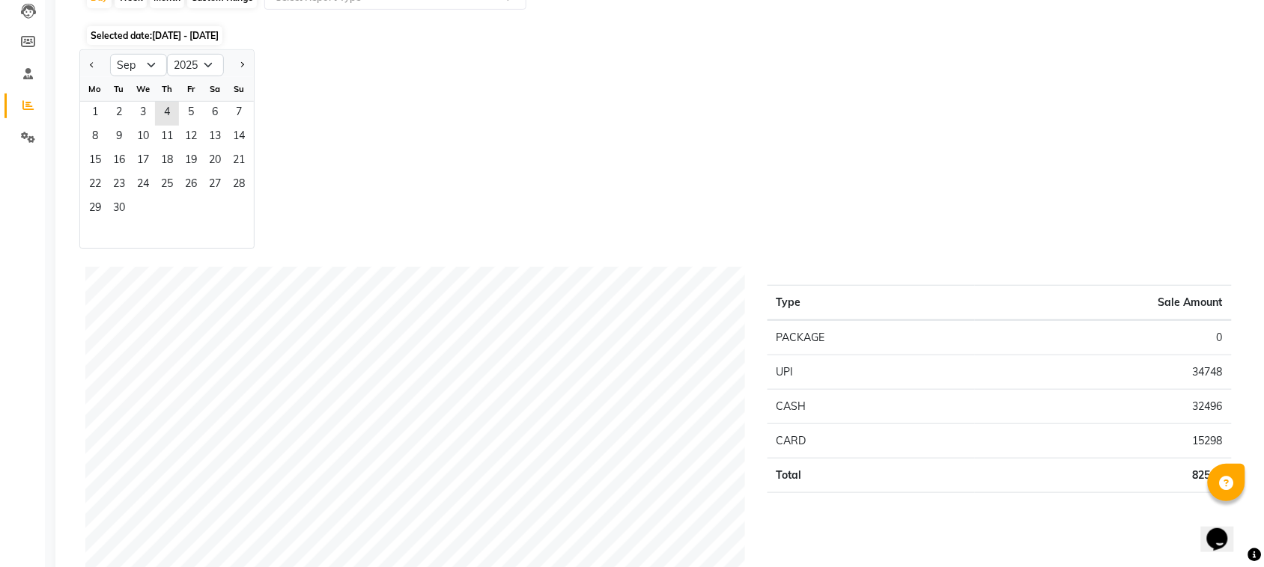
scroll to position [94, 0]
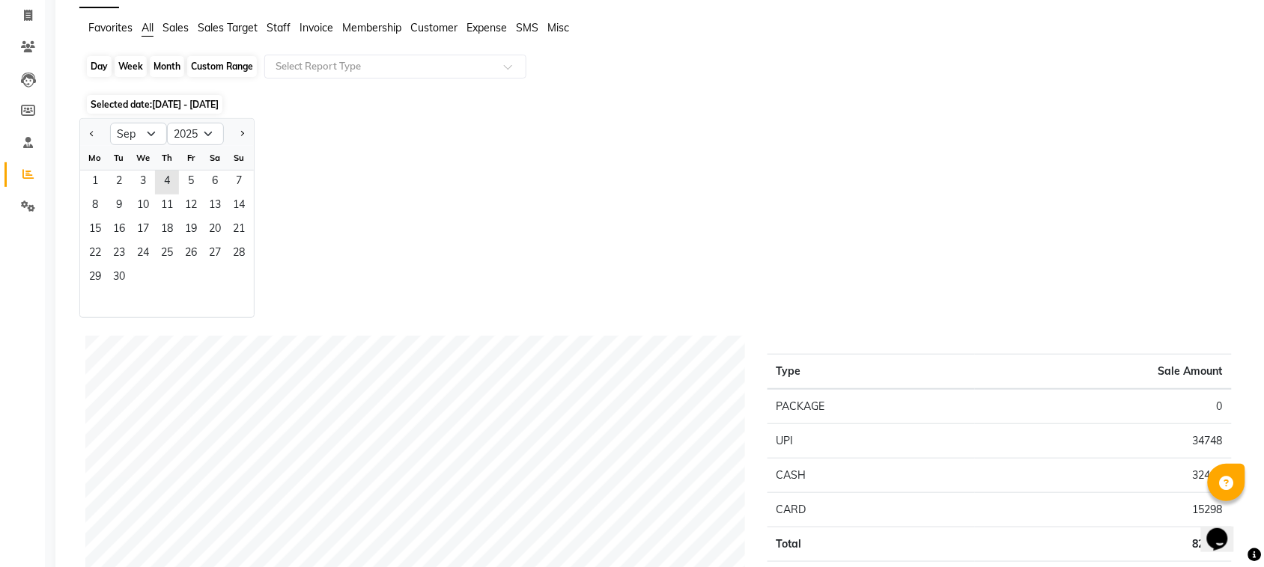
click at [94, 64] on div "Day" at bounding box center [99, 66] width 25 height 21
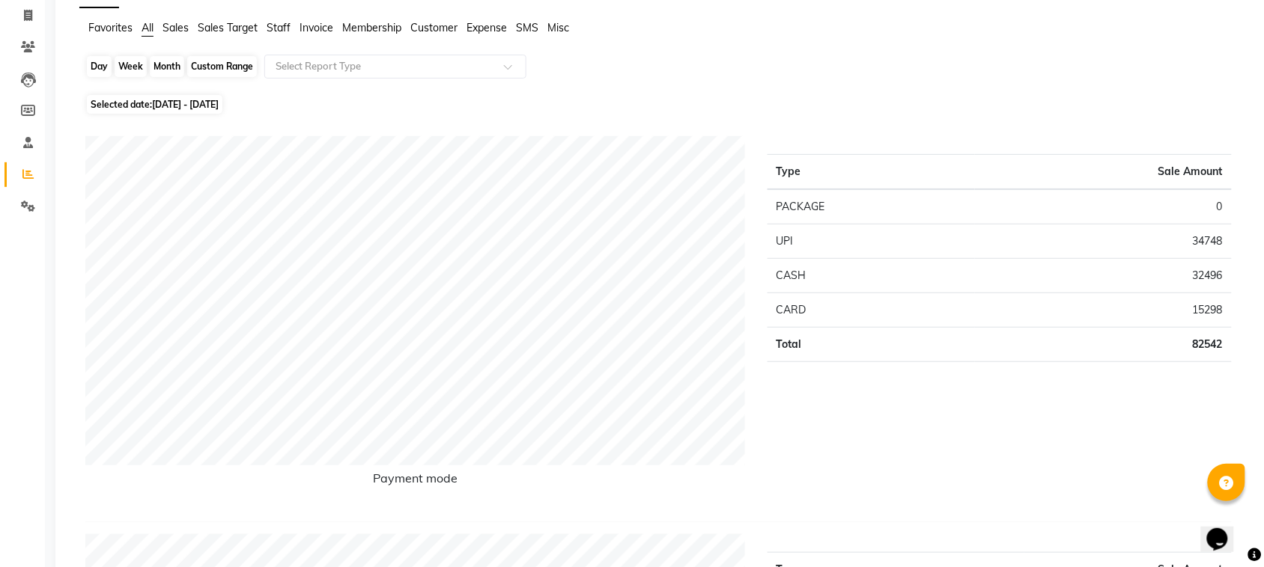
click at [94, 64] on div "Day" at bounding box center [99, 66] width 25 height 21
select select "9"
select select "2025"
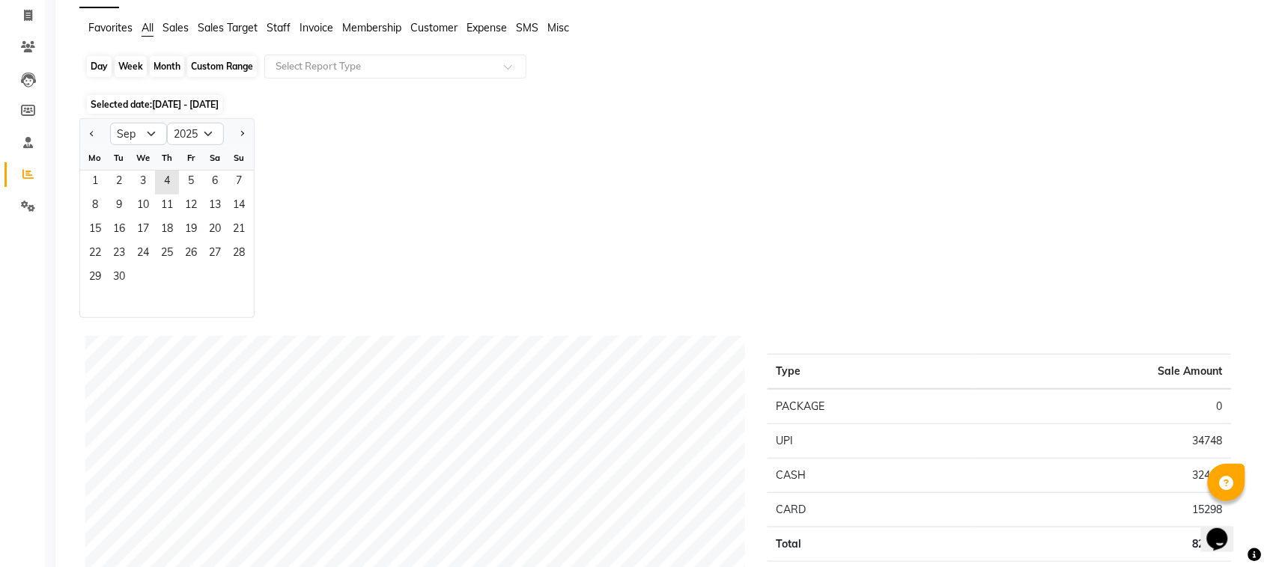
click at [94, 64] on div "Day" at bounding box center [99, 66] width 25 height 21
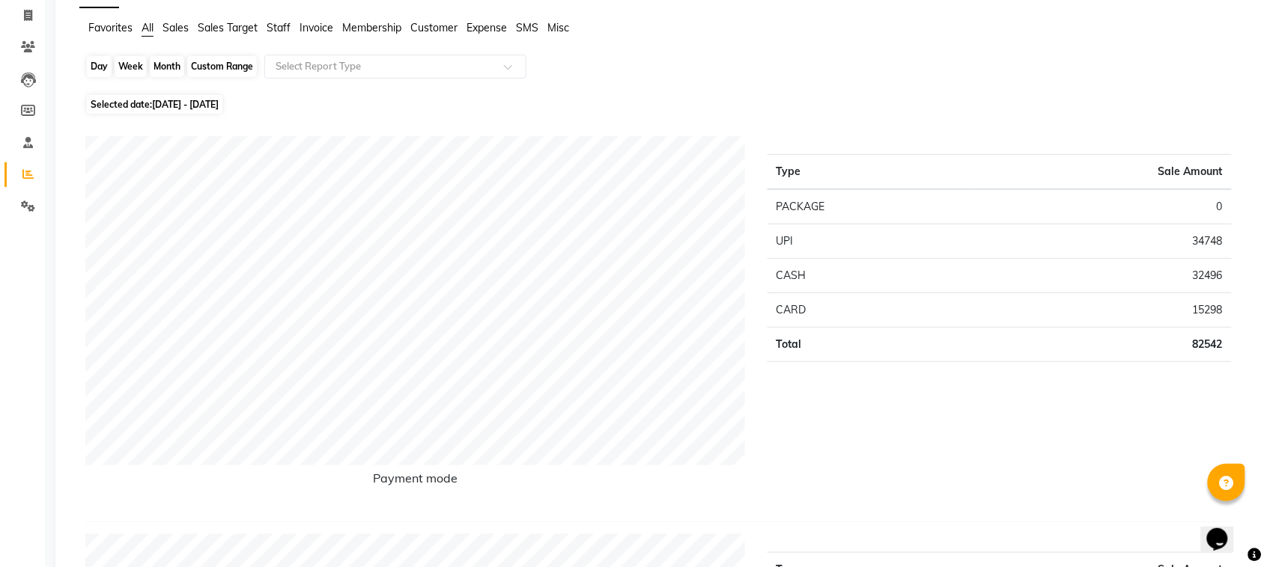
click at [94, 64] on div "Day" at bounding box center [99, 66] width 25 height 21
select select "9"
select select "2025"
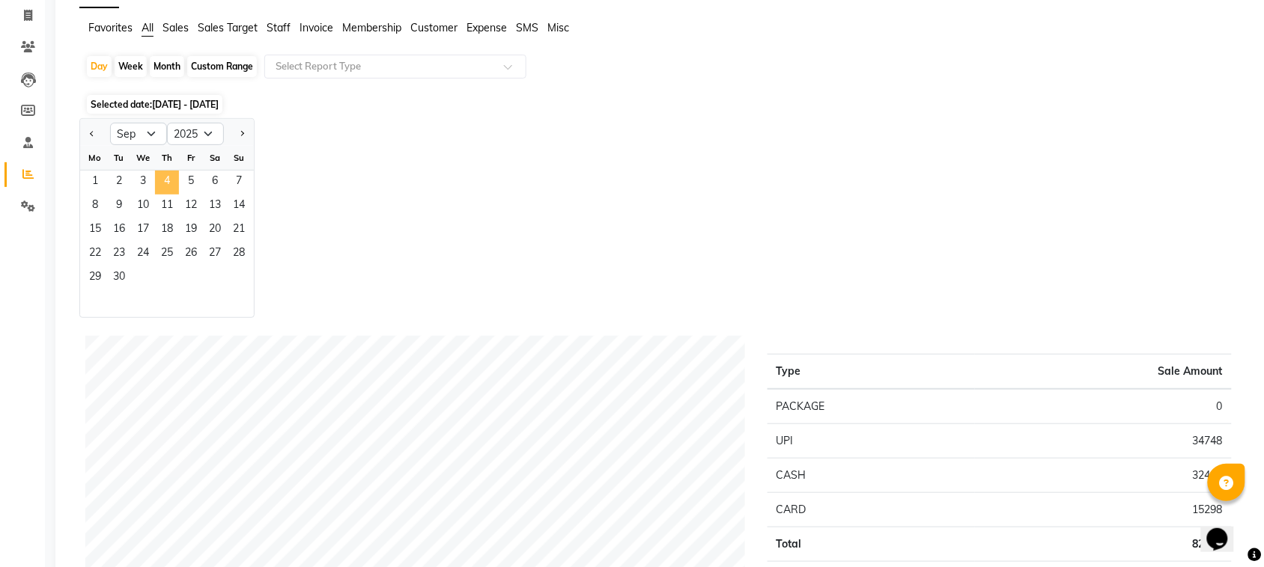
click at [159, 174] on span "4" at bounding box center [167, 183] width 24 height 24
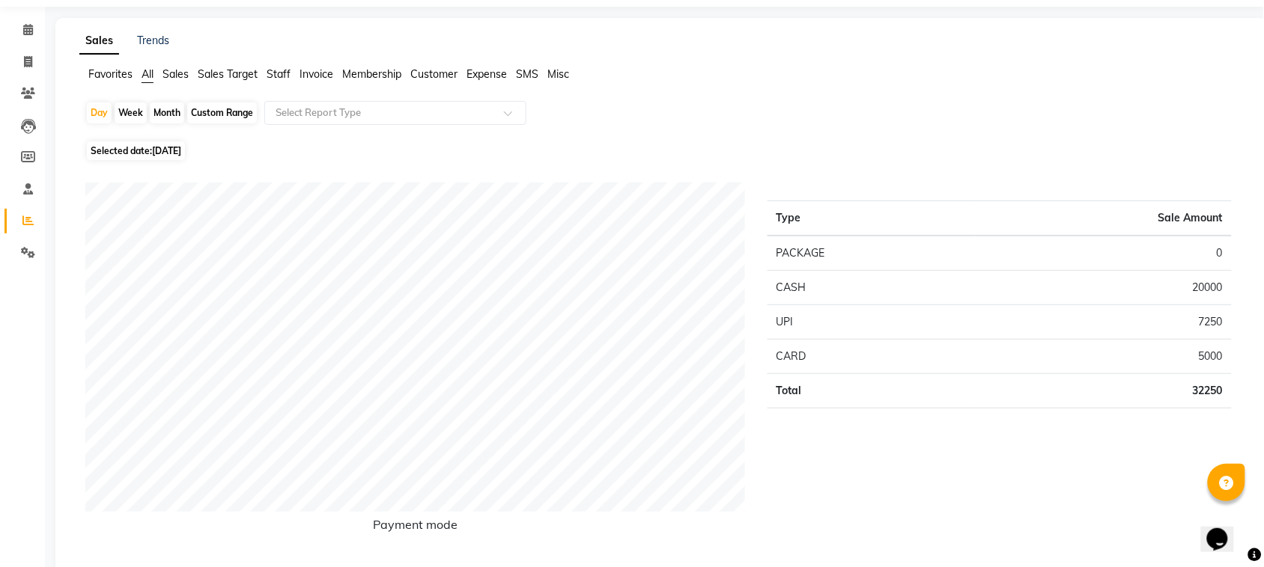
scroll to position [0, 0]
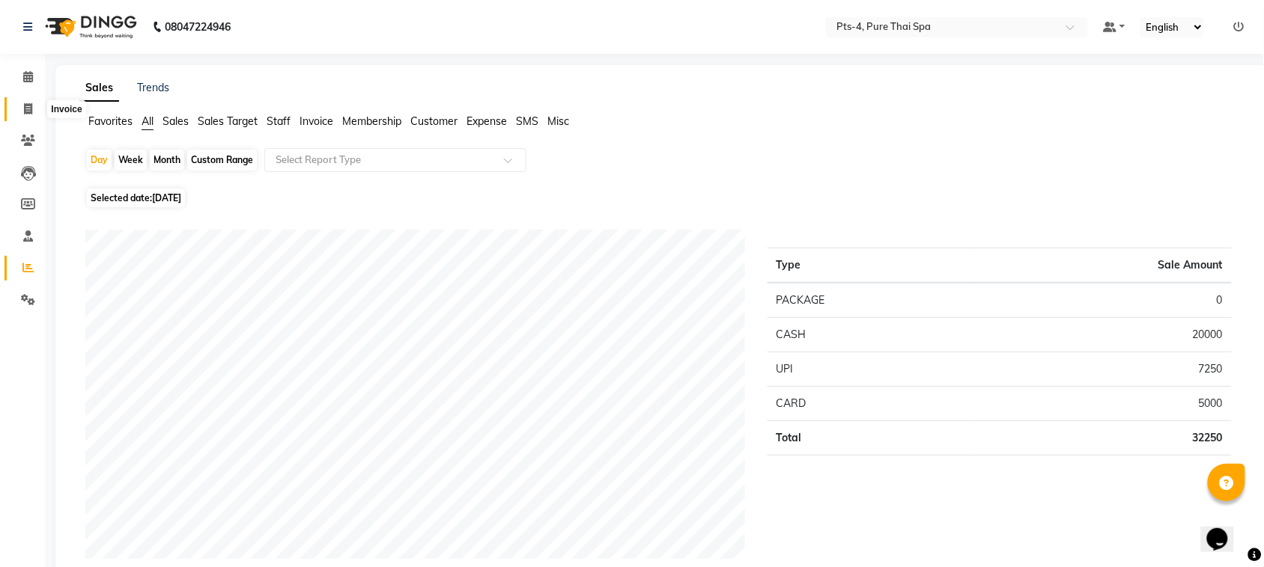
click at [24, 103] on icon at bounding box center [28, 108] width 8 height 11
select select "6459"
select select "service"
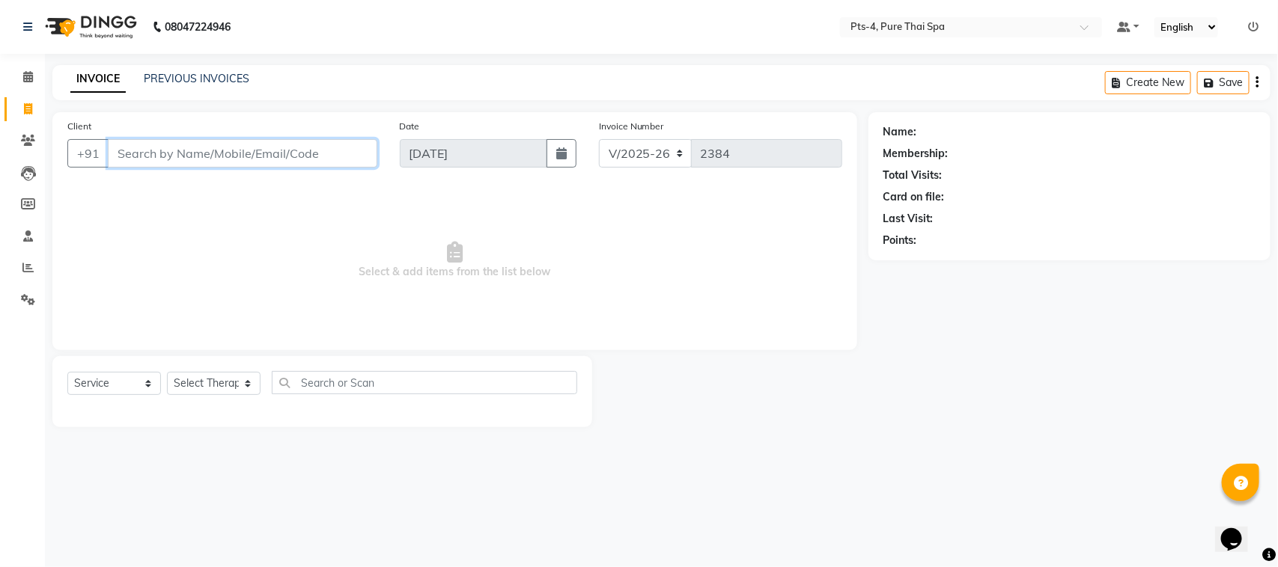
click at [183, 150] on input "Client" at bounding box center [243, 153] width 270 height 28
paste input "9986010573"
type input "9986010573"
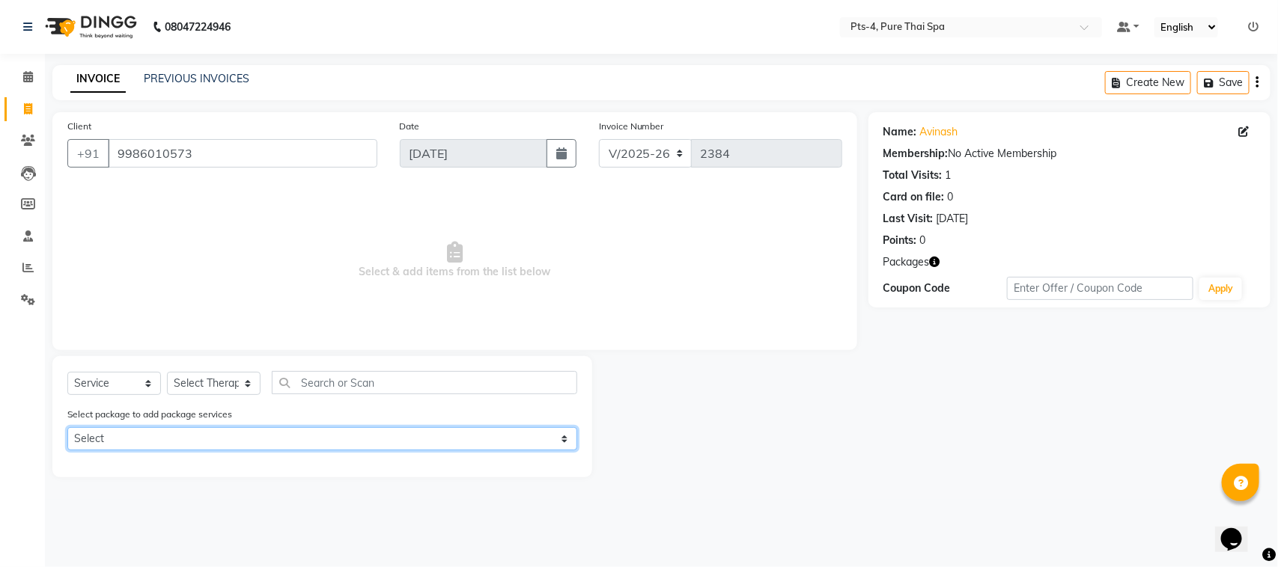
click at [193, 430] on select "Select PTS PACKAGE (5K) 4 SERVICES" at bounding box center [322, 438] width 510 height 23
select select "1: Object"
click at [67, 427] on select "Select PTS PACKAGE (5K) 4 SERVICES" at bounding box center [322, 438] width 510 height 23
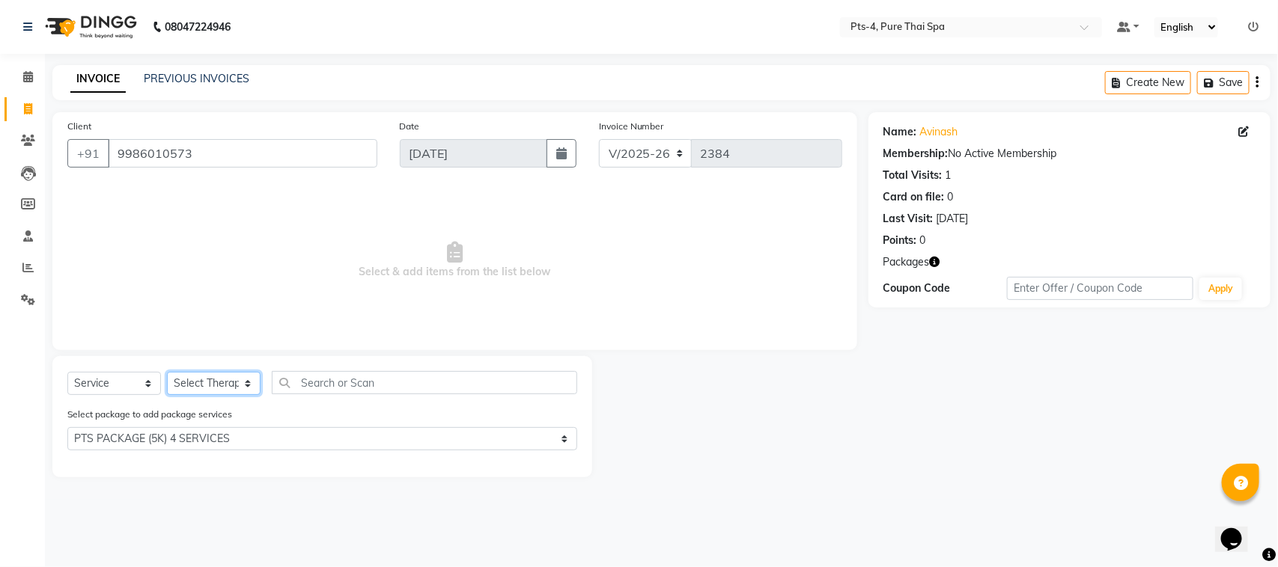
click at [222, 375] on select "Select Therapist [PERSON_NAME] NE [PERSON_NAME] anyone [PERSON_NAME] Candy FON …" at bounding box center [214, 383] width 94 height 23
select select "83035"
click at [167, 372] on select "Select Therapist [PERSON_NAME] NE [PERSON_NAME] anyone [PERSON_NAME] Candy FON …" at bounding box center [214, 383] width 94 height 23
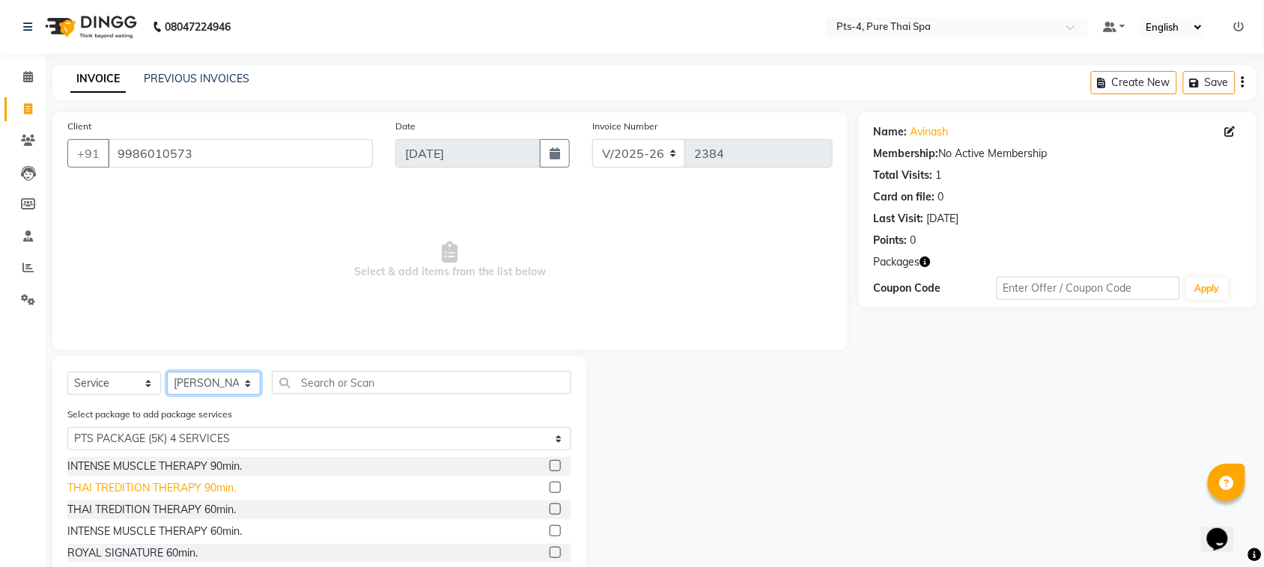
scroll to position [88, 0]
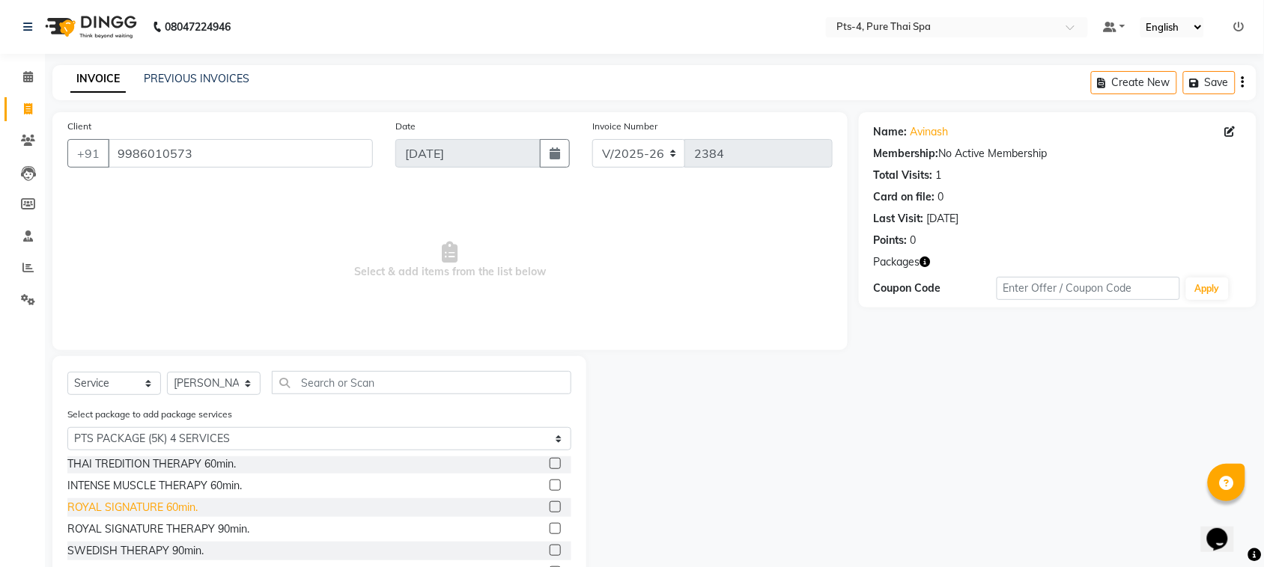
click at [133, 506] on div "ROYAL SIGNATURE 60min." at bounding box center [132, 508] width 130 height 16
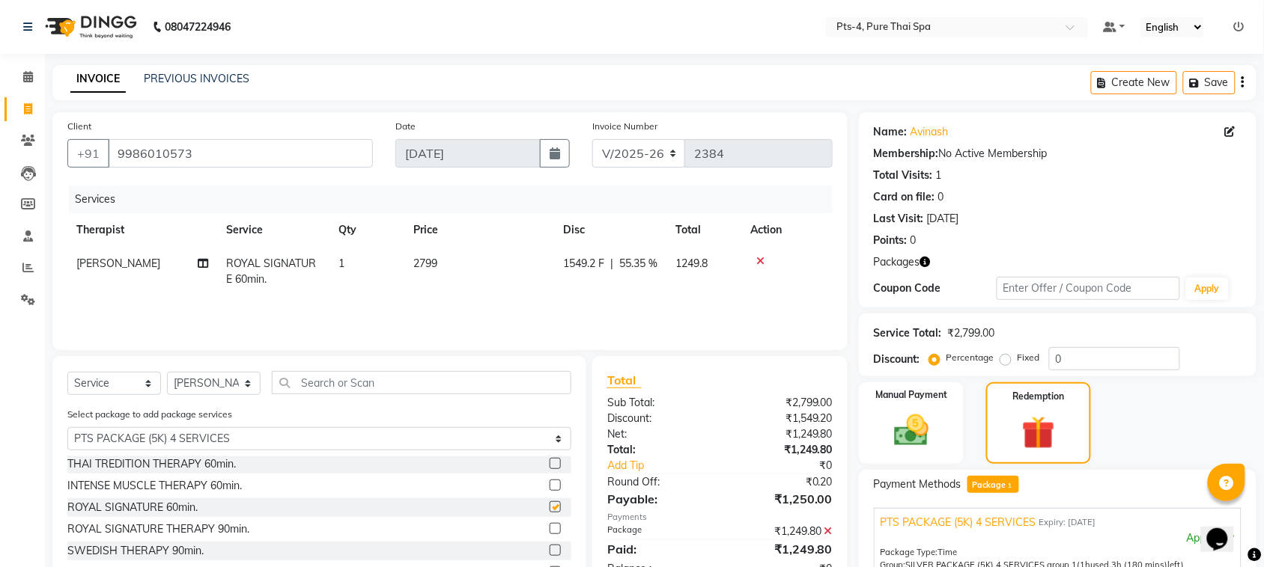
checkbox input "false"
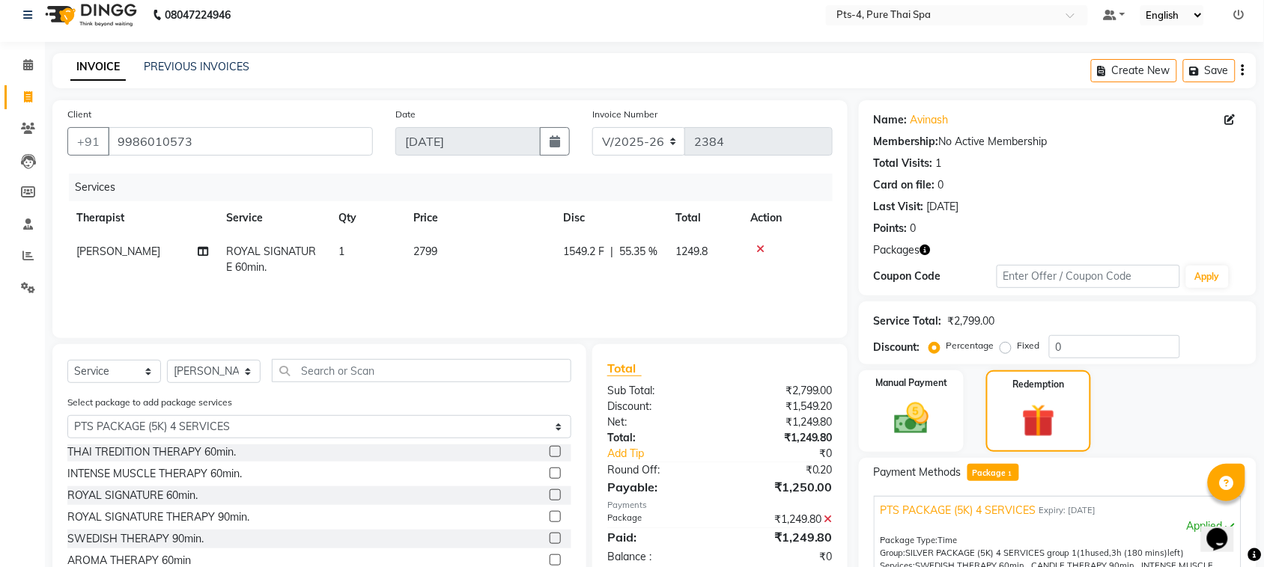
scroll to position [230, 0]
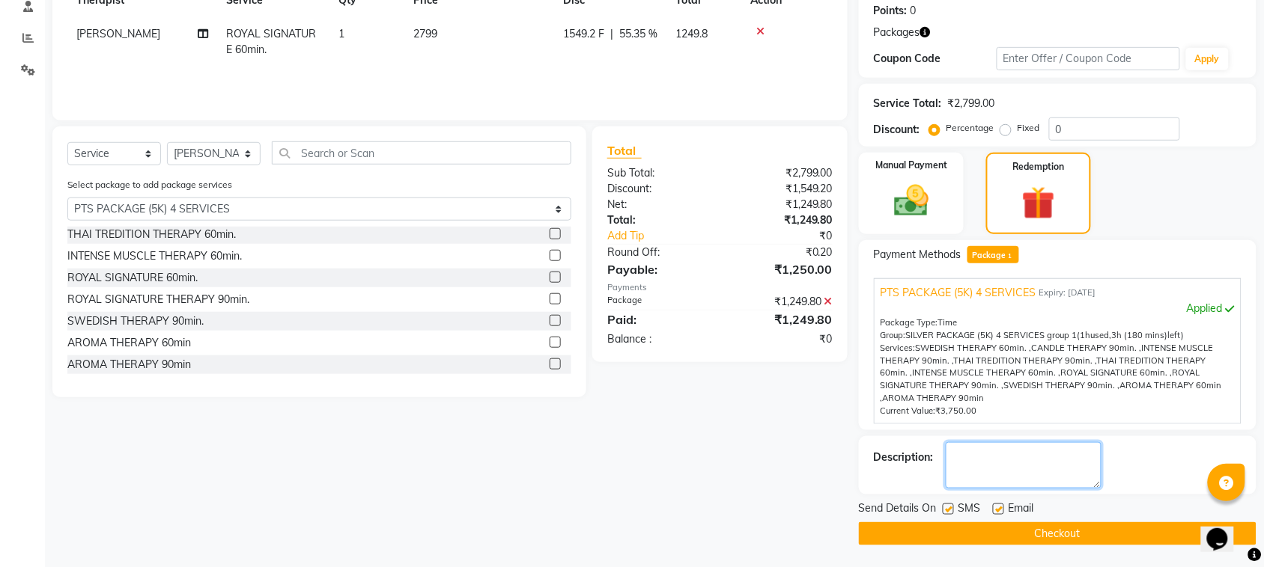
click at [984, 472] on textarea at bounding box center [1024, 465] width 156 height 46
type textarea "573"
click at [996, 507] on label at bounding box center [998, 509] width 11 height 11
click at [996, 507] on input "checkbox" at bounding box center [998, 510] width 10 height 10
checkbox input "false"
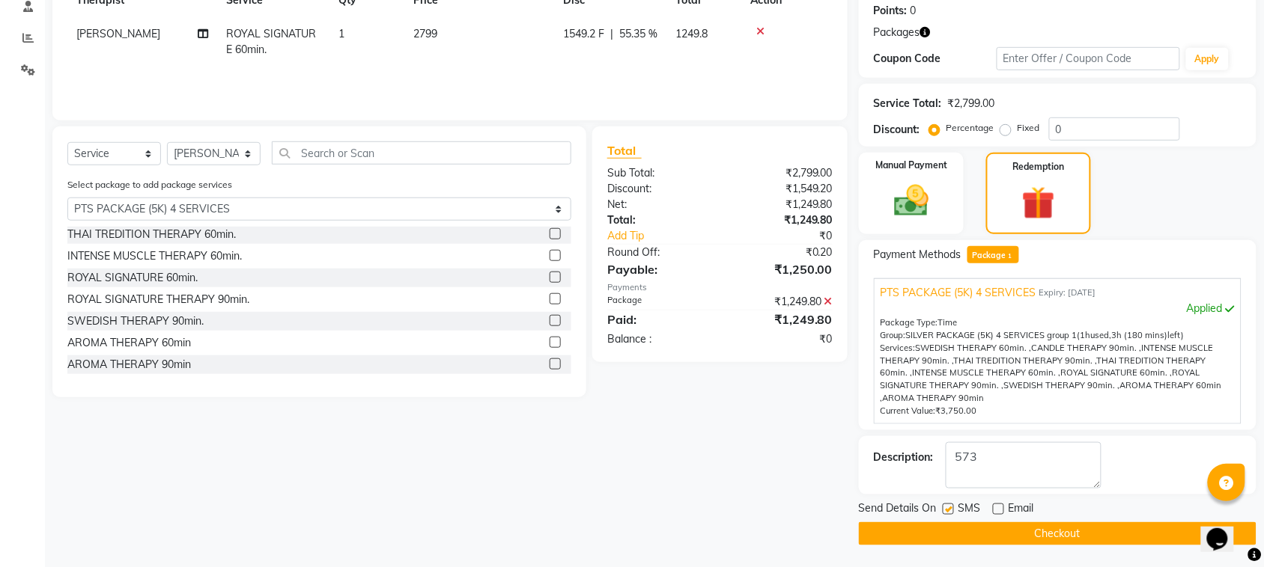
click at [943, 510] on label at bounding box center [948, 509] width 11 height 11
click at [943, 510] on input "checkbox" at bounding box center [948, 510] width 10 height 10
checkbox input "false"
click at [952, 530] on button "Checkout" at bounding box center [1058, 534] width 398 height 23
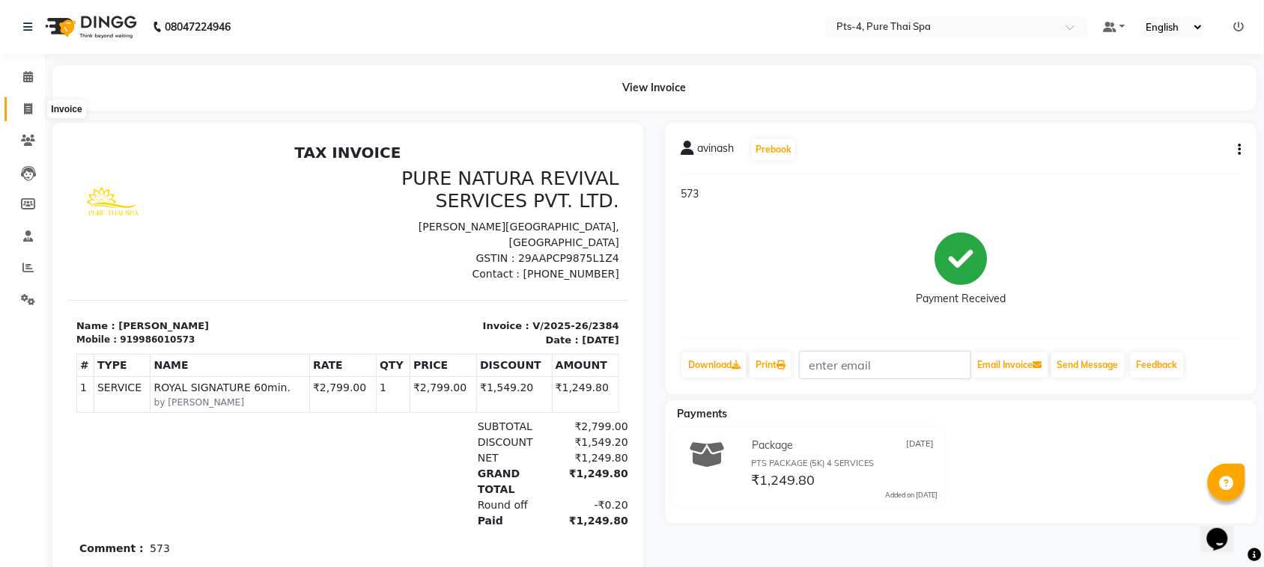
drag, startPoint x: 34, startPoint y: 106, endPoint x: 55, endPoint y: 107, distance: 21.0
click at [31, 106] on span at bounding box center [28, 109] width 26 height 17
select select "6459"
select select "service"
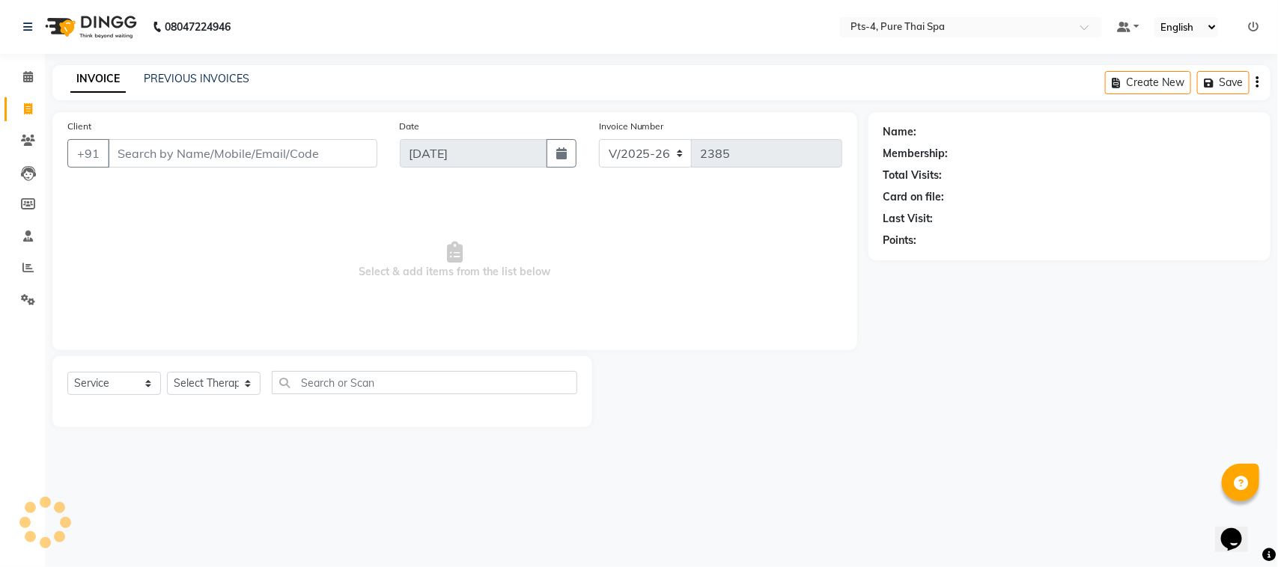
click at [206, 147] on input "Client" at bounding box center [243, 153] width 270 height 28
drag, startPoint x: 237, startPoint y: 136, endPoint x: 154, endPoint y: 155, distance: 84.5
click at [118, 162] on div "Client [PHONE_NUMBER] Add Client" at bounding box center [222, 148] width 332 height 61
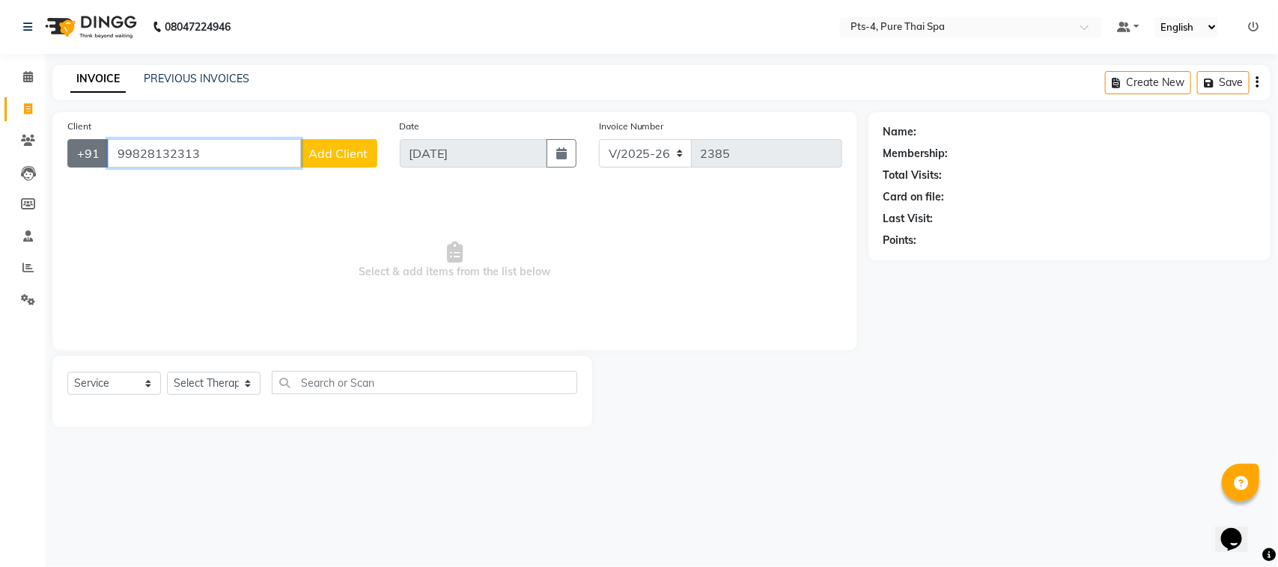
drag, startPoint x: 207, startPoint y: 158, endPoint x: 85, endPoint y: 155, distance: 122.1
click at [85, 155] on div "[PHONE_NUMBER] Add Client" at bounding box center [222, 153] width 310 height 28
paste input "66"
click at [126, 155] on input "66828132313" at bounding box center [204, 153] width 193 height 28
click at [124, 147] on input "6828132313" at bounding box center [204, 153] width 193 height 28
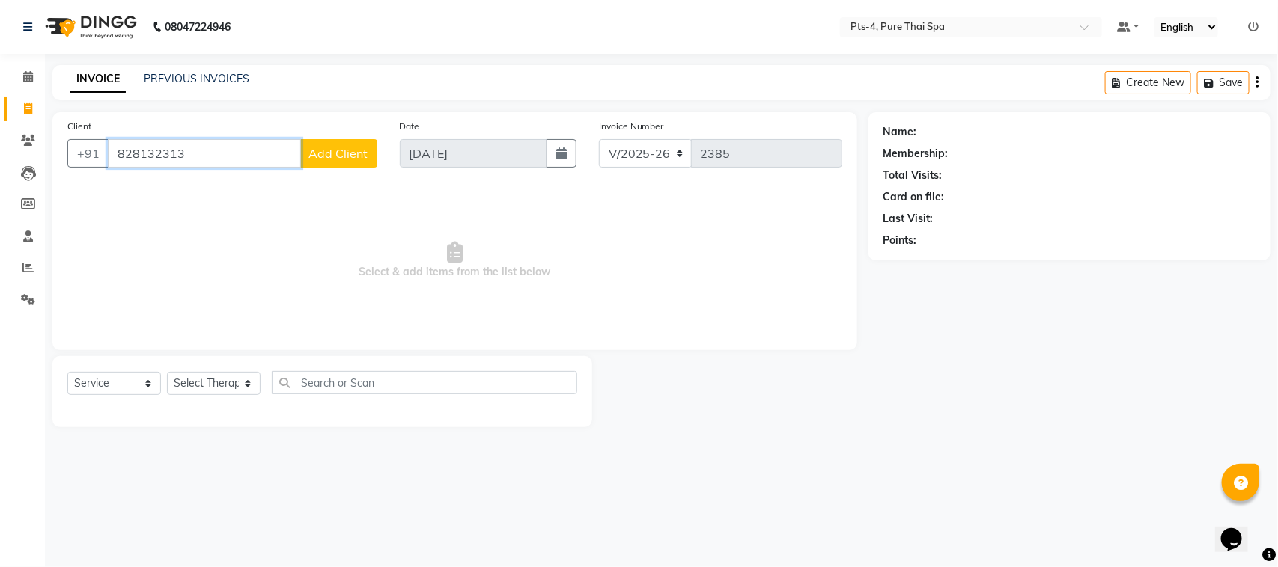
drag, startPoint x: 198, startPoint y: 147, endPoint x: 110, endPoint y: 151, distance: 88.4
click at [109, 151] on input "828132313" at bounding box center [204, 153] width 193 height 28
paste input "7795865712"
type input "7795865712"
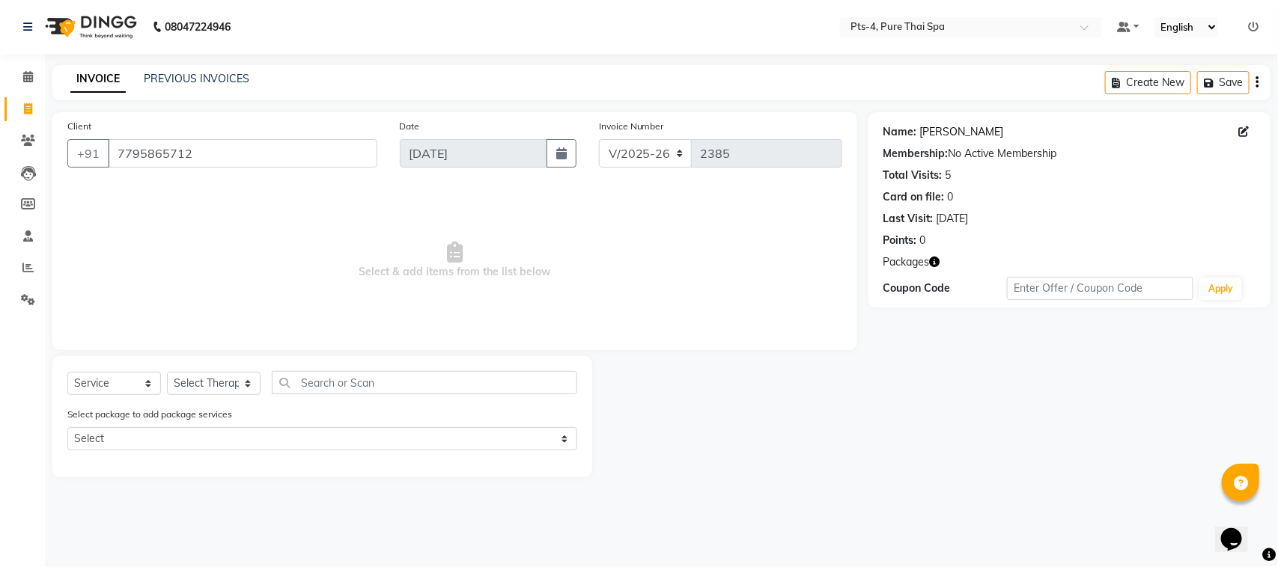
click at [936, 132] on link "[PERSON_NAME]" at bounding box center [962, 132] width 84 height 16
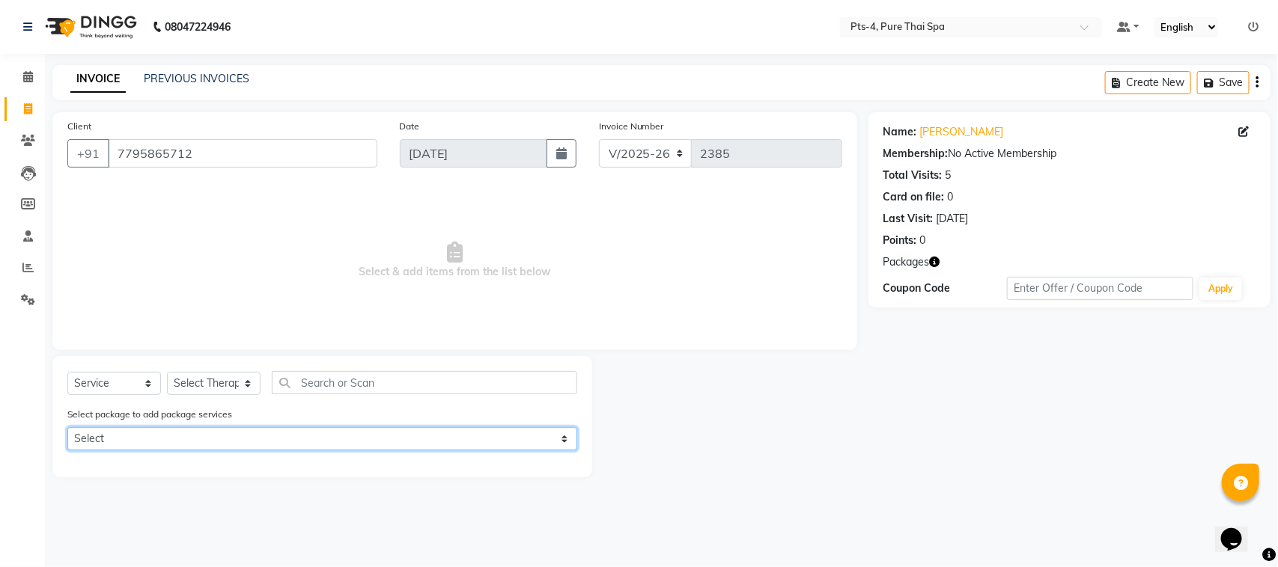
click at [173, 439] on select "Select PTS PACKAGE (10K) 10 SERVICES" at bounding box center [322, 438] width 510 height 23
select select "1: Object"
click at [67, 427] on select "Select PTS PACKAGE (10K) 10 SERVICES" at bounding box center [322, 438] width 510 height 23
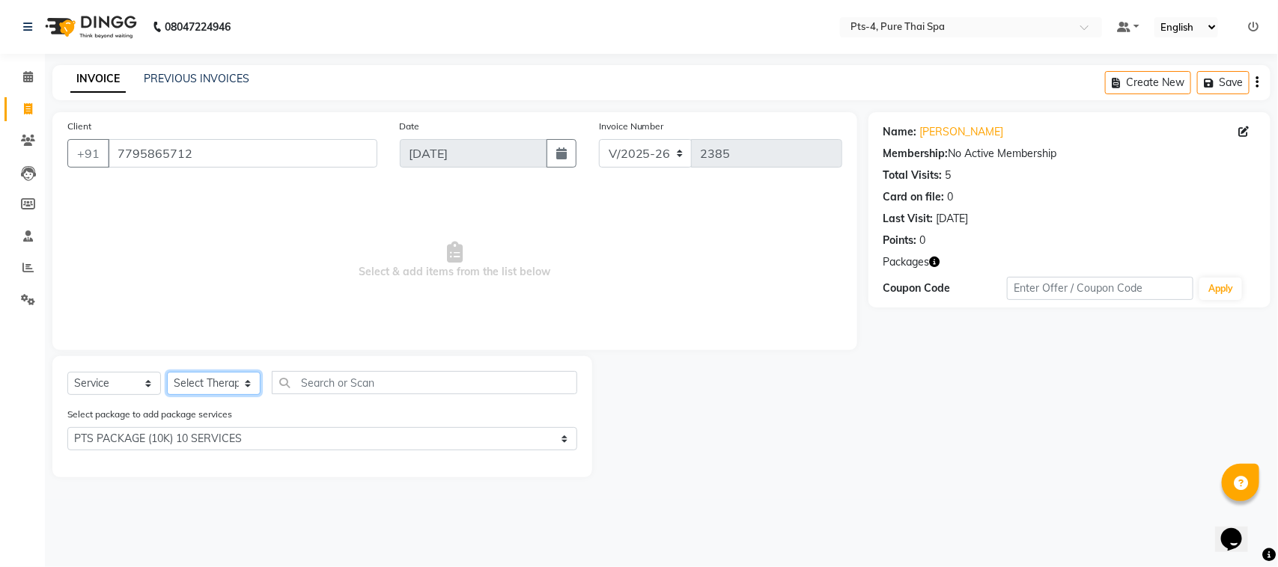
click at [216, 374] on select "Select Therapist [PERSON_NAME] NE [PERSON_NAME] anyone [PERSON_NAME] Candy FON …" at bounding box center [214, 383] width 94 height 23
select select "84268"
click at [167, 372] on select "Select Therapist [PERSON_NAME] NE [PERSON_NAME] anyone [PERSON_NAME] Candy FON …" at bounding box center [214, 383] width 94 height 23
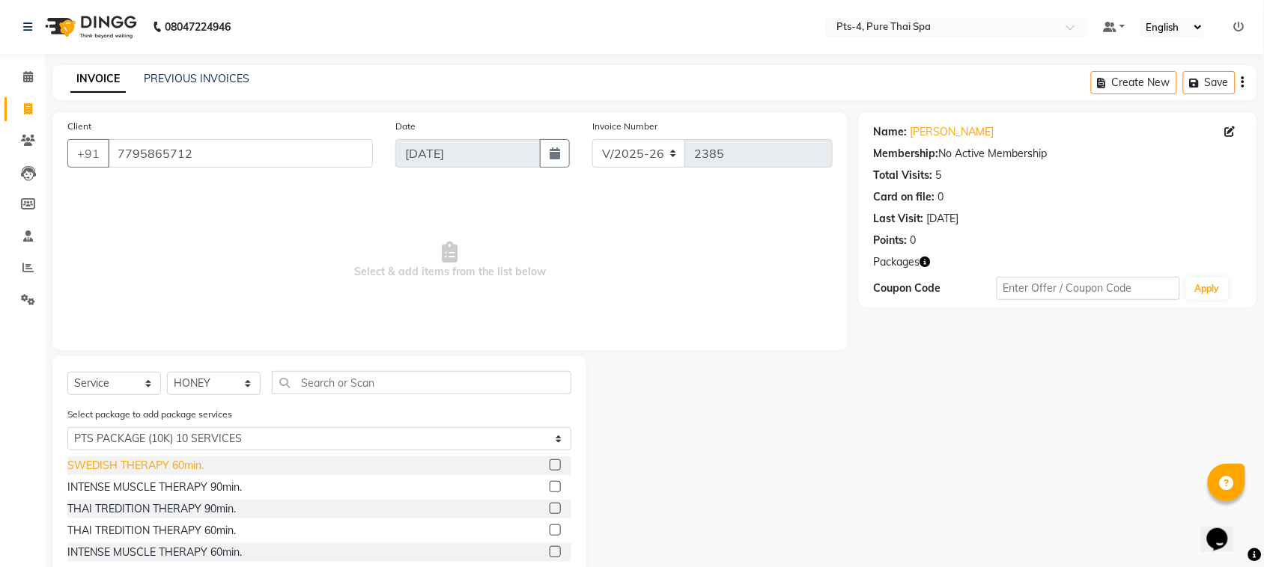
click at [172, 463] on div "SWEDISH THERAPY 60min." at bounding box center [135, 466] width 136 height 16
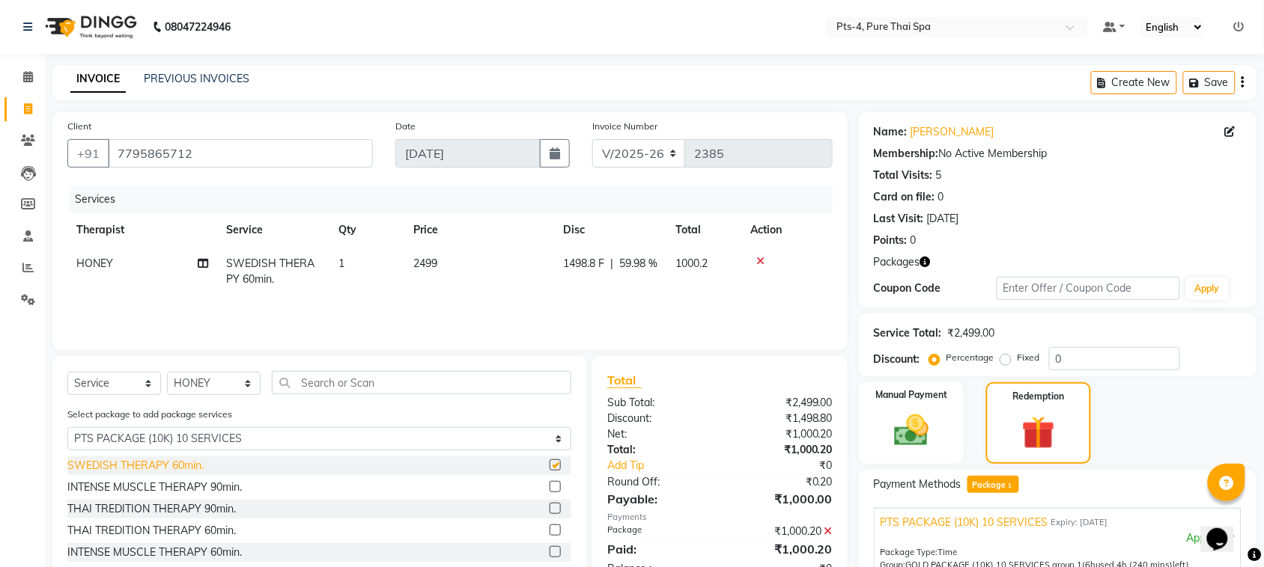
checkbox input "false"
click at [758, 256] on icon at bounding box center [760, 261] width 8 height 10
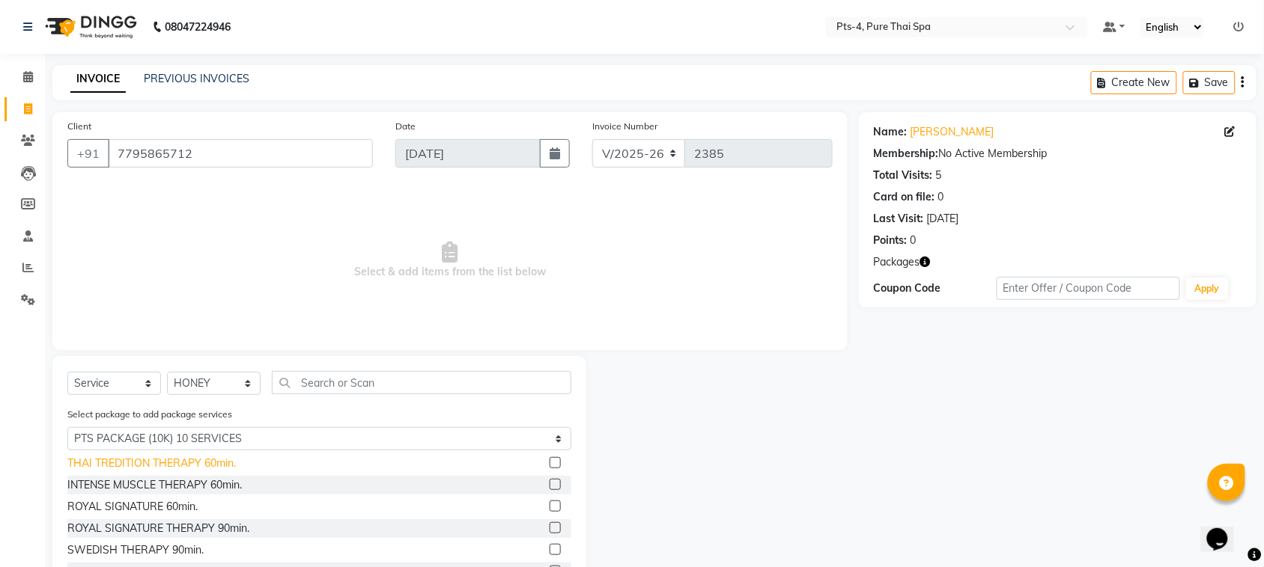
scroll to position [80, 0]
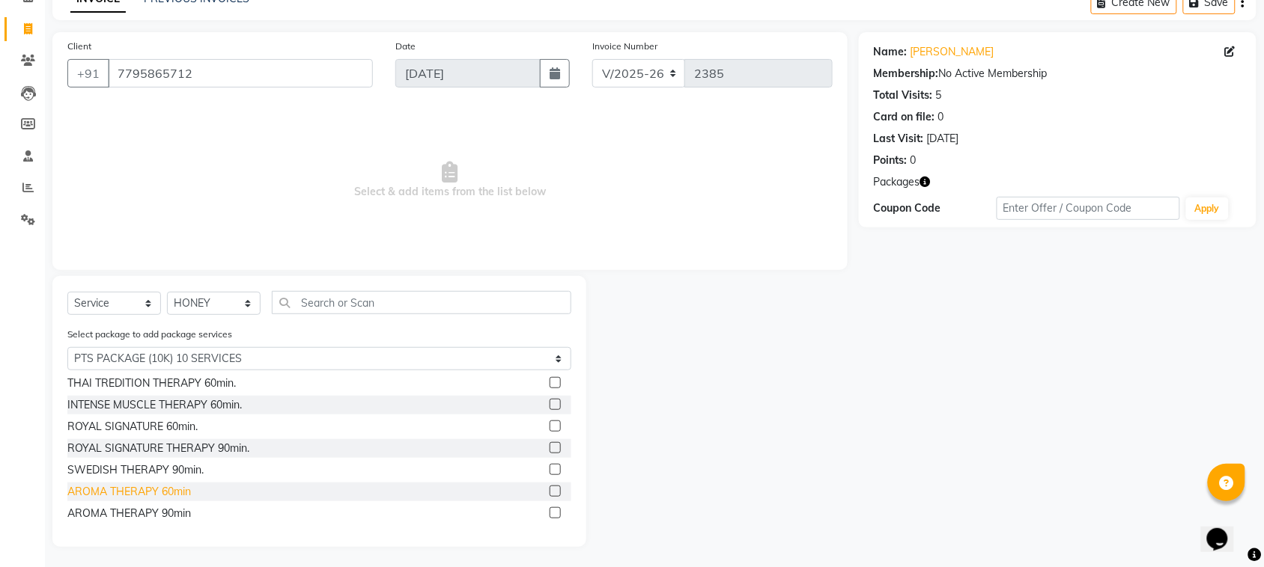
click at [142, 494] on div "AROMA THERAPY 60min" at bounding box center [129, 492] width 124 height 16
checkbox input "false"
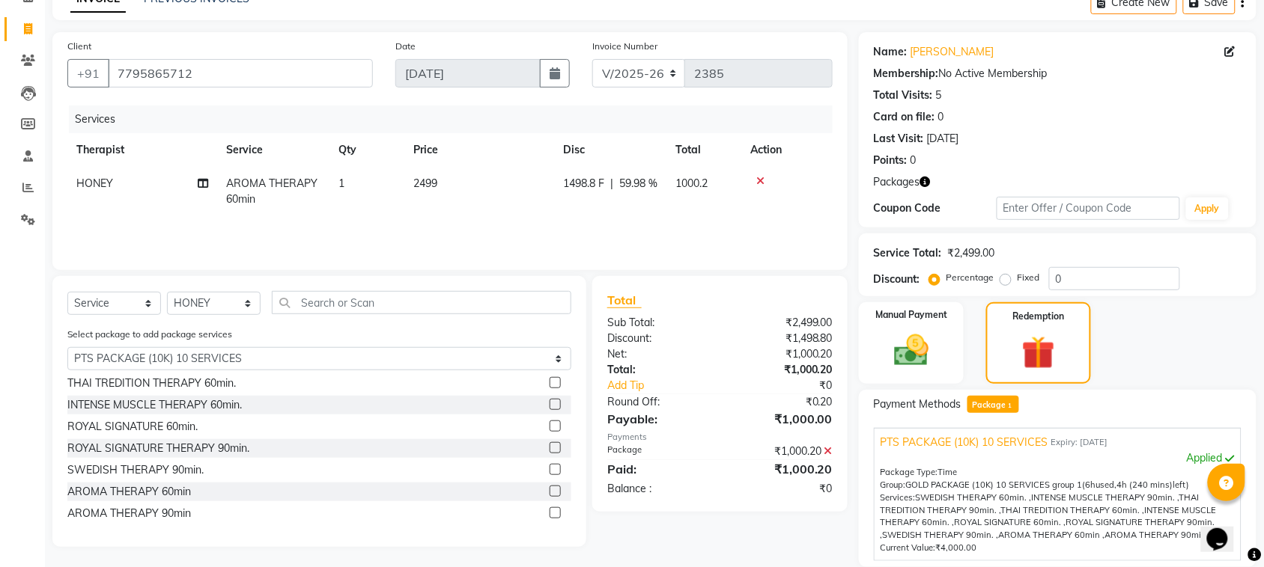
scroll to position [217, 0]
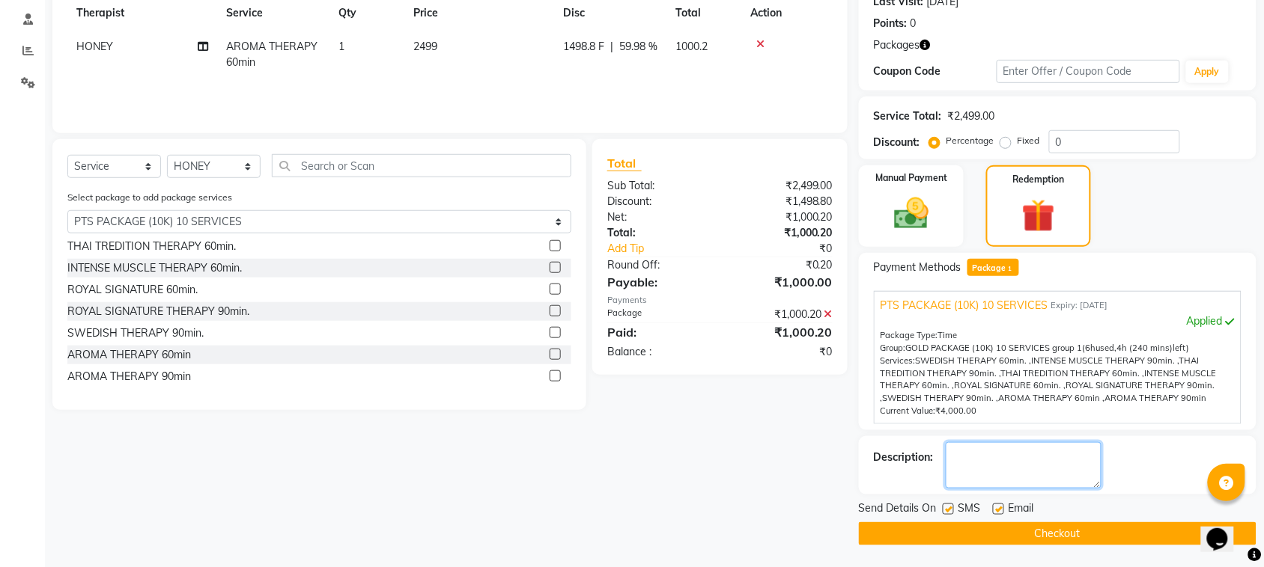
click at [1008, 472] on textarea at bounding box center [1024, 465] width 156 height 46
type textarea "608"
click at [1012, 538] on button "Checkout" at bounding box center [1058, 534] width 398 height 23
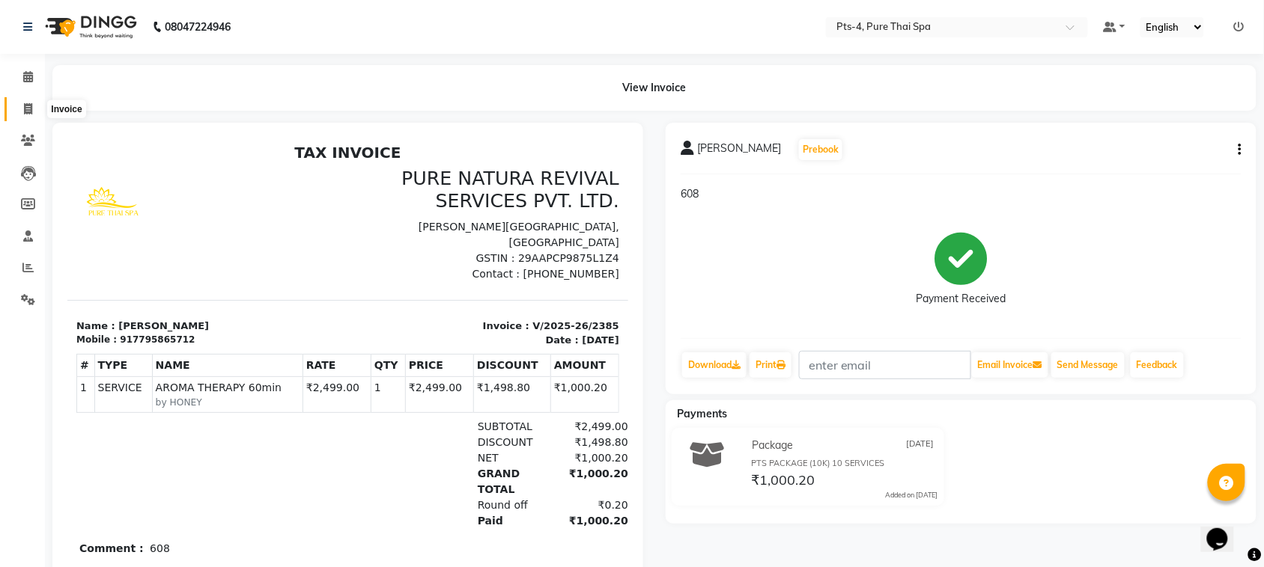
click at [28, 101] on span at bounding box center [28, 109] width 26 height 17
select select "service"
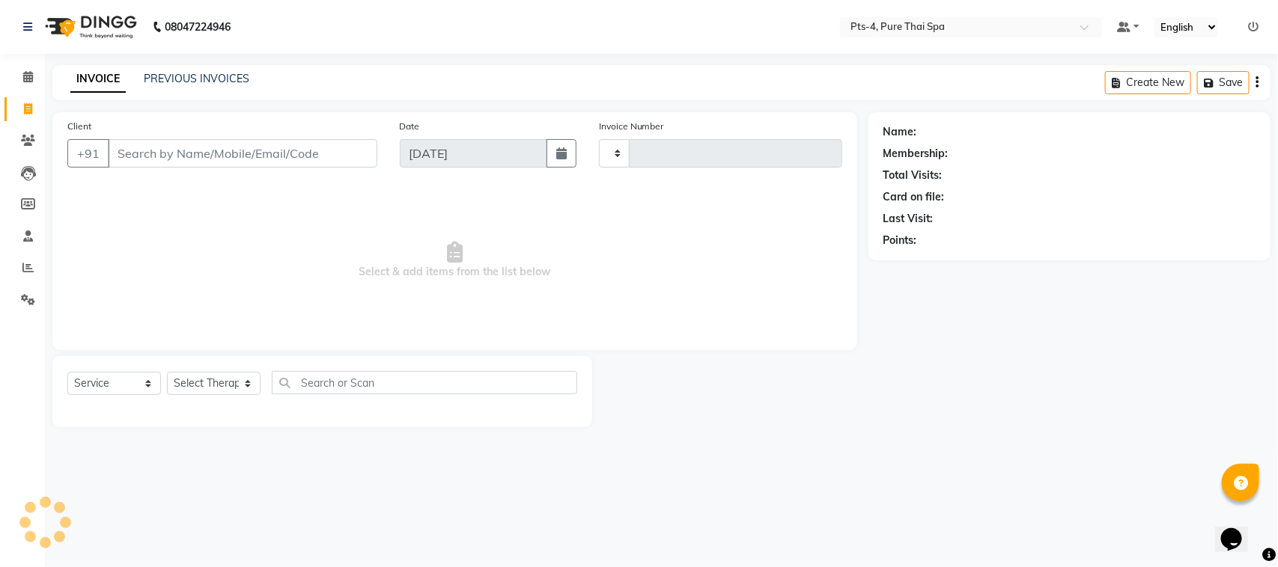
type input "2386"
select select "6459"
click at [204, 151] on input "Client" at bounding box center [243, 153] width 270 height 28
type input "6385262971"
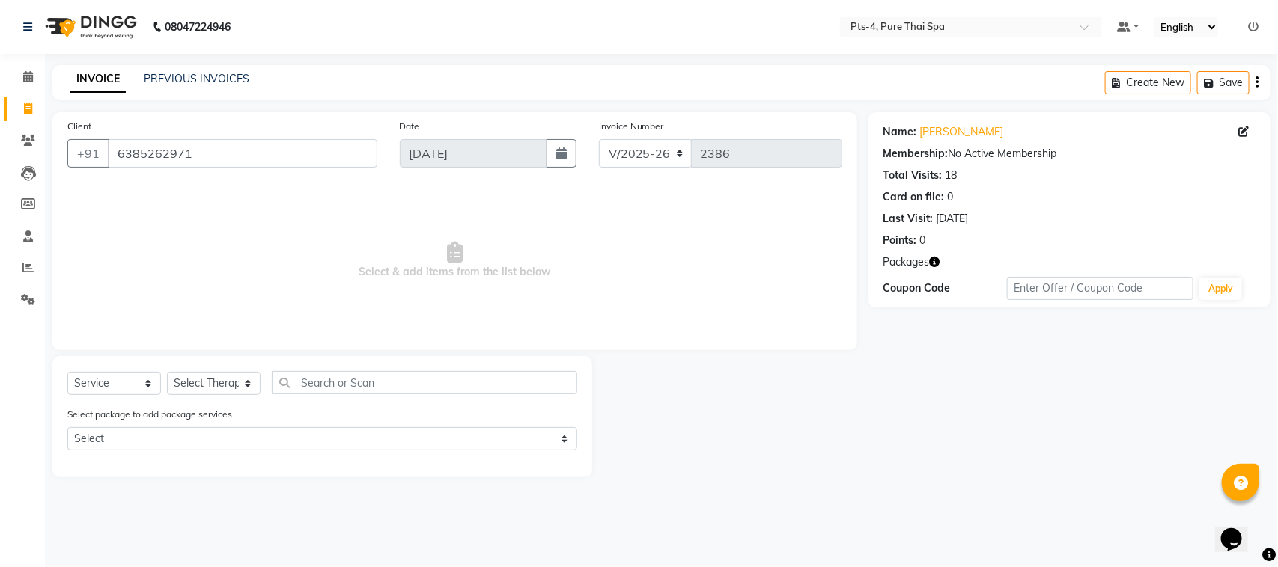
click at [1038, 439] on div "Name: [PERSON_NAME] Membership: No Active Membership Total Visits: 18 Card on f…" at bounding box center [1074, 294] width 413 height 365
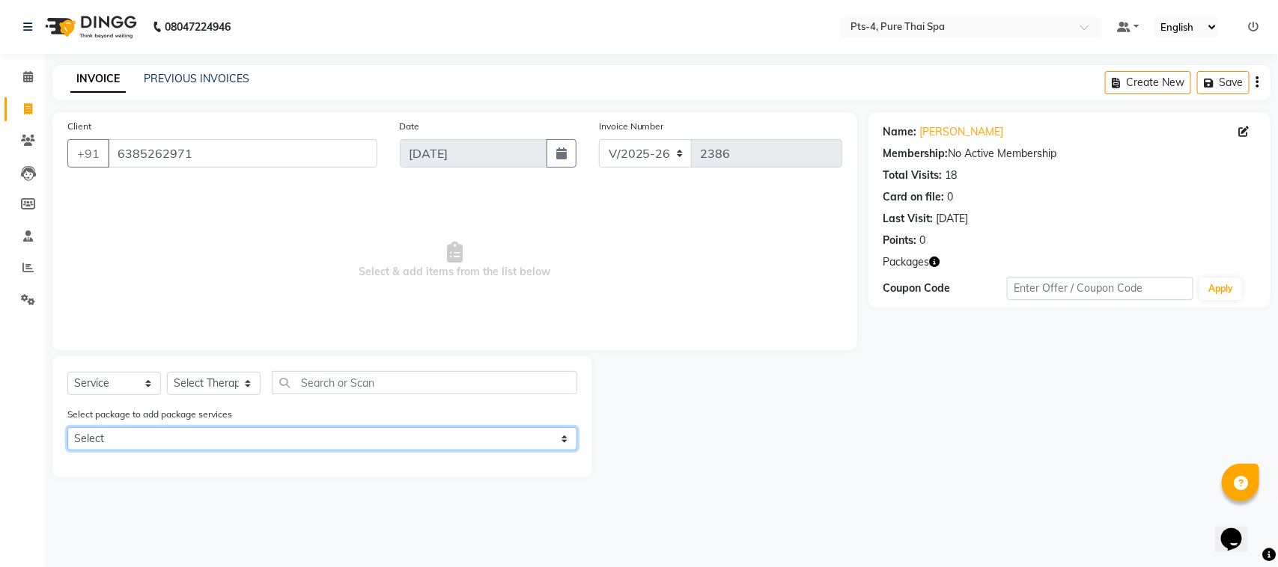
click at [427, 442] on select "Select PTS PACKAGE (5K) 4 SERVICES PTS PACKAGE (5K) 4 SERVICES" at bounding box center [322, 438] width 510 height 23
select select "1: Object"
click at [67, 427] on select "Select PTS PACKAGE (5K) 4 SERVICES PTS PACKAGE (5K) 4 SERVICES" at bounding box center [322, 438] width 510 height 23
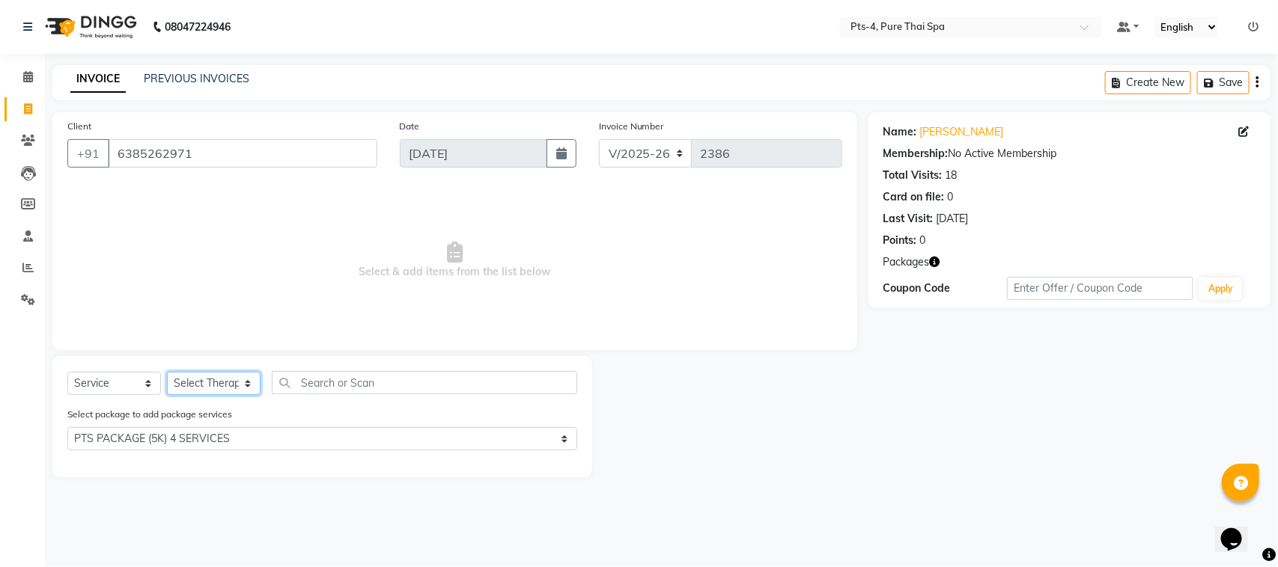
click at [200, 380] on select "Select Therapist [PERSON_NAME] NE [PERSON_NAME] anyone [PERSON_NAME] Candy FON …" at bounding box center [214, 383] width 94 height 23
select select "83713"
click at [167, 372] on select "Select Therapist [PERSON_NAME] NE [PERSON_NAME] anyone [PERSON_NAME] Candy FON …" at bounding box center [214, 383] width 94 height 23
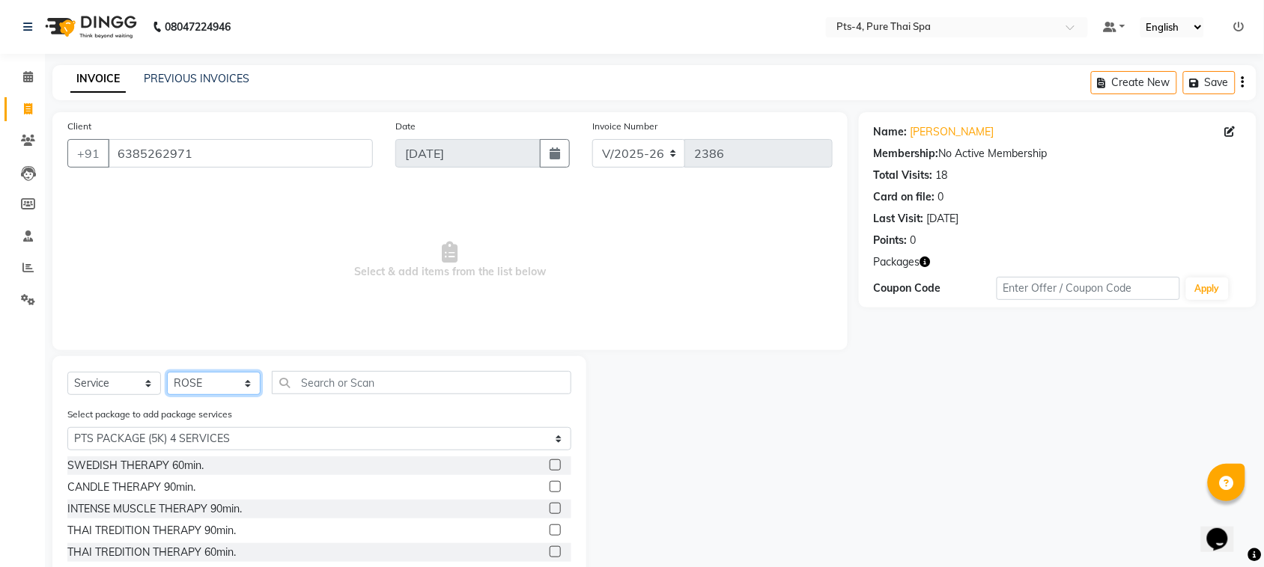
scroll to position [88, 0]
click at [124, 483] on div "INTENSE MUSCLE THERAPY 60min." at bounding box center [154, 486] width 174 height 16
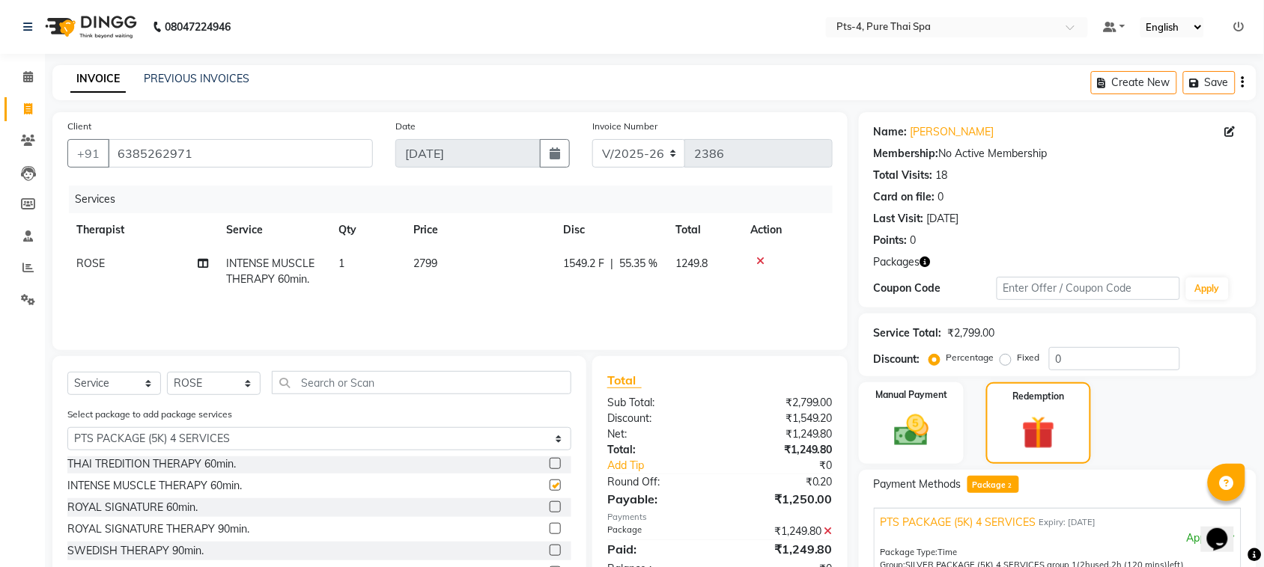
checkbox input "false"
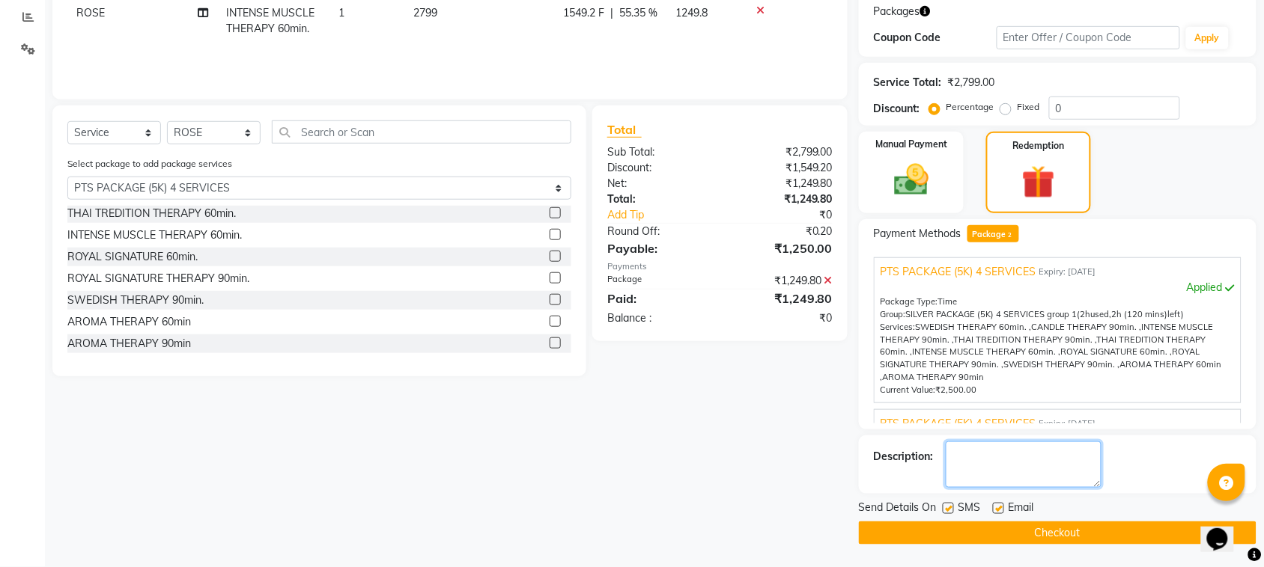
click at [1008, 454] on textarea at bounding box center [1024, 465] width 156 height 46
type textarea "369"
click at [1003, 507] on label at bounding box center [998, 508] width 11 height 11
click at [1002, 507] on input "checkbox" at bounding box center [998, 510] width 10 height 10
checkbox input "false"
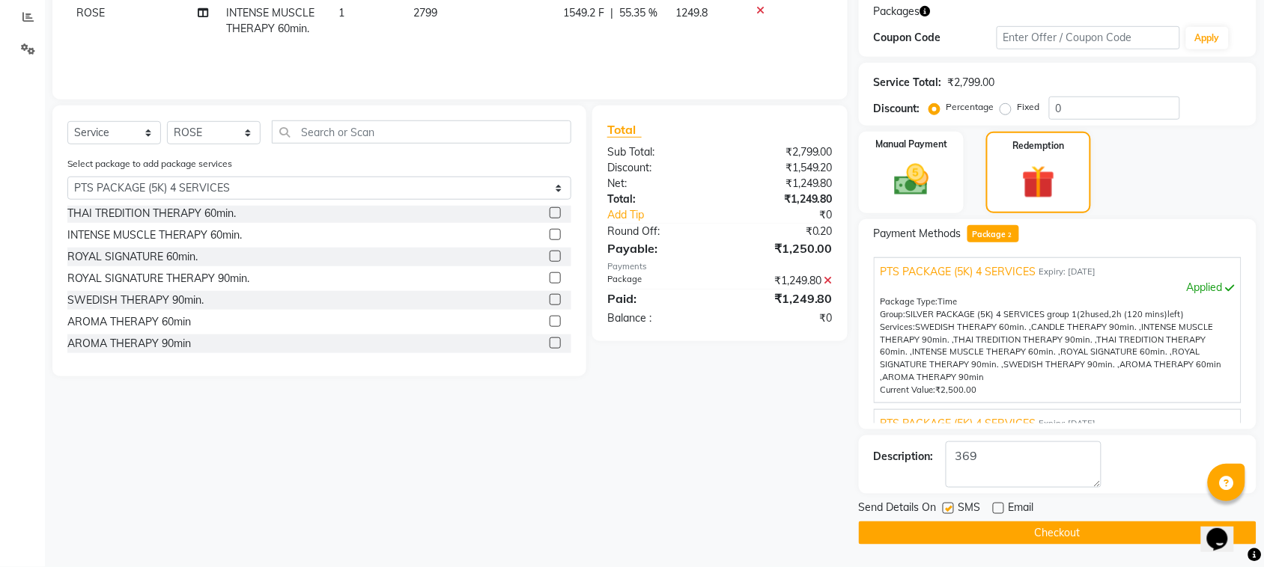
click at [949, 511] on label at bounding box center [948, 508] width 11 height 11
click at [949, 511] on input "checkbox" at bounding box center [948, 510] width 10 height 10
checkbox input "false"
click at [1073, 538] on button "Checkout" at bounding box center [1058, 533] width 398 height 23
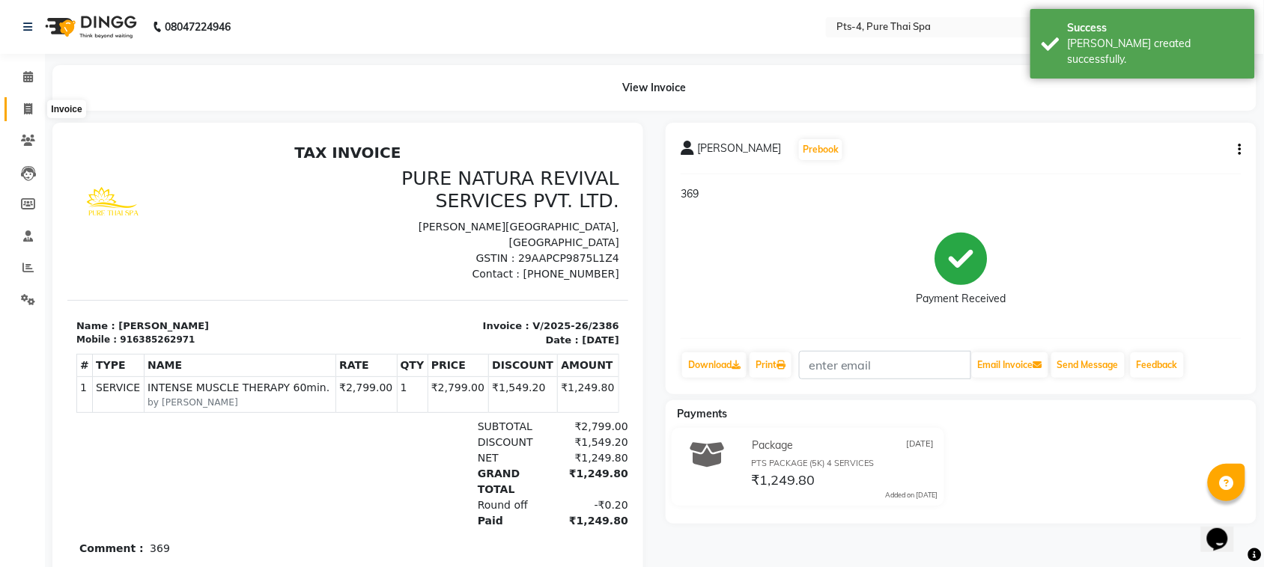
click at [23, 117] on span at bounding box center [28, 109] width 26 height 17
select select "service"
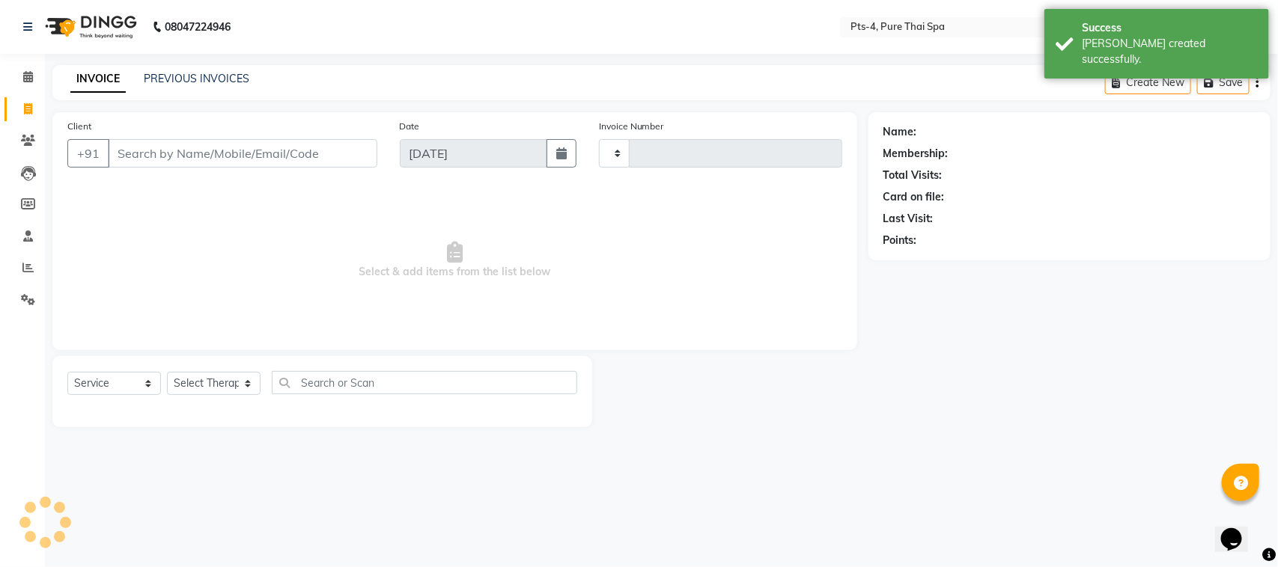
type input "2387"
select select "6459"
click at [183, 79] on link "PREVIOUS INVOICES" at bounding box center [197, 78] width 106 height 13
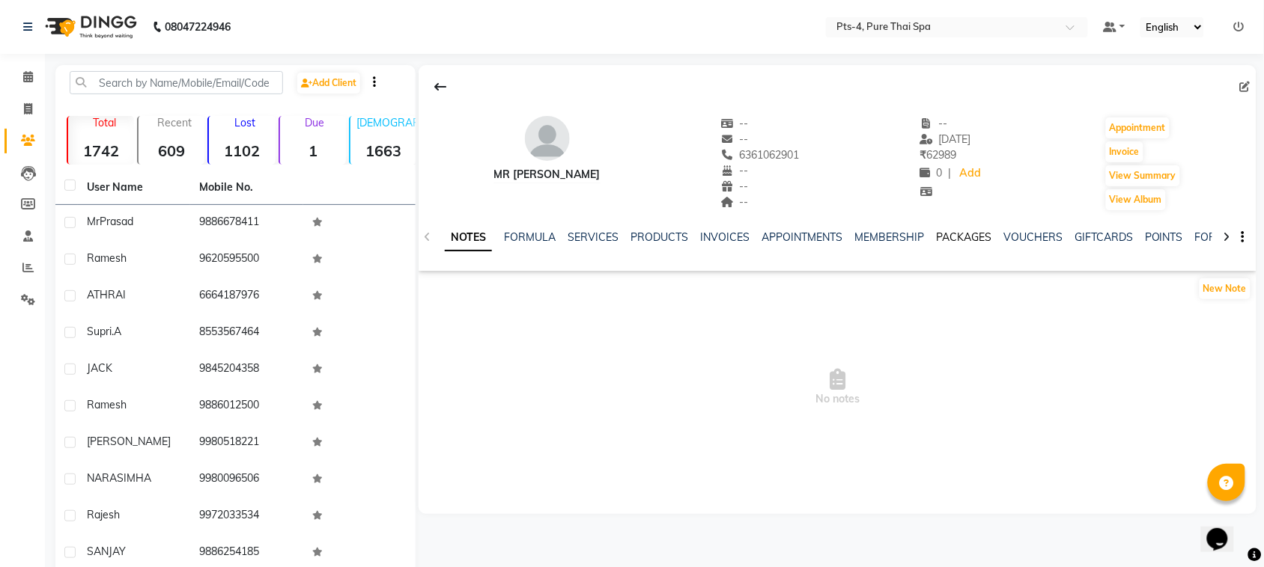
click at [961, 240] on link "PACKAGES" at bounding box center [963, 237] width 55 height 13
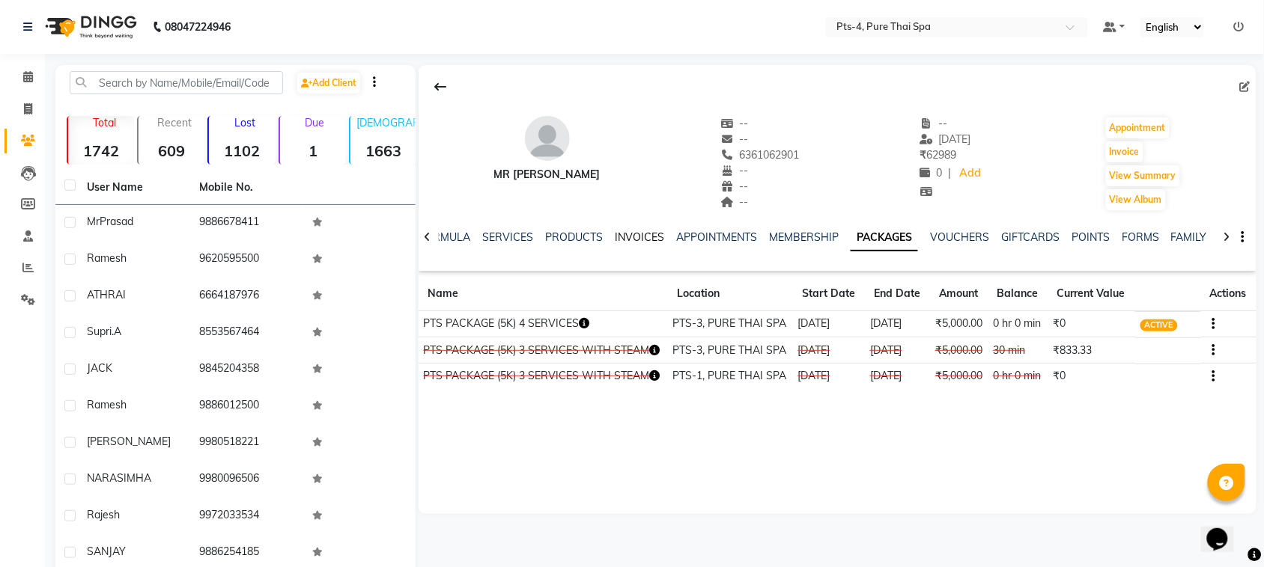
click at [633, 234] on link "INVOICES" at bounding box center [639, 237] width 49 height 13
